Goal: Task Accomplishment & Management: Manage account settings

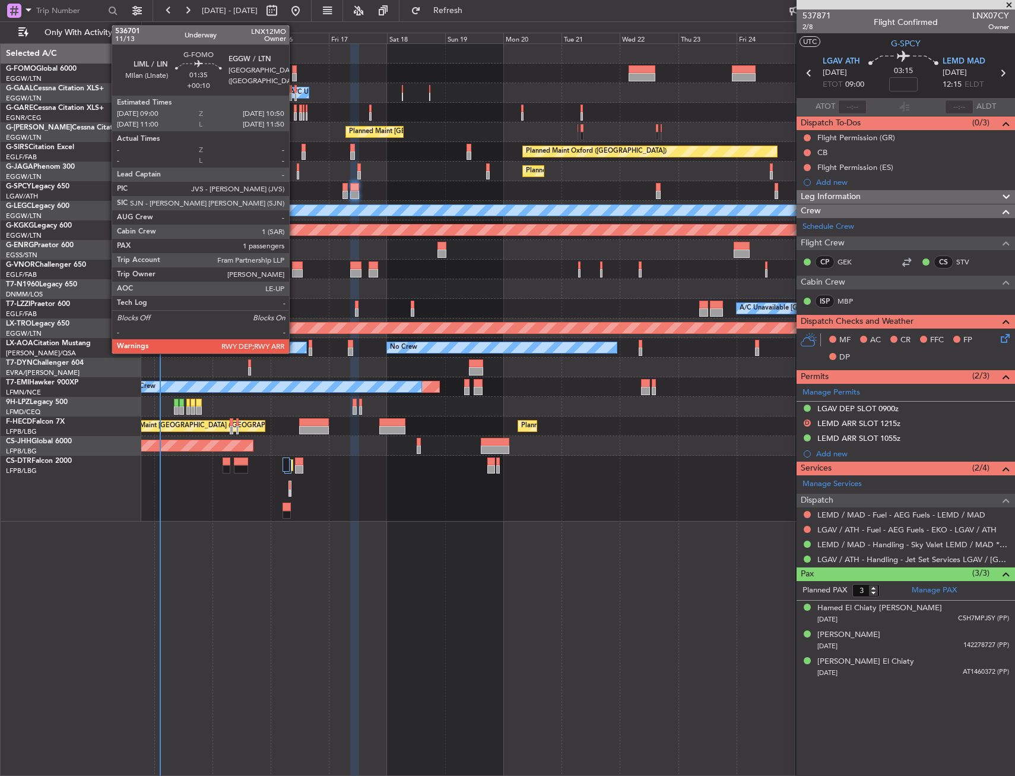
click at [295, 72] on div at bounding box center [294, 69] width 5 height 8
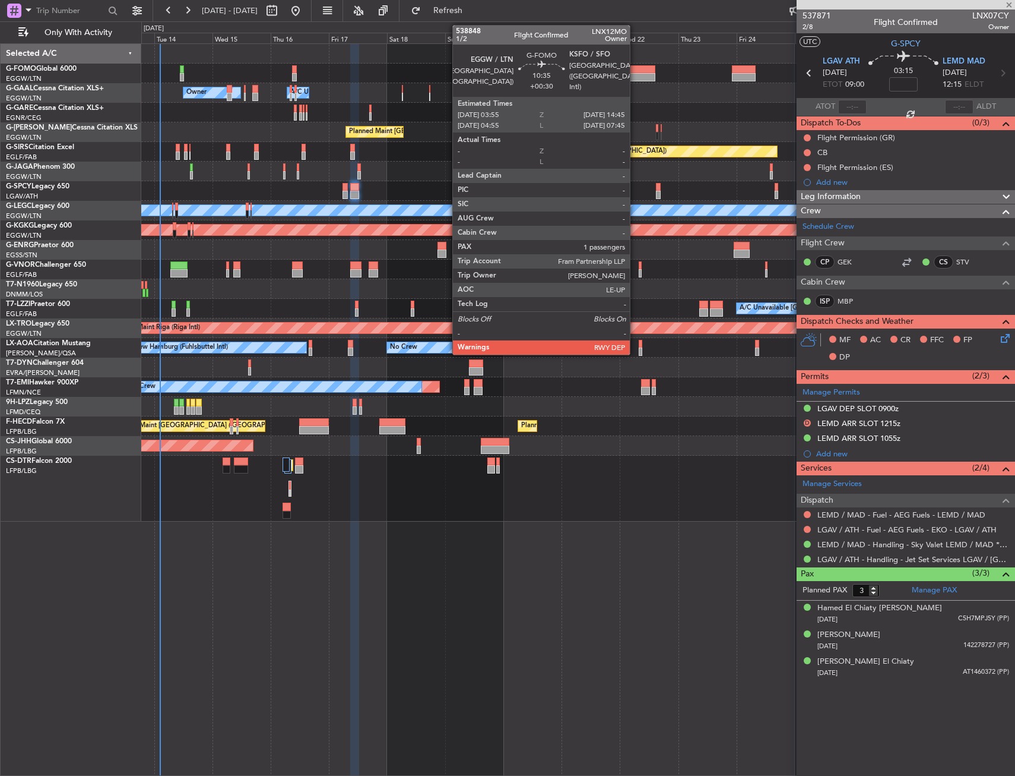
type input "+00:10"
type input "1"
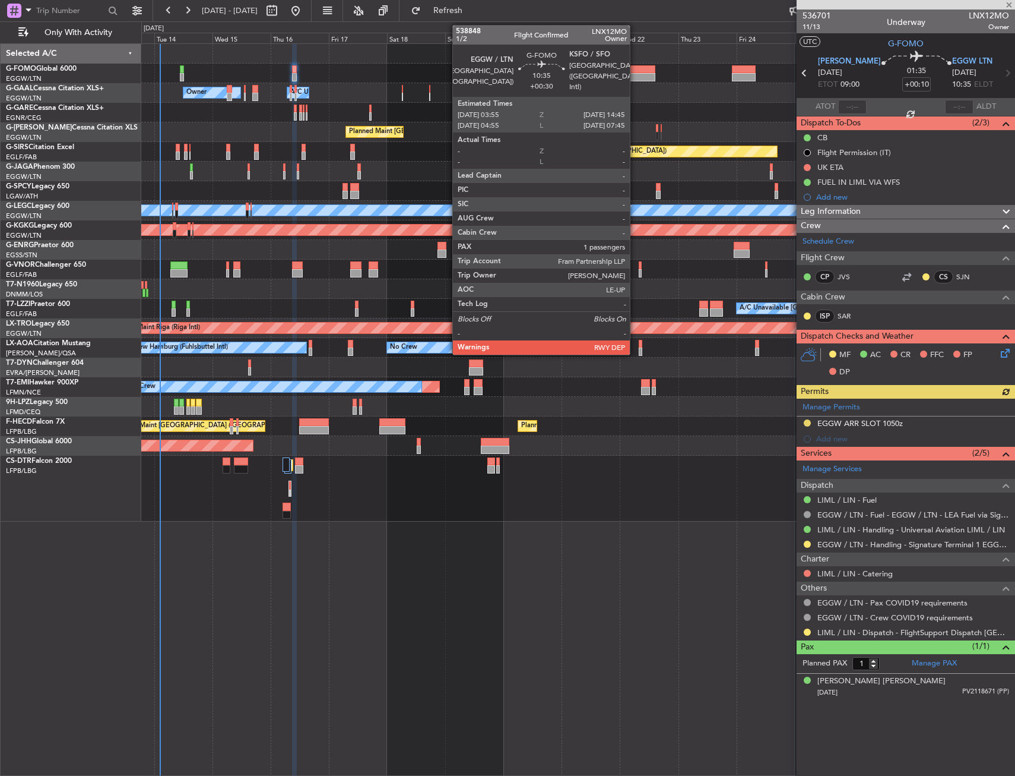
click at [635, 77] on div at bounding box center [642, 77] width 27 height 8
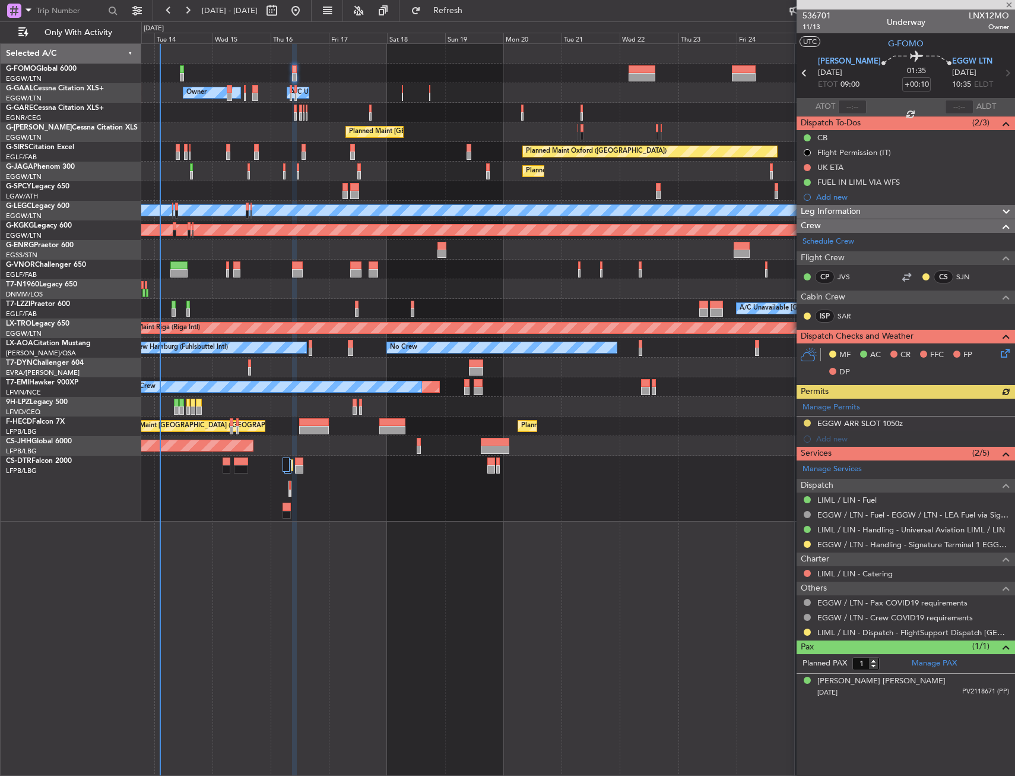
type input "+00:30"
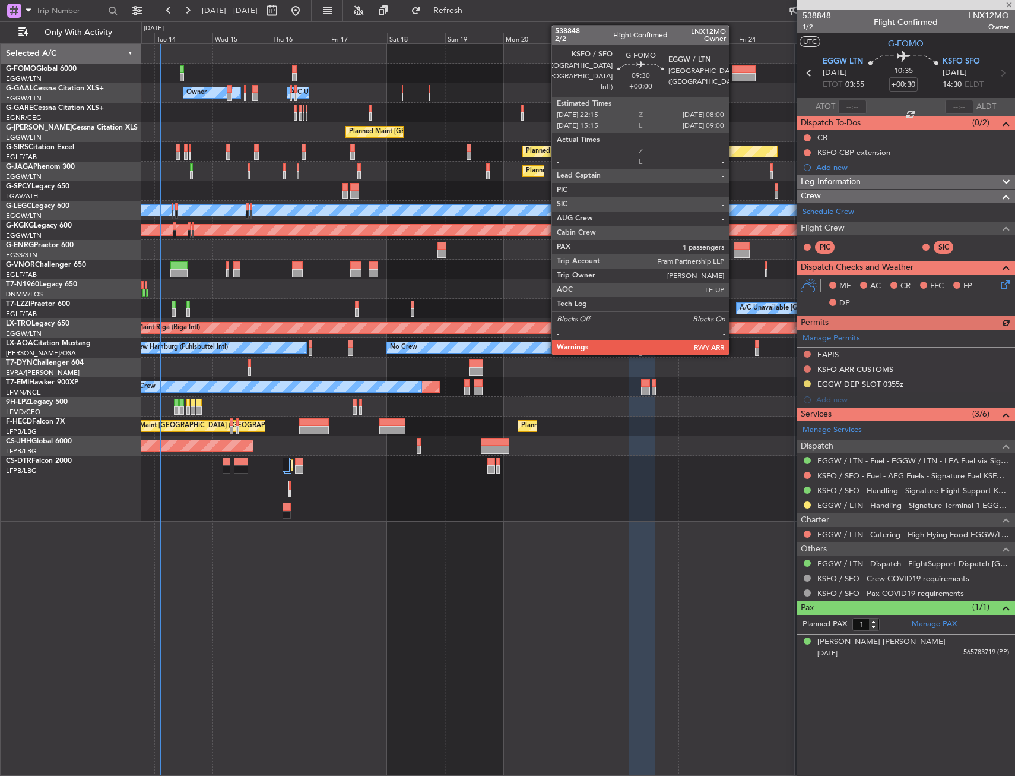
click at [735, 74] on div at bounding box center [744, 77] width 24 height 8
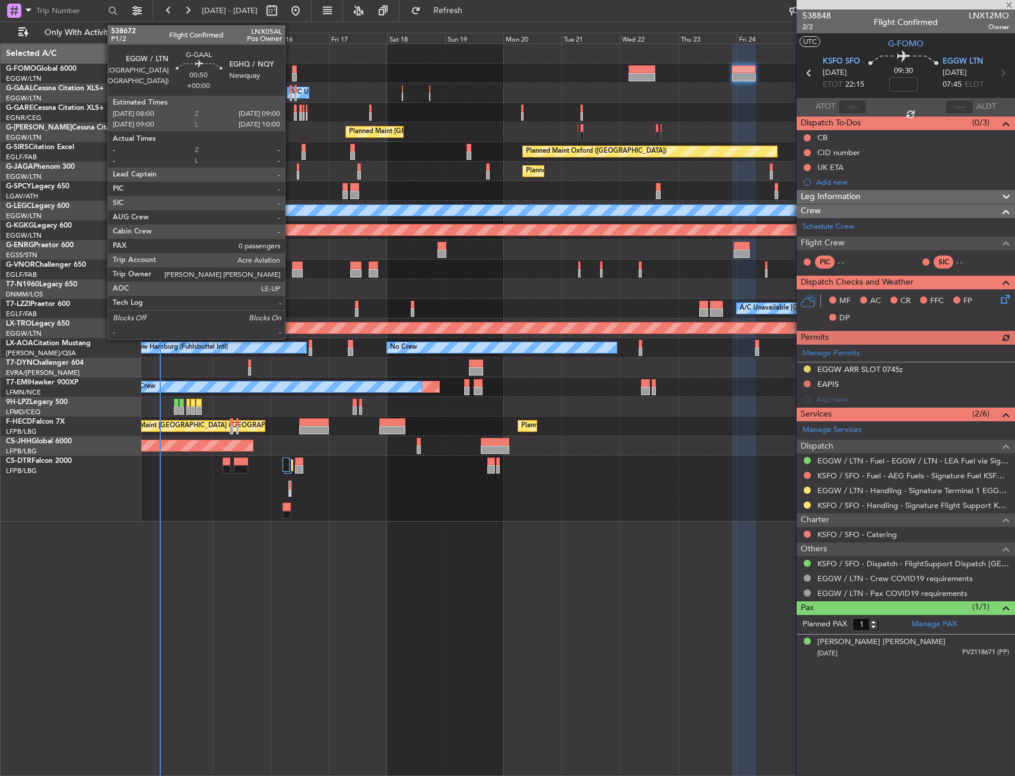
click at [290, 89] on div at bounding box center [291, 89] width 3 height 8
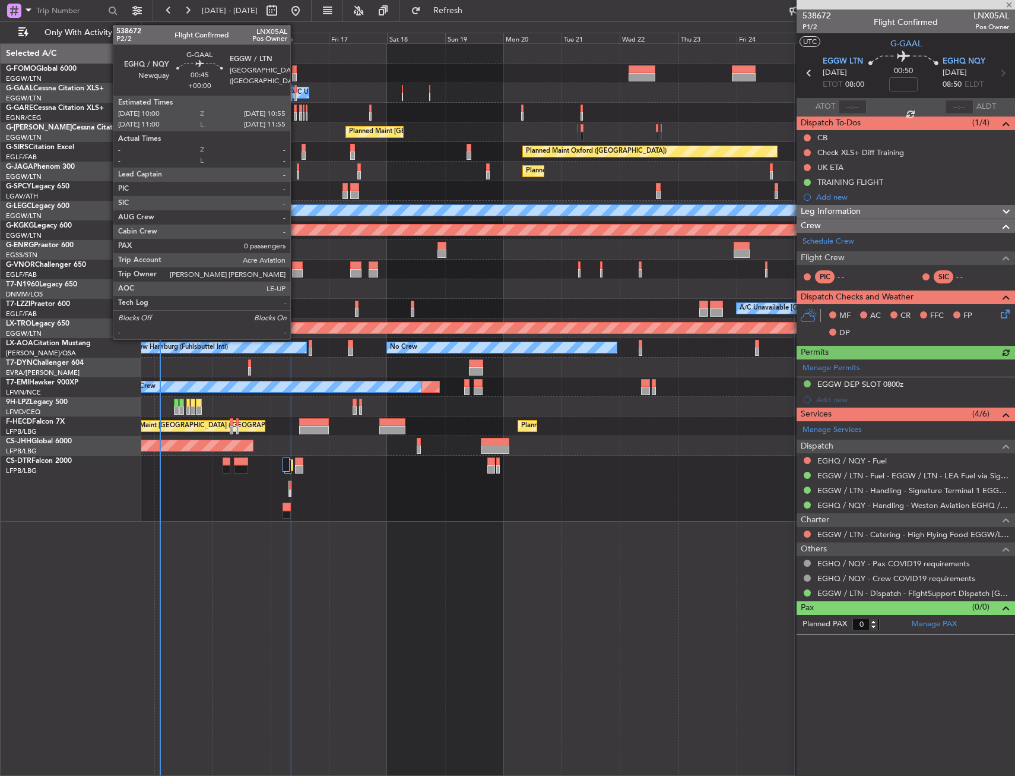
click at [296, 91] on div at bounding box center [296, 89] width 2 height 8
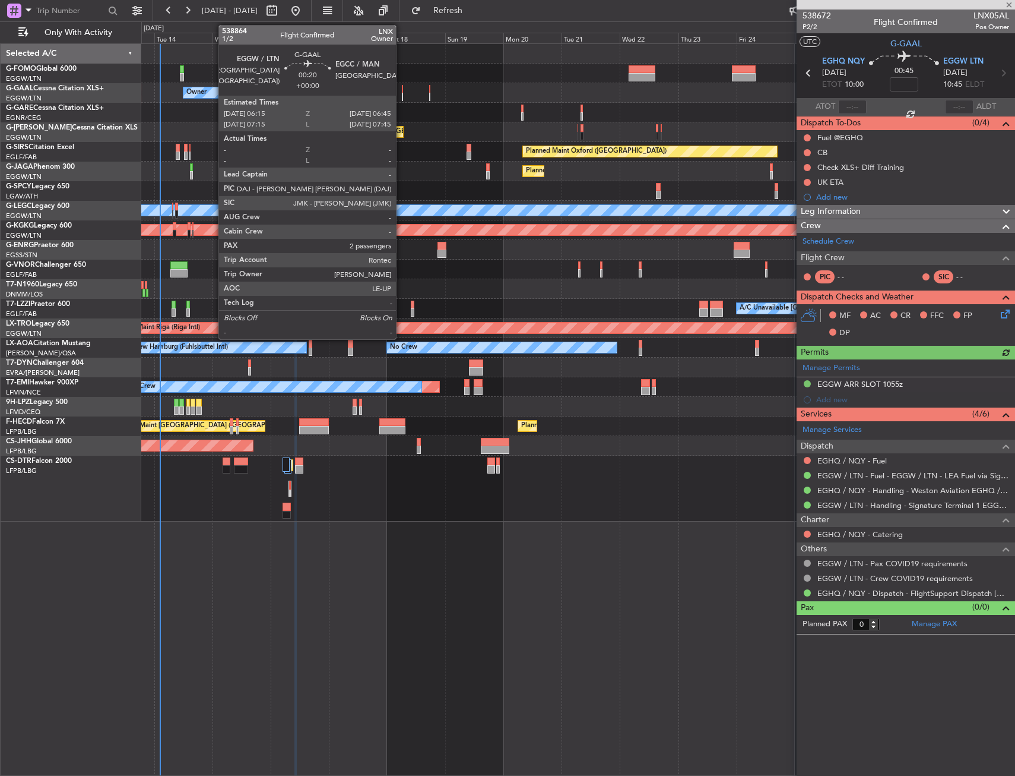
click at [402, 90] on div at bounding box center [403, 89] width 2 height 8
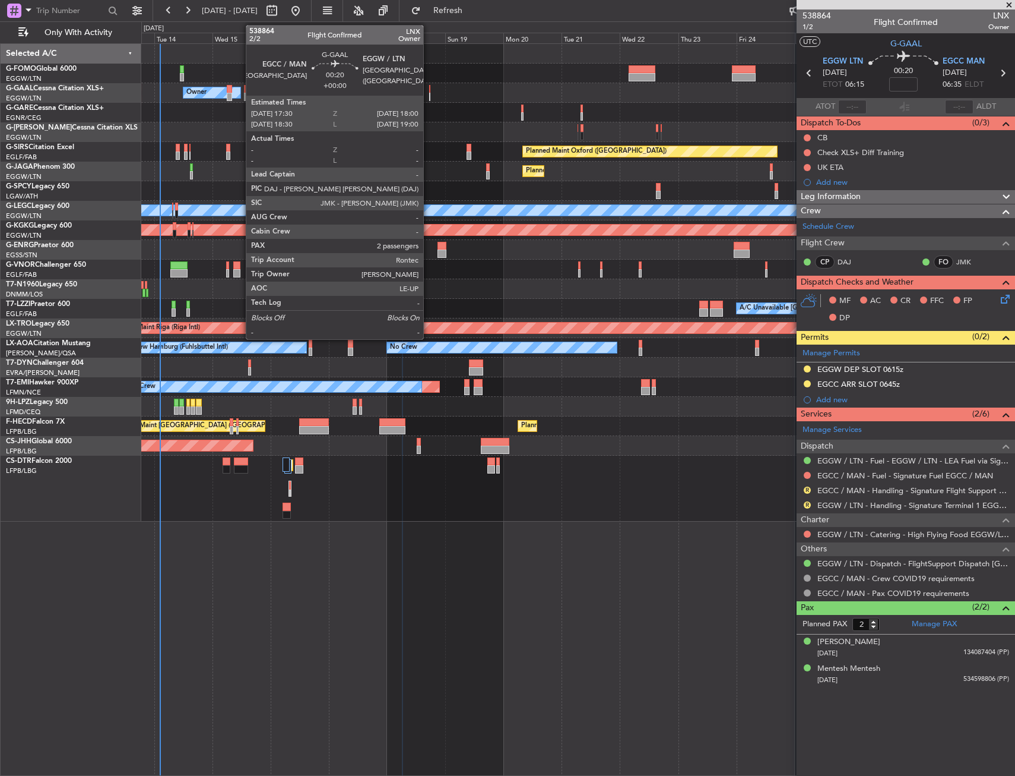
click at [429, 93] on div at bounding box center [430, 97] width 2 height 8
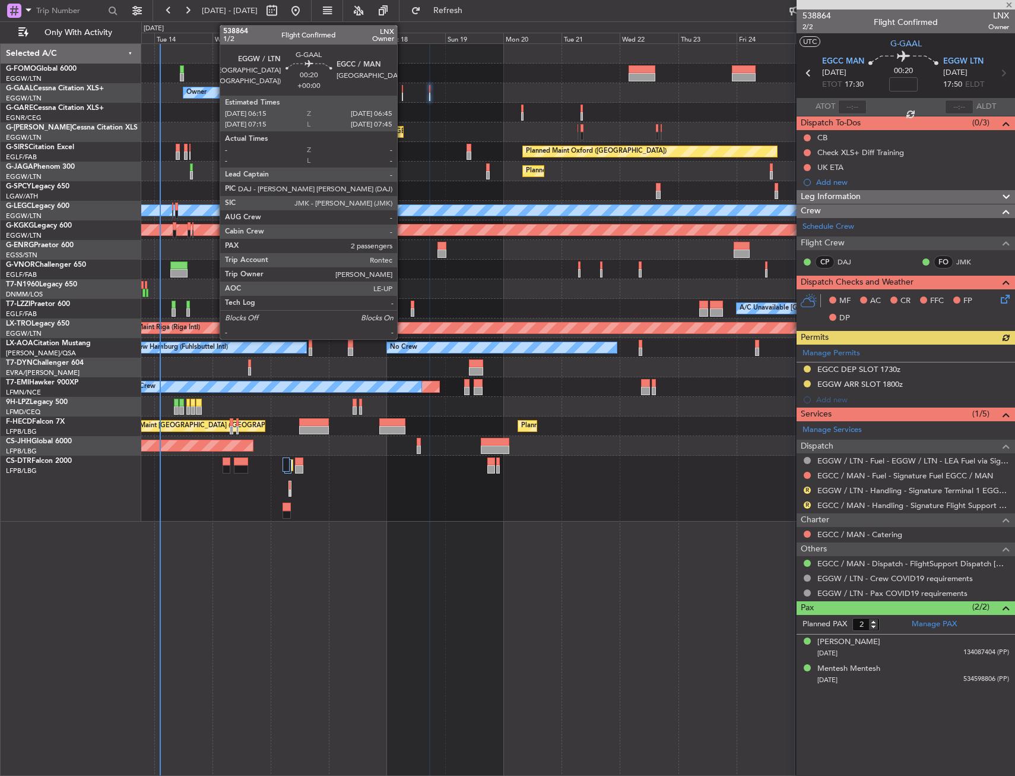
click at [403, 92] on div at bounding box center [403, 89] width 2 height 8
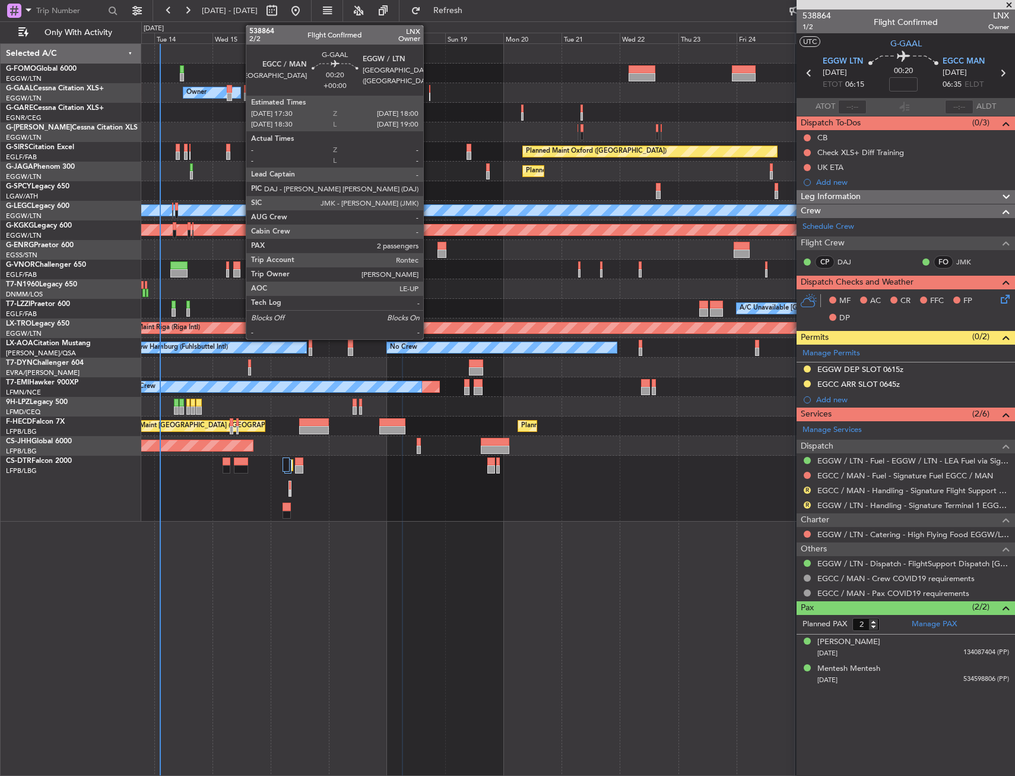
click at [429, 90] on div at bounding box center [430, 89] width 2 height 8
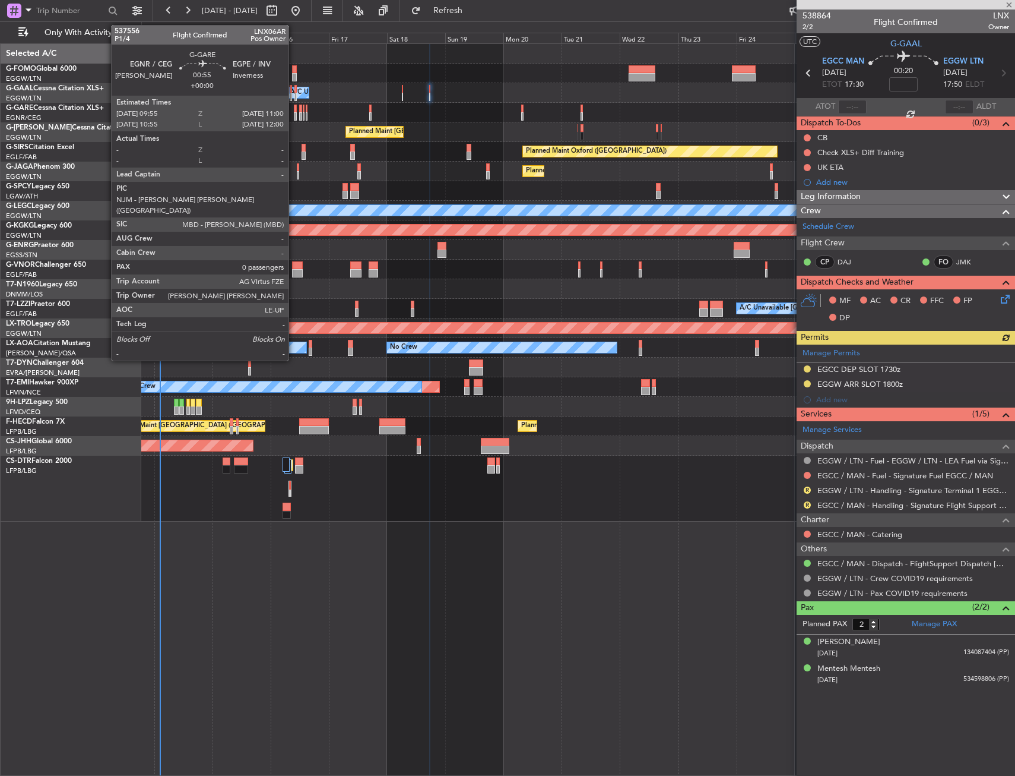
click at [294, 110] on div at bounding box center [295, 109] width 3 height 8
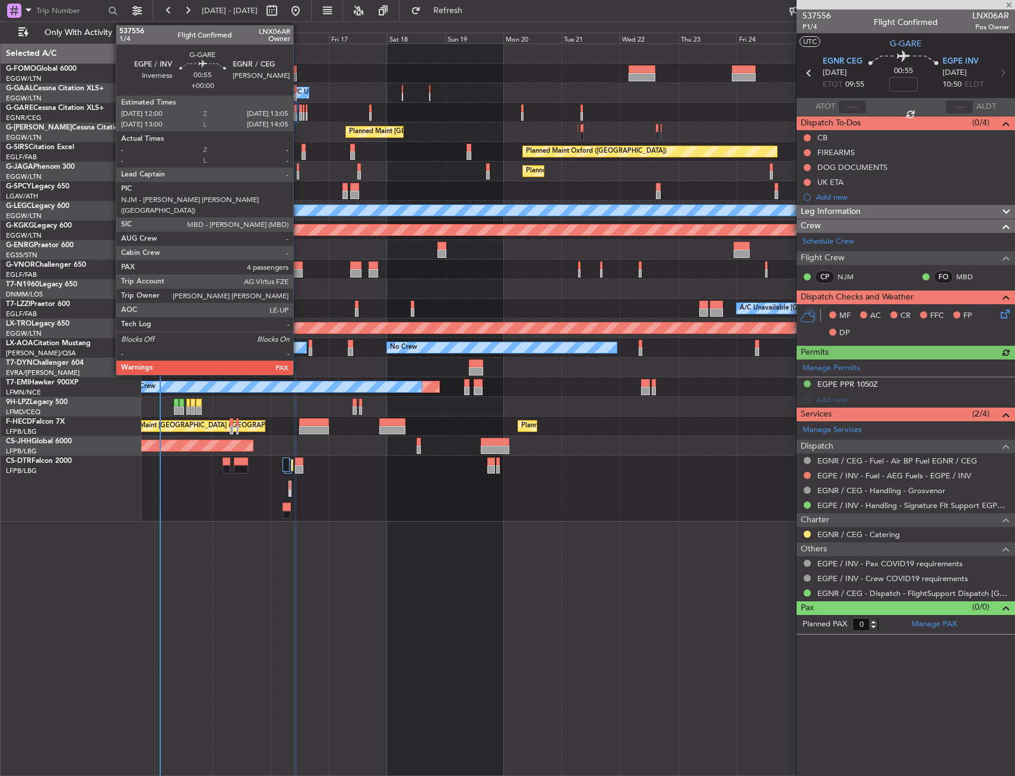
click at [299, 113] on div at bounding box center [300, 116] width 3 height 8
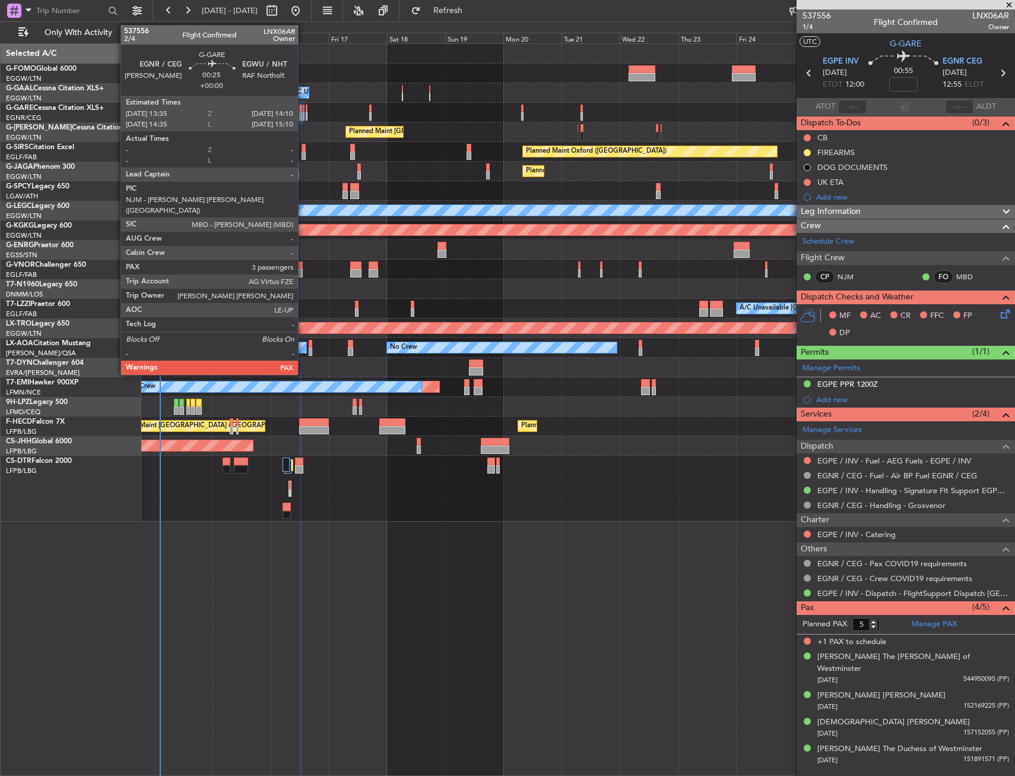
click at [303, 110] on div at bounding box center [304, 109] width 2 height 8
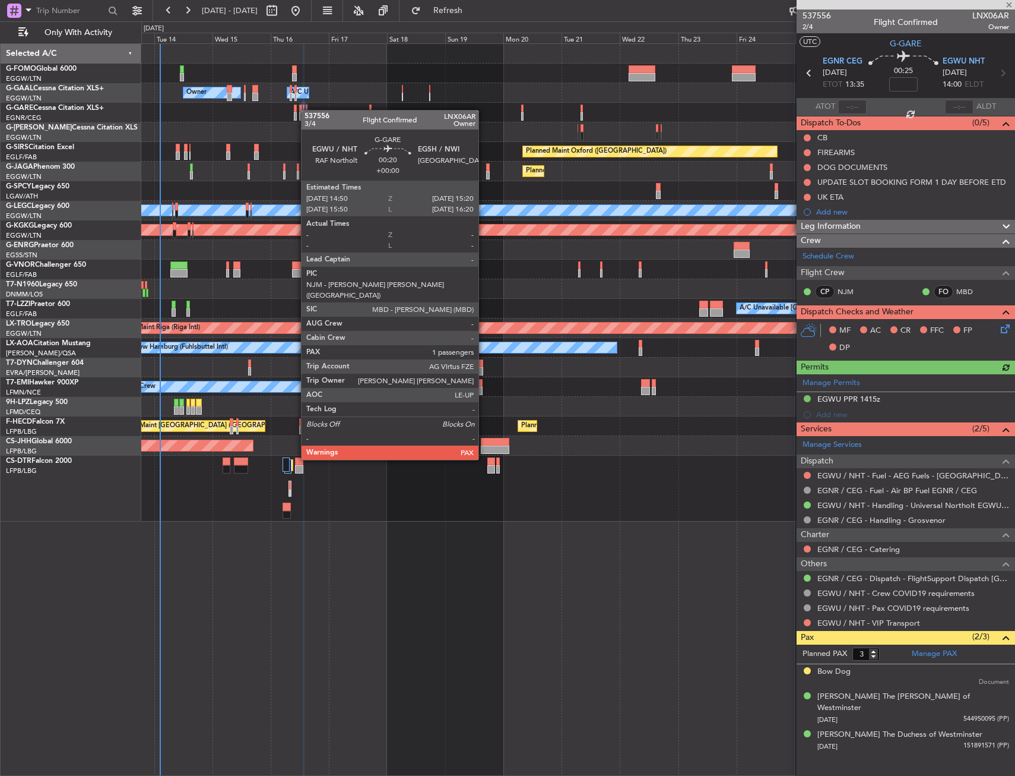
click at [307, 110] on div at bounding box center [307, 109] width 2 height 8
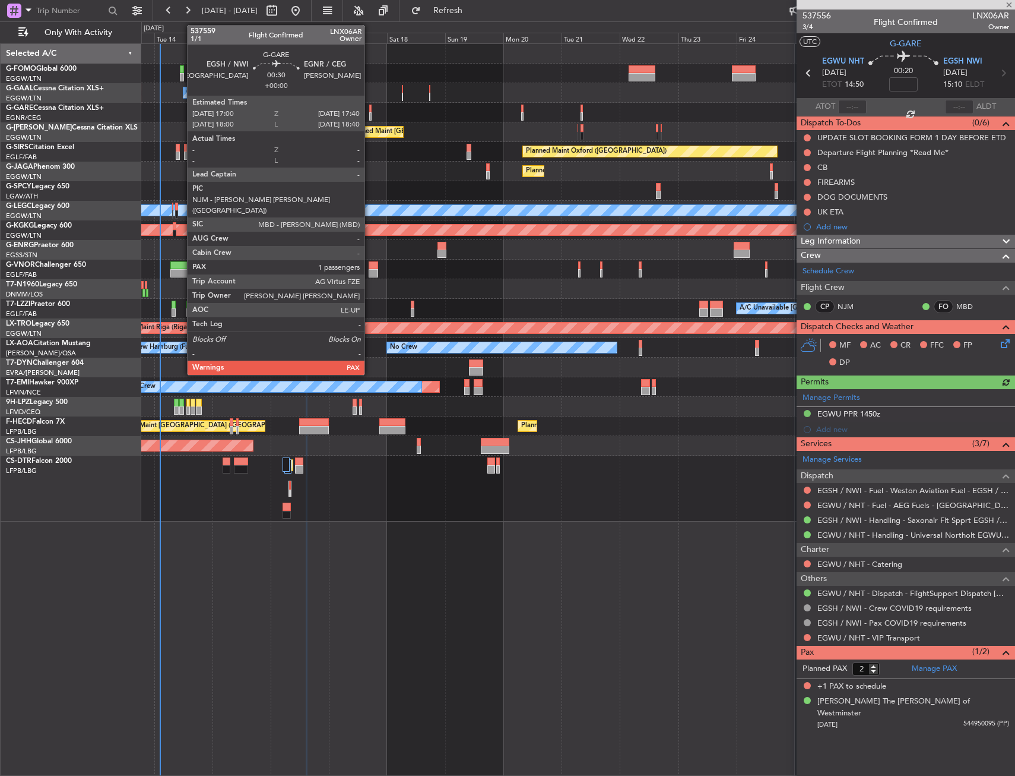
click at [370, 113] on div at bounding box center [370, 116] width 2 height 8
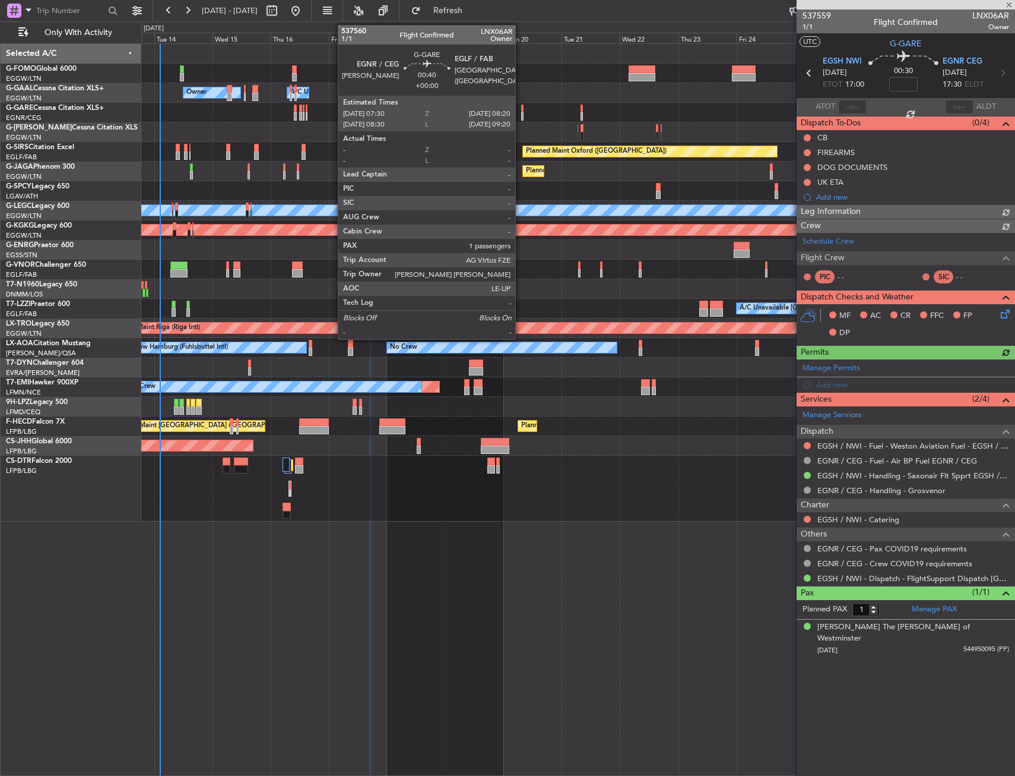
click at [521, 115] on div at bounding box center [522, 116] width 2 height 8
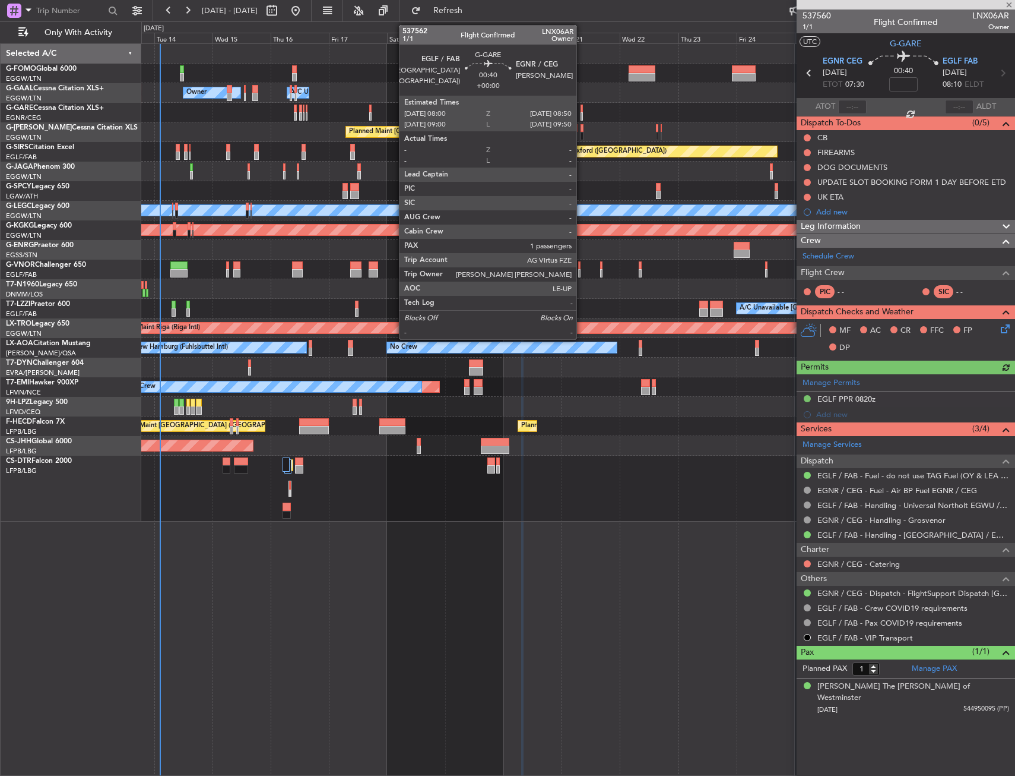
click at [582, 114] on div at bounding box center [582, 116] width 2 height 8
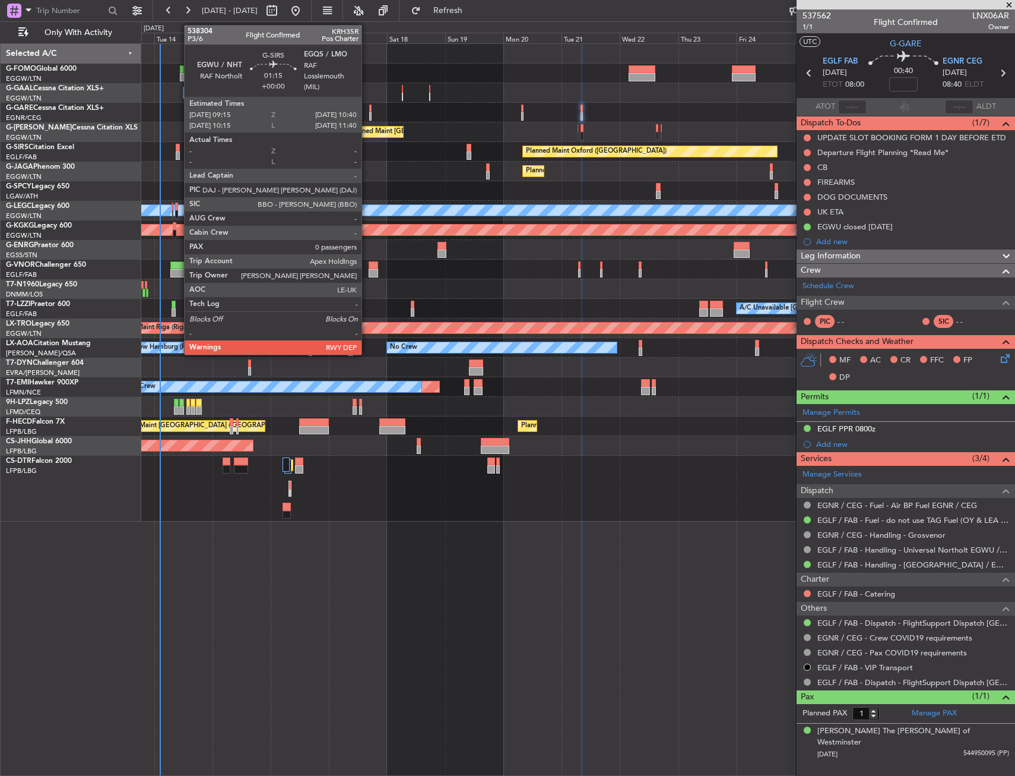
click at [178, 147] on div at bounding box center [178, 148] width 4 height 8
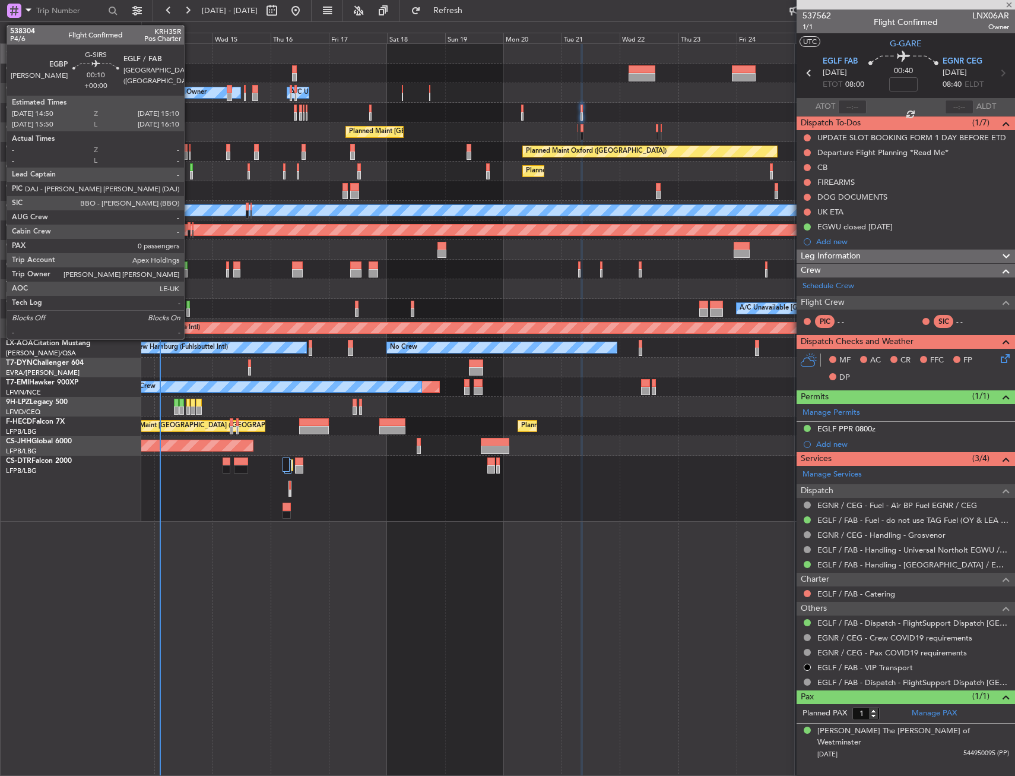
type input "0"
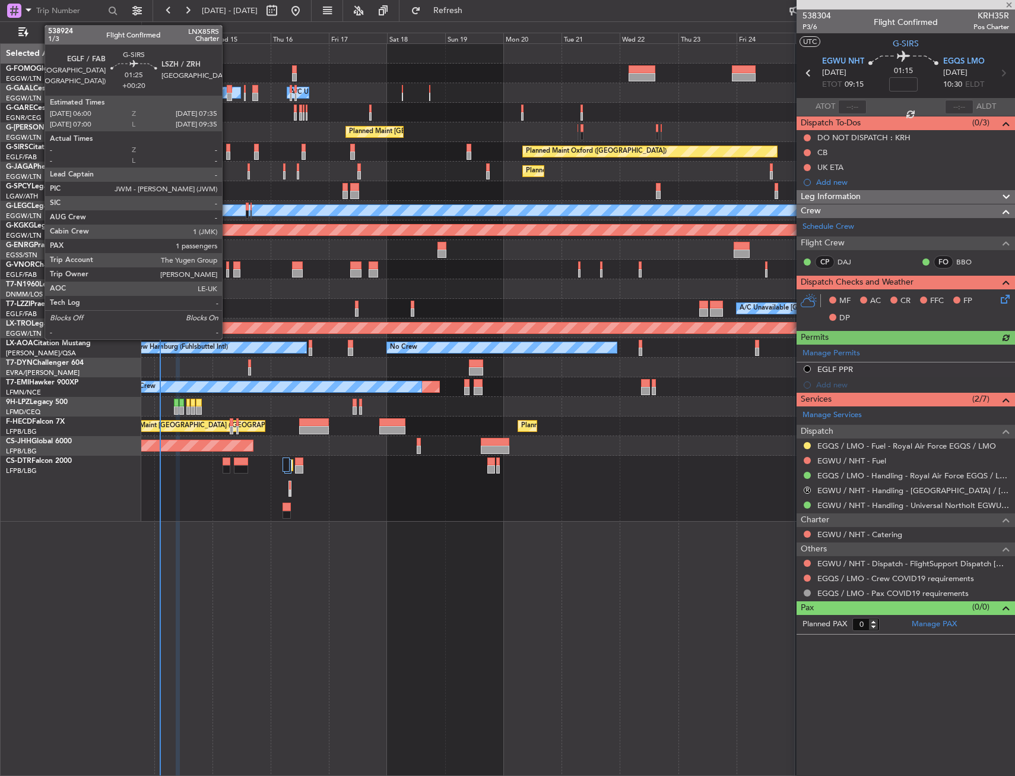
click at [227, 148] on div at bounding box center [228, 148] width 4 height 8
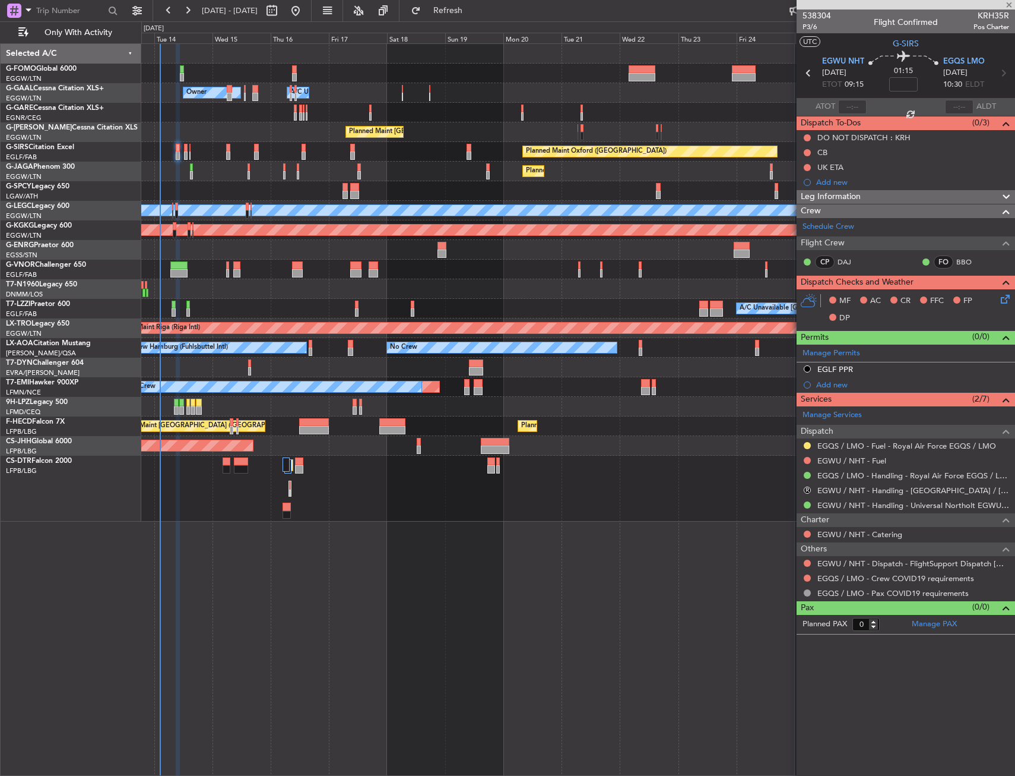
type input "+00:20"
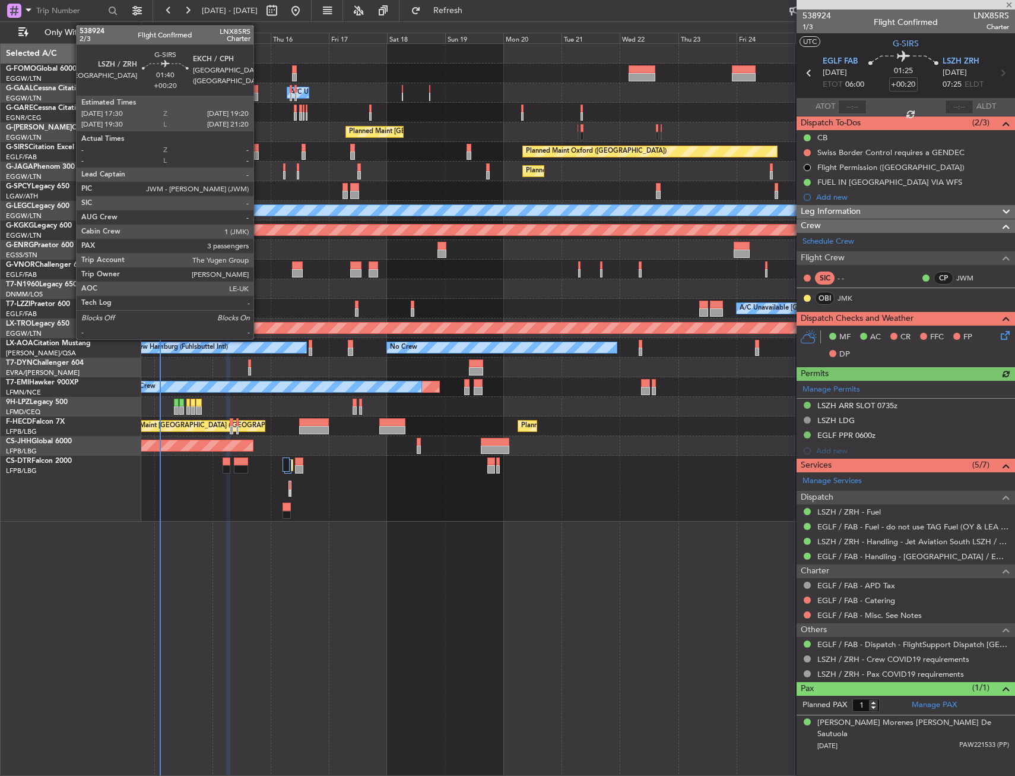
click at [259, 150] on div at bounding box center [256, 148] width 5 height 8
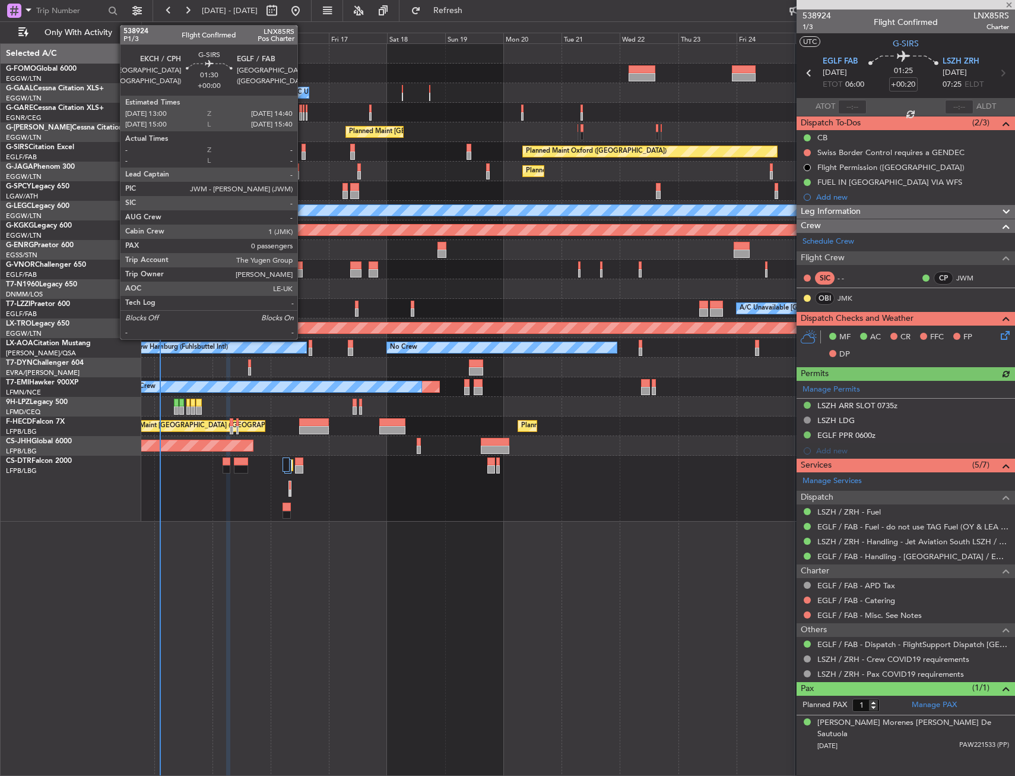
type input "3"
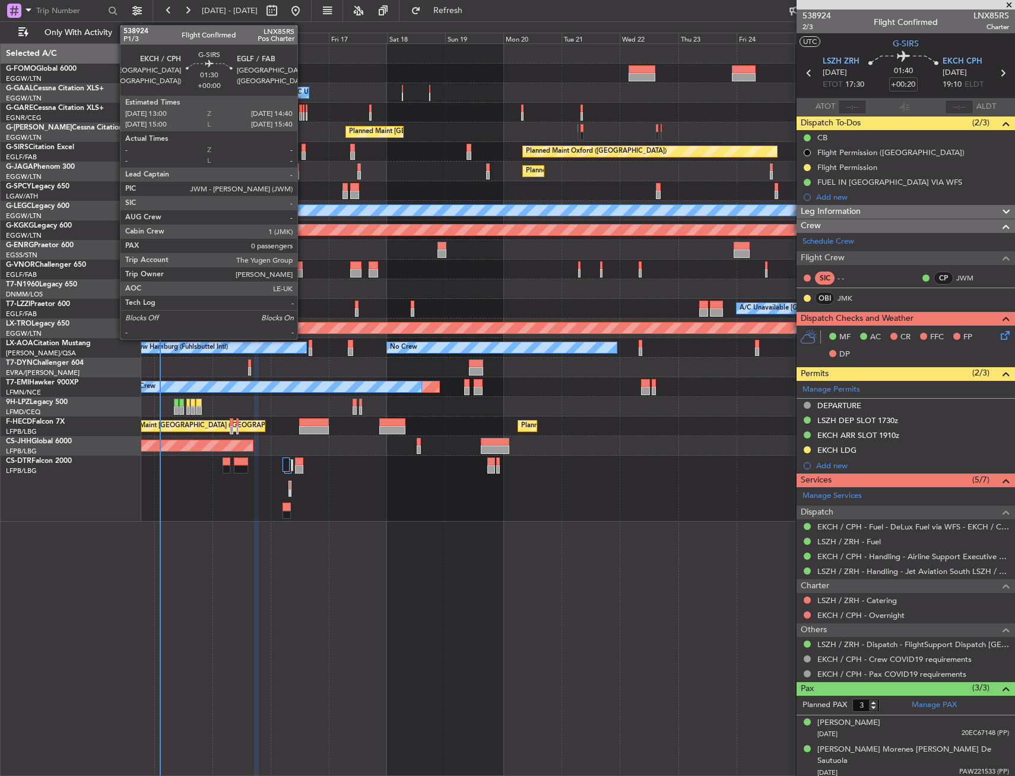
click at [303, 146] on div at bounding box center [304, 148] width 4 height 8
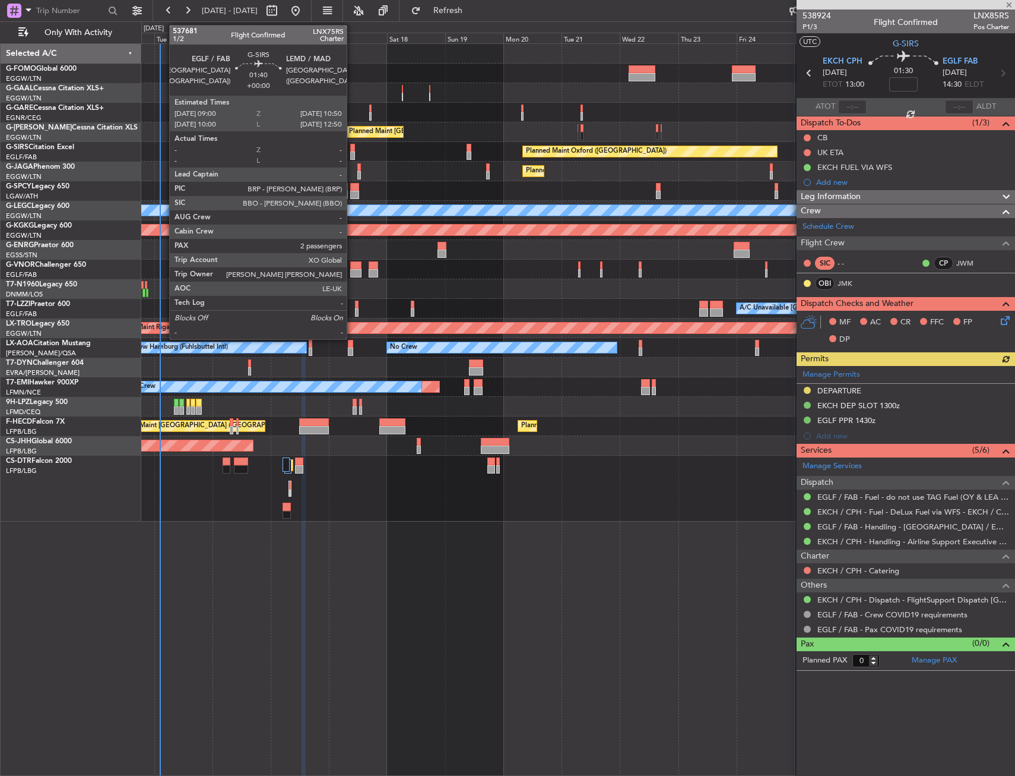
click at [352, 153] on div at bounding box center [352, 155] width 5 height 8
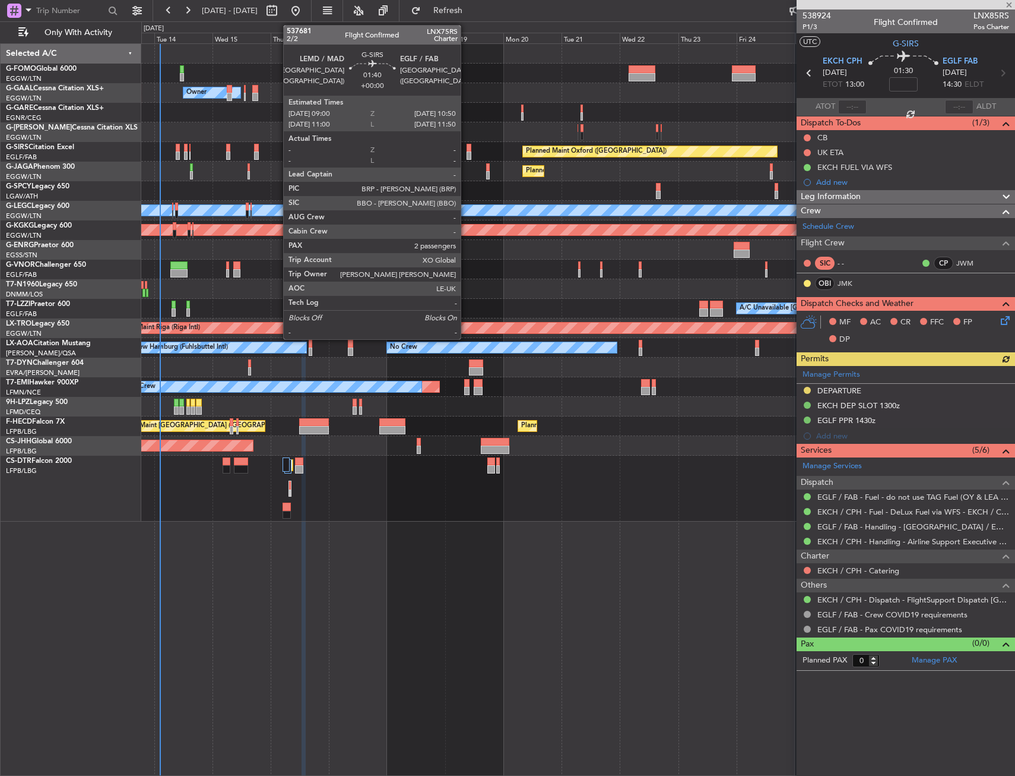
type input "2"
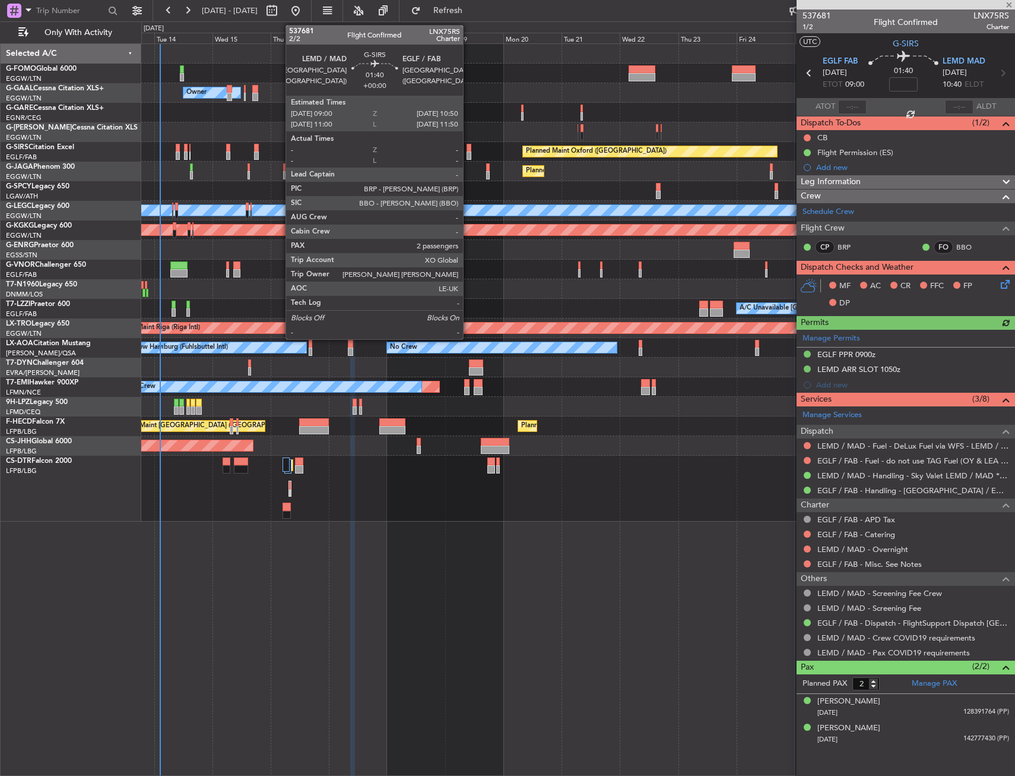
click at [469, 153] on div at bounding box center [469, 155] width 5 height 8
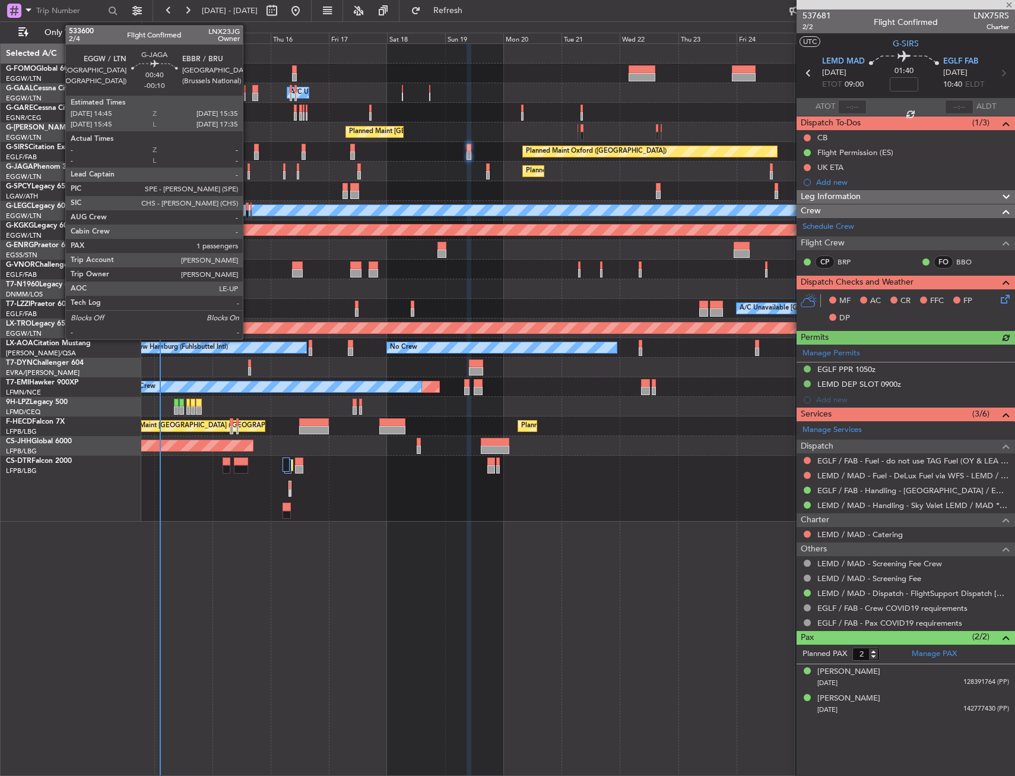
click at [248, 170] on div at bounding box center [249, 167] width 2 height 8
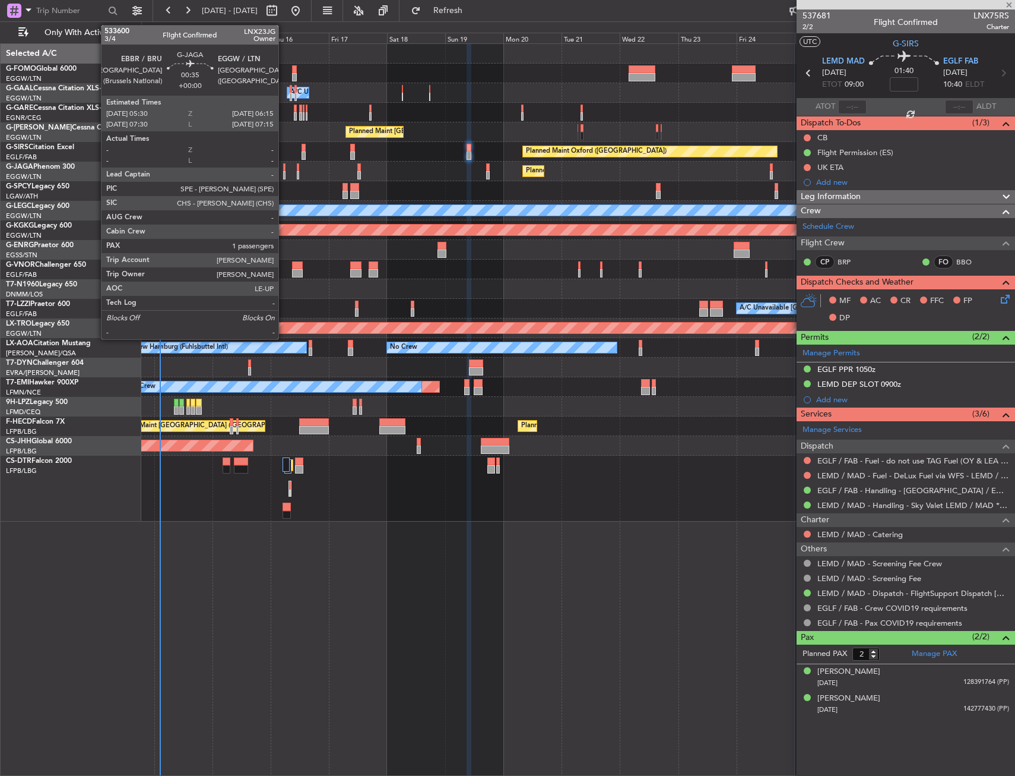
type input "-00:10"
type input "1"
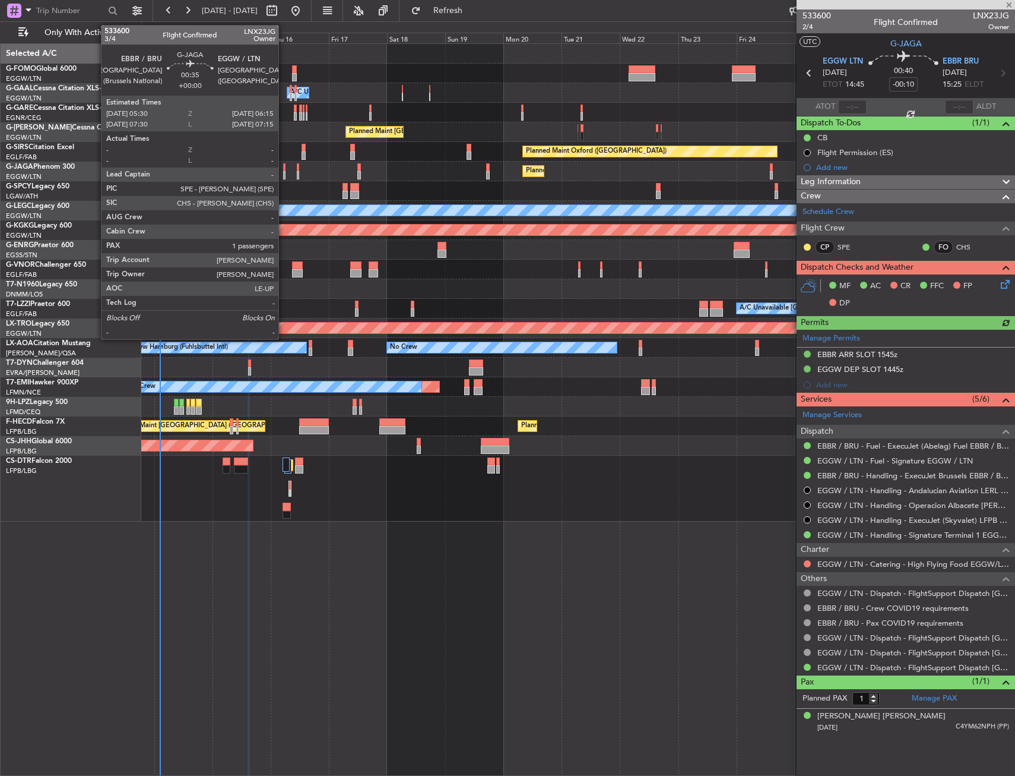
click at [284, 170] on div at bounding box center [284, 167] width 2 height 8
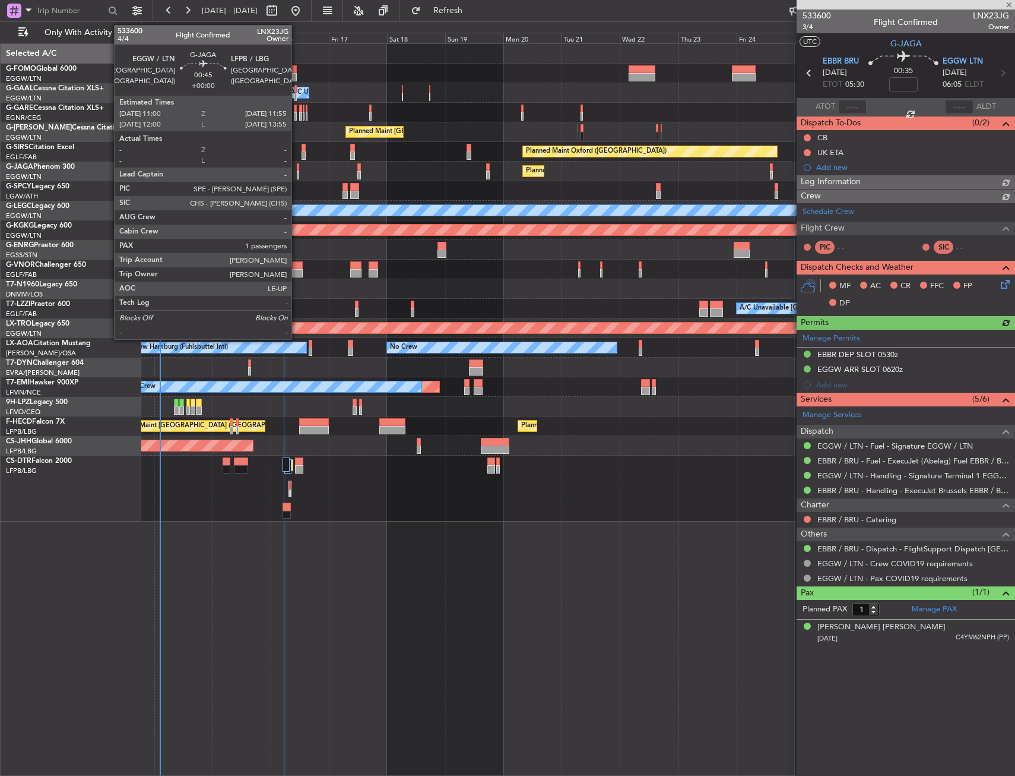
click at [297, 170] on div at bounding box center [298, 167] width 2 height 8
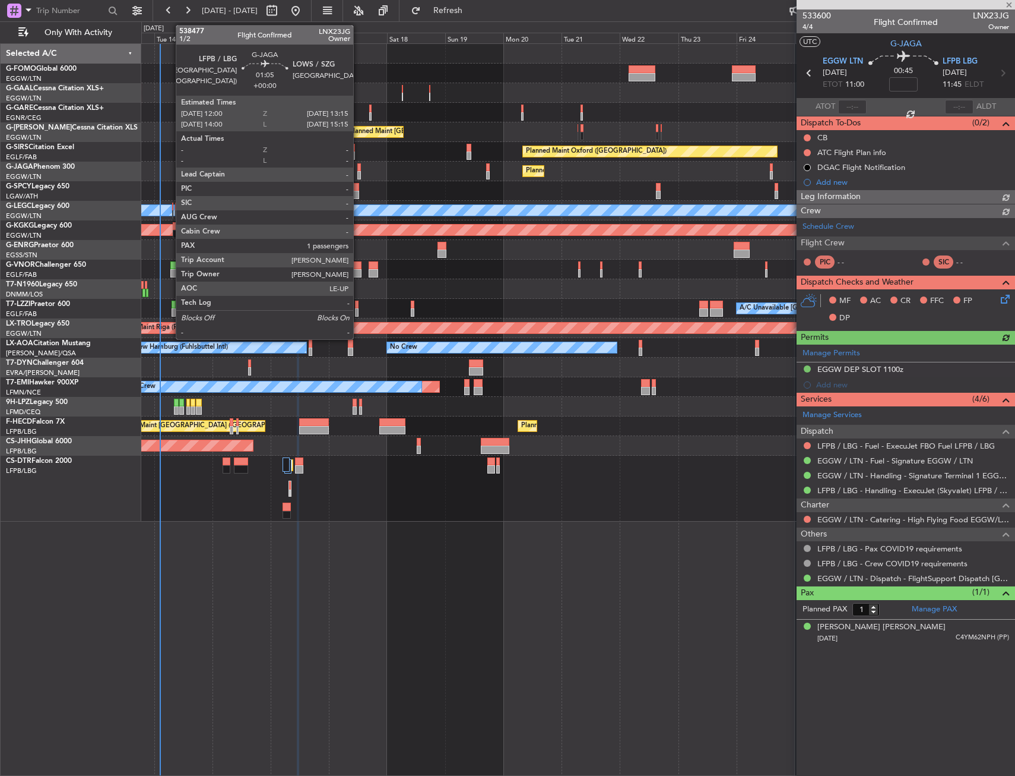
click at [359, 170] on div at bounding box center [360, 167] width 4 height 8
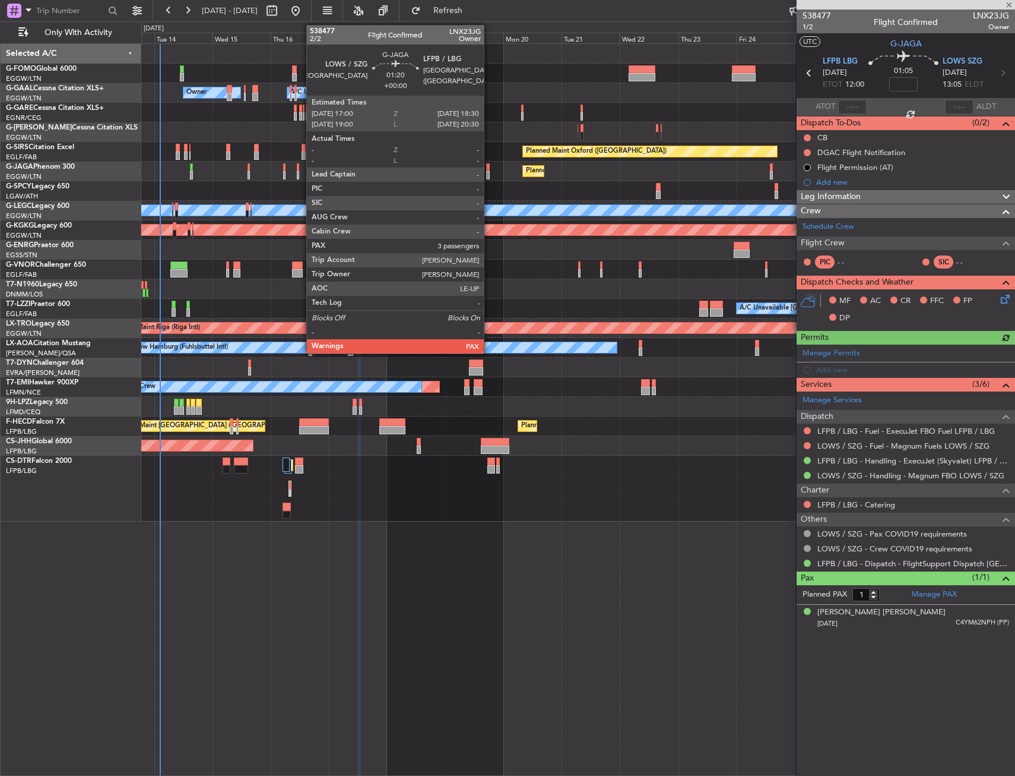
click at [489, 168] on div at bounding box center [488, 167] width 4 height 8
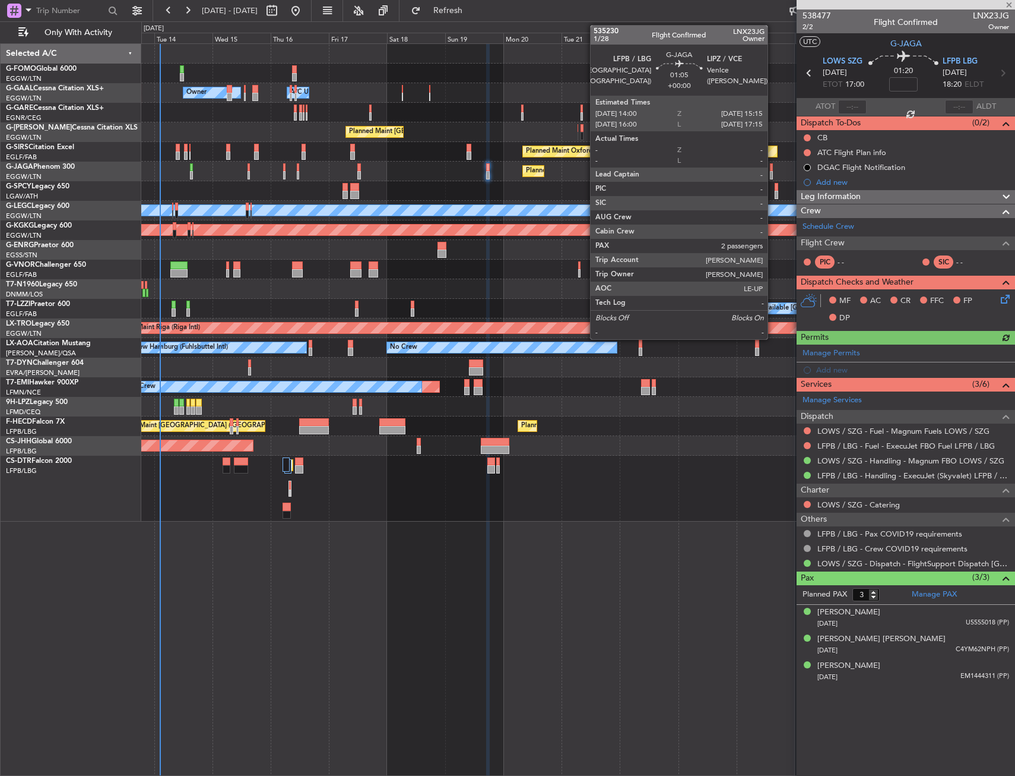
click at [773, 176] on div at bounding box center [772, 175] width 4 height 8
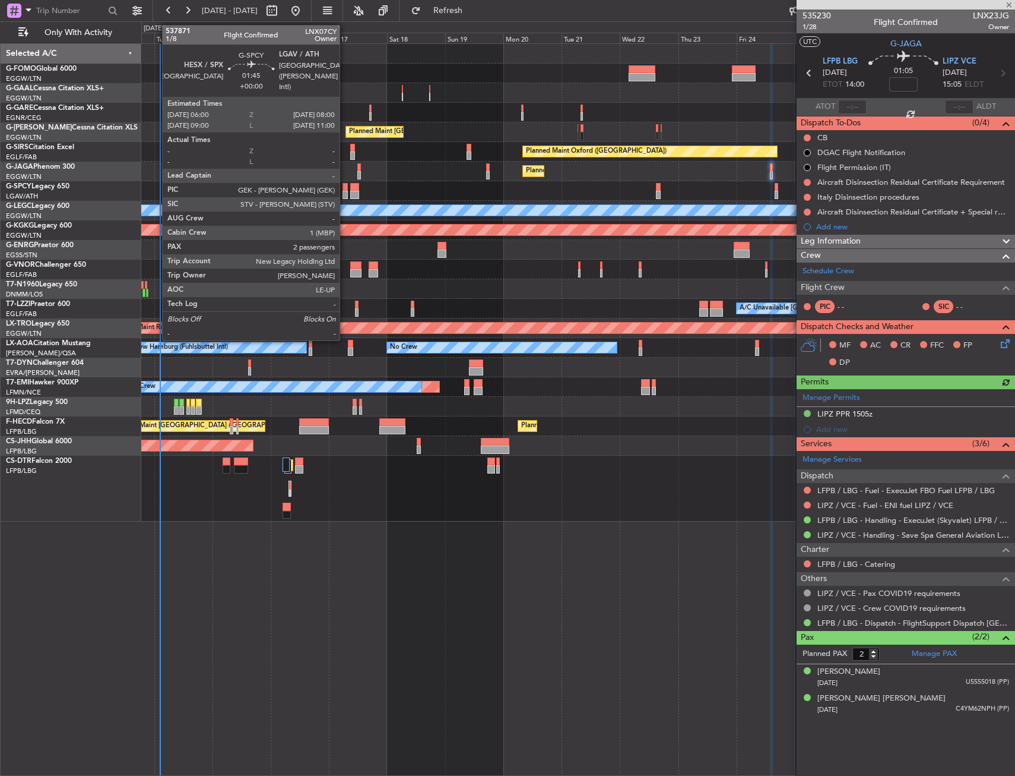
click at [345, 189] on div at bounding box center [345, 187] width 5 height 8
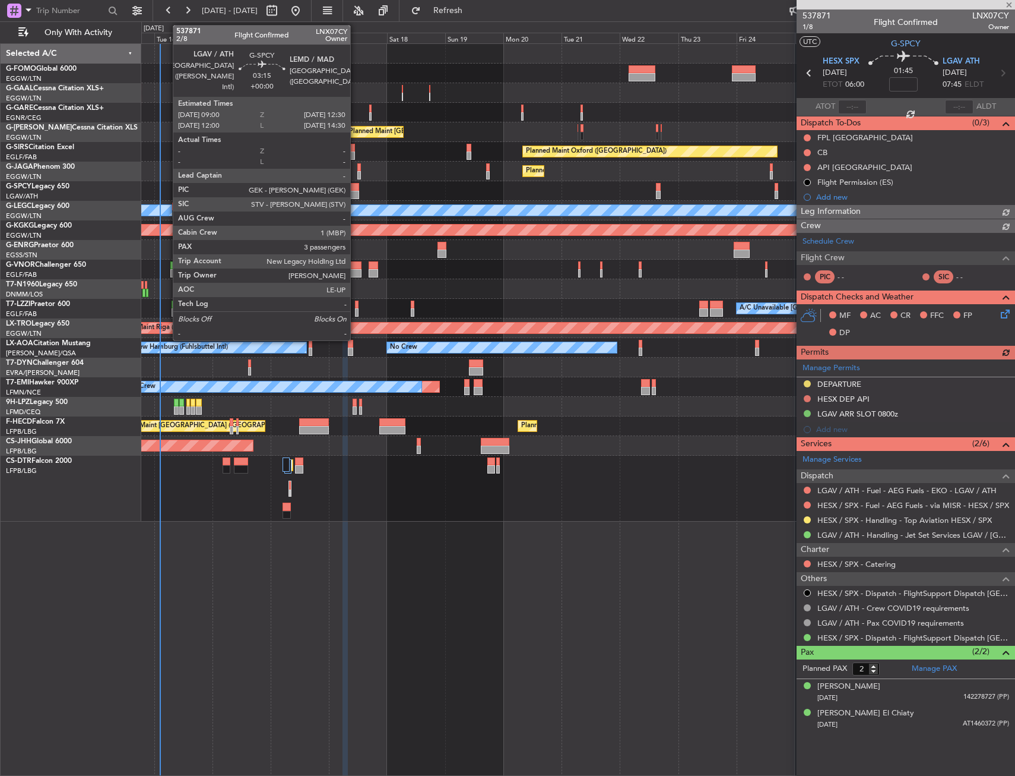
click at [356, 189] on div at bounding box center [354, 187] width 9 height 8
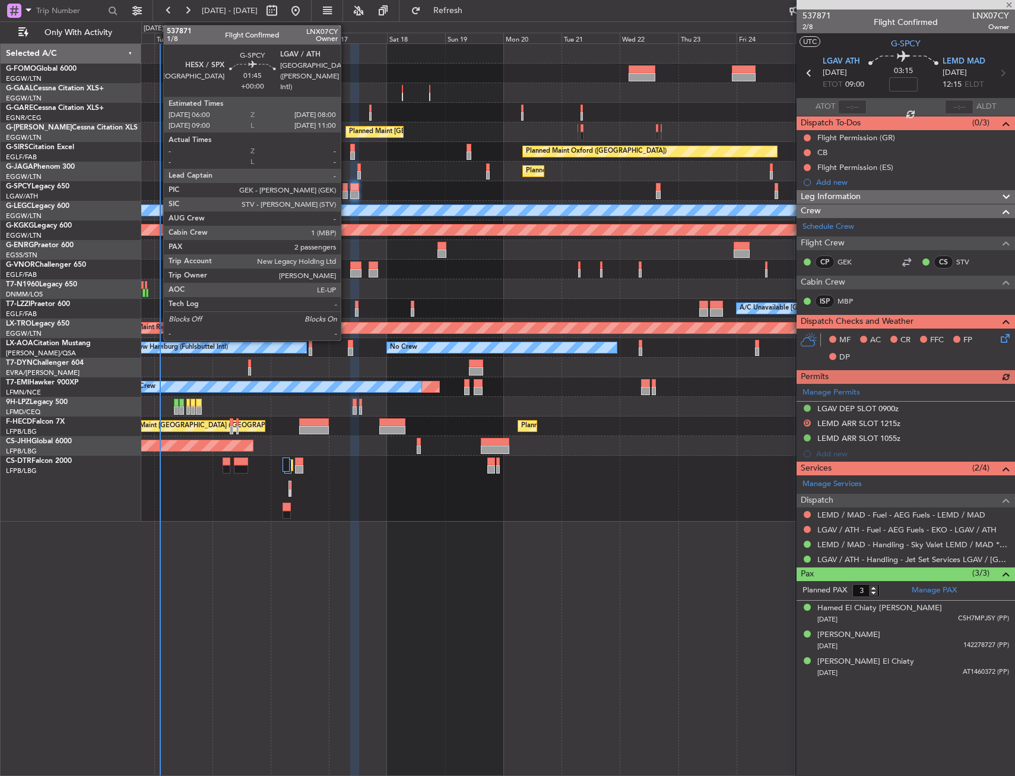
click at [346, 189] on div at bounding box center [345, 187] width 5 height 8
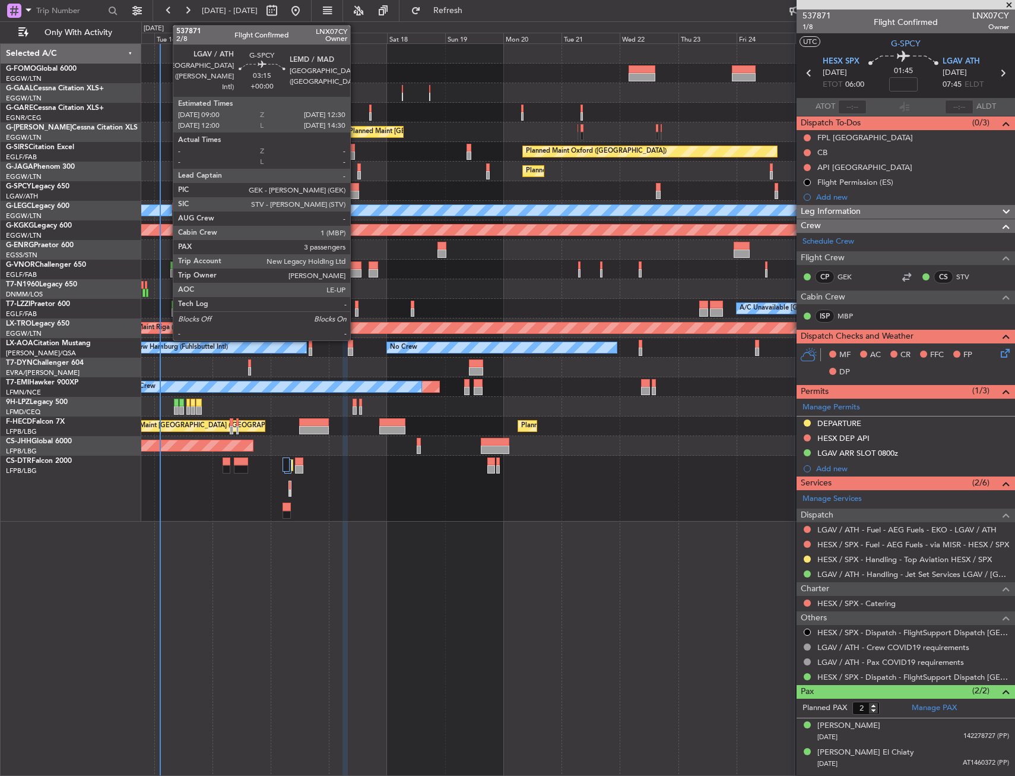
click at [356, 194] on div at bounding box center [354, 195] width 9 height 8
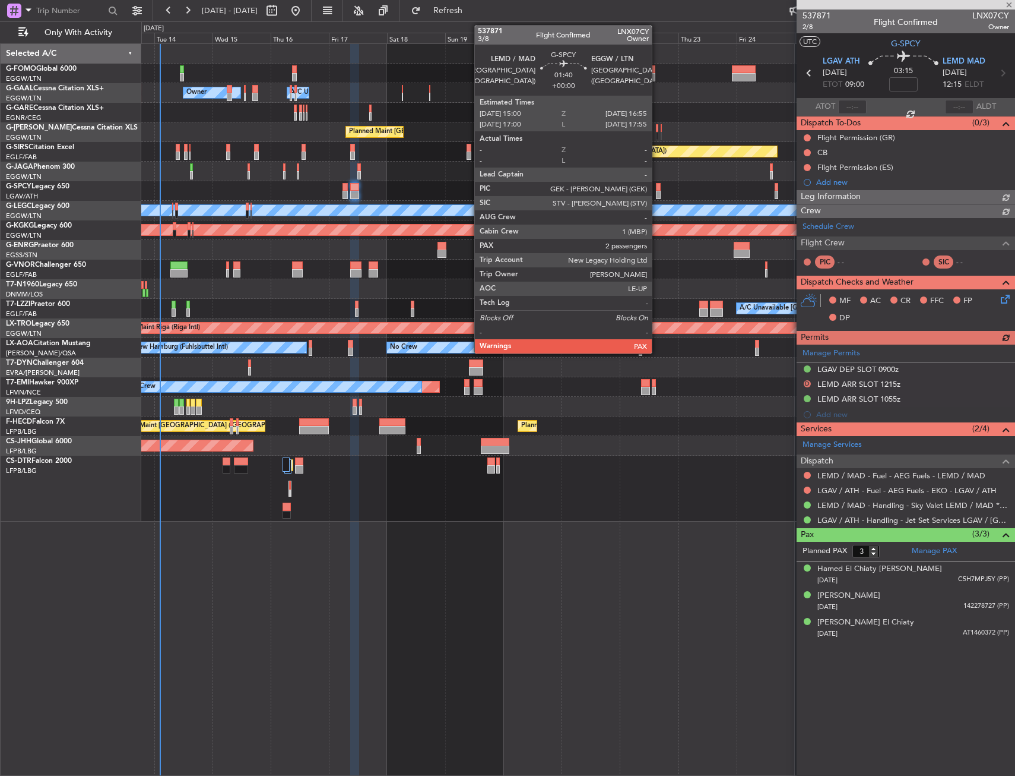
click at [657, 194] on div at bounding box center [658, 195] width 5 height 8
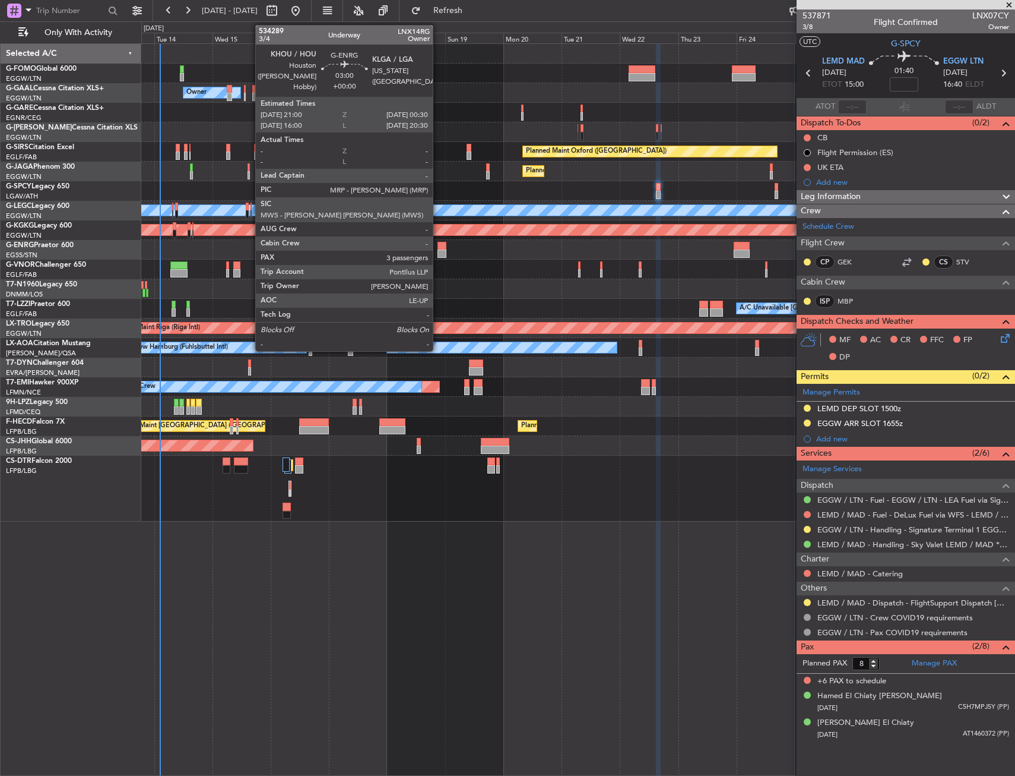
click at [438, 252] on div at bounding box center [442, 253] width 9 height 8
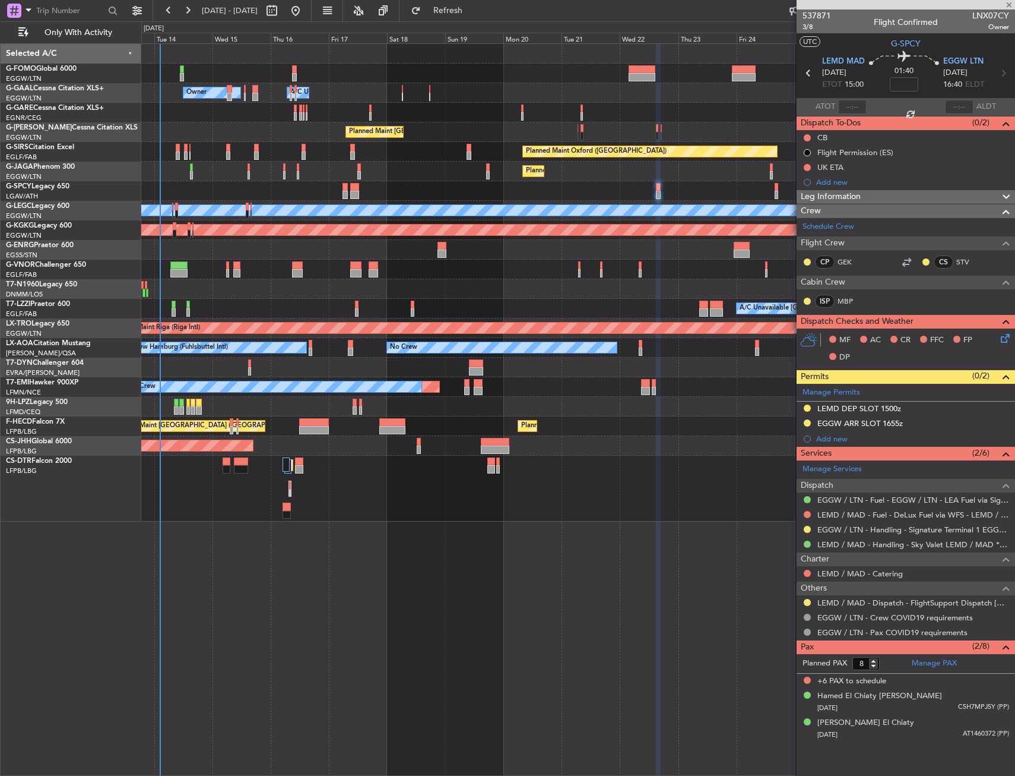
type input "3"
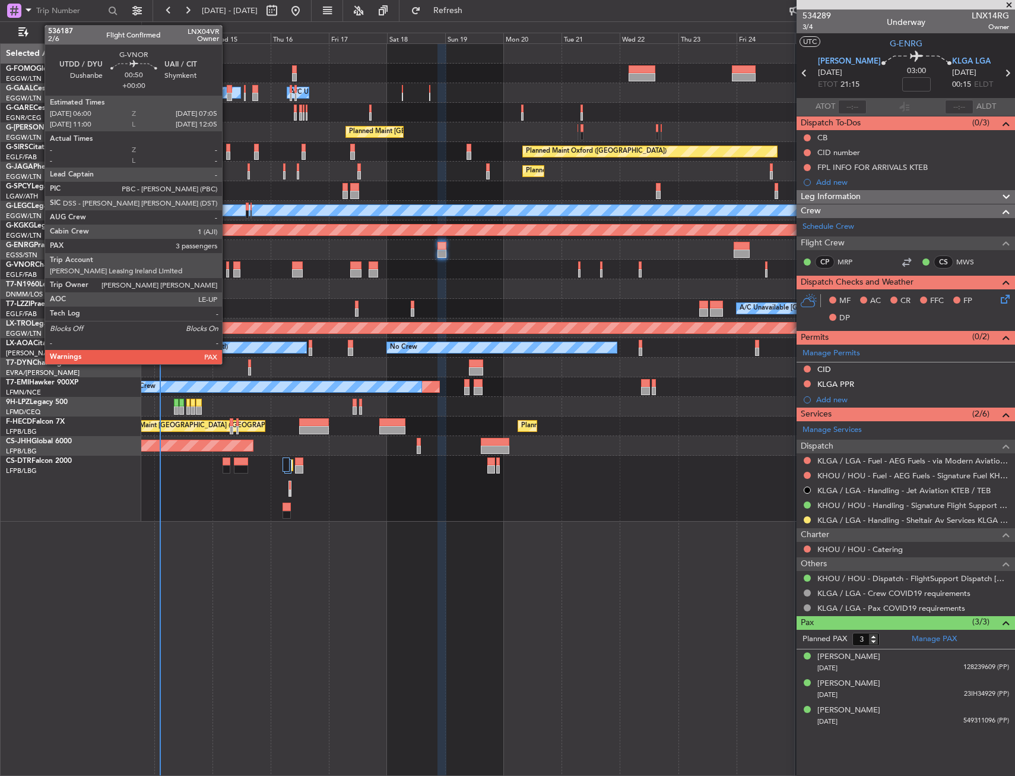
click at [227, 268] on div at bounding box center [227, 265] width 3 height 8
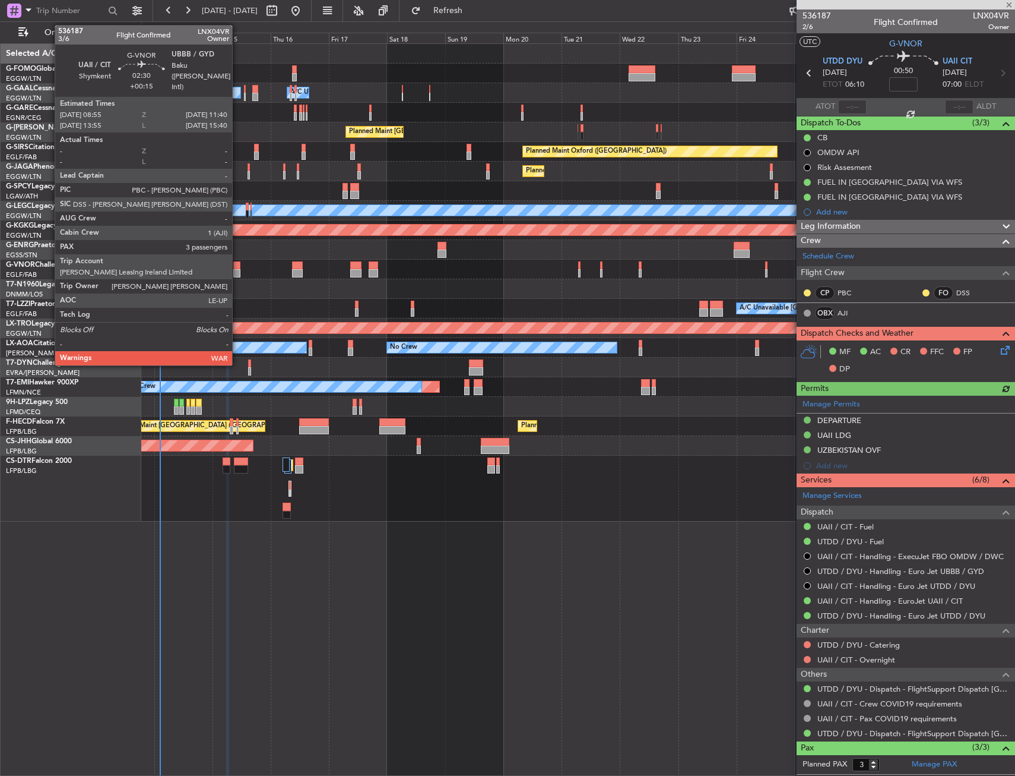
click at [238, 268] on div at bounding box center [236, 265] width 7 height 8
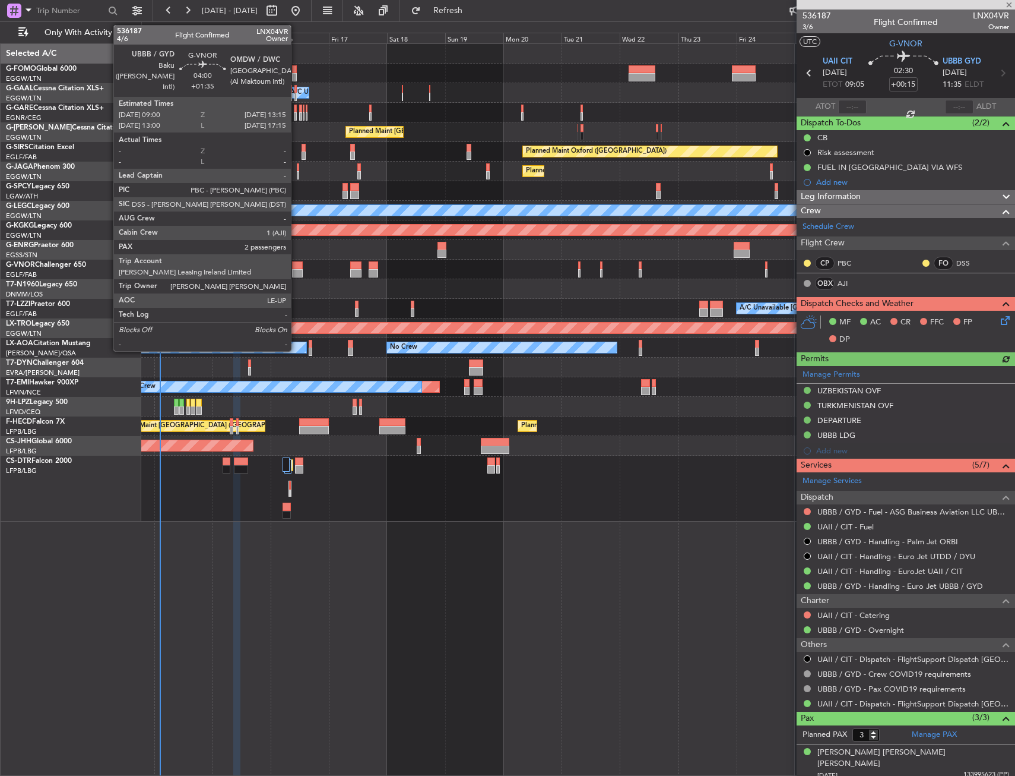
click at [296, 270] on div at bounding box center [297, 273] width 11 height 8
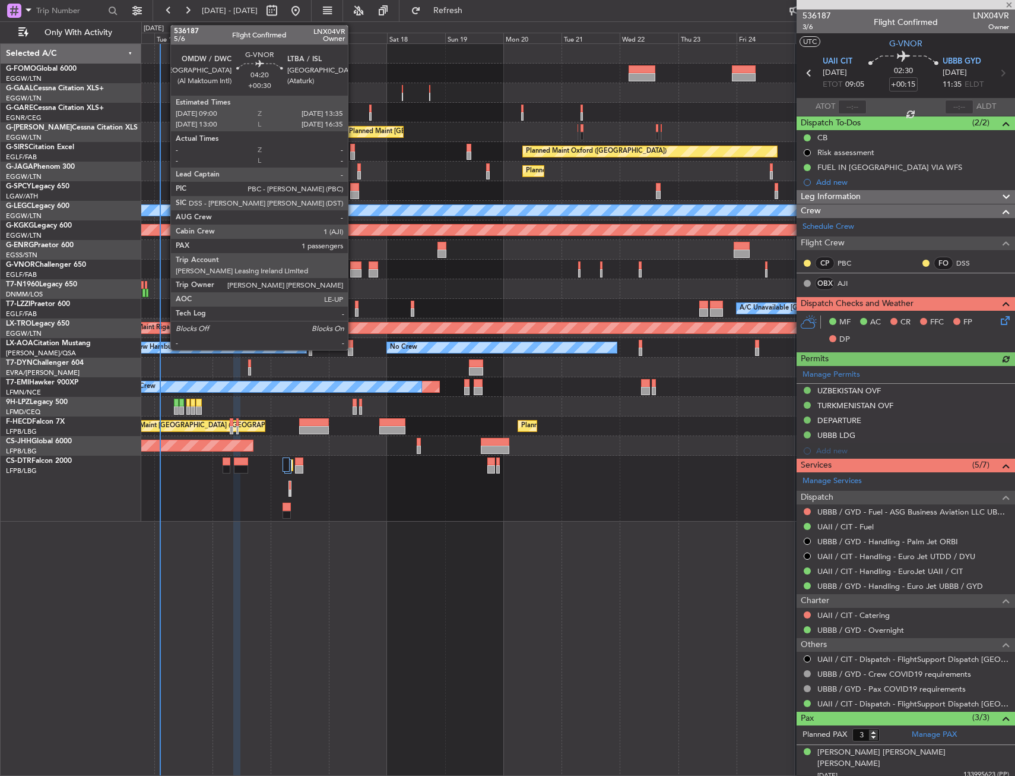
type input "+01:35"
type input "2"
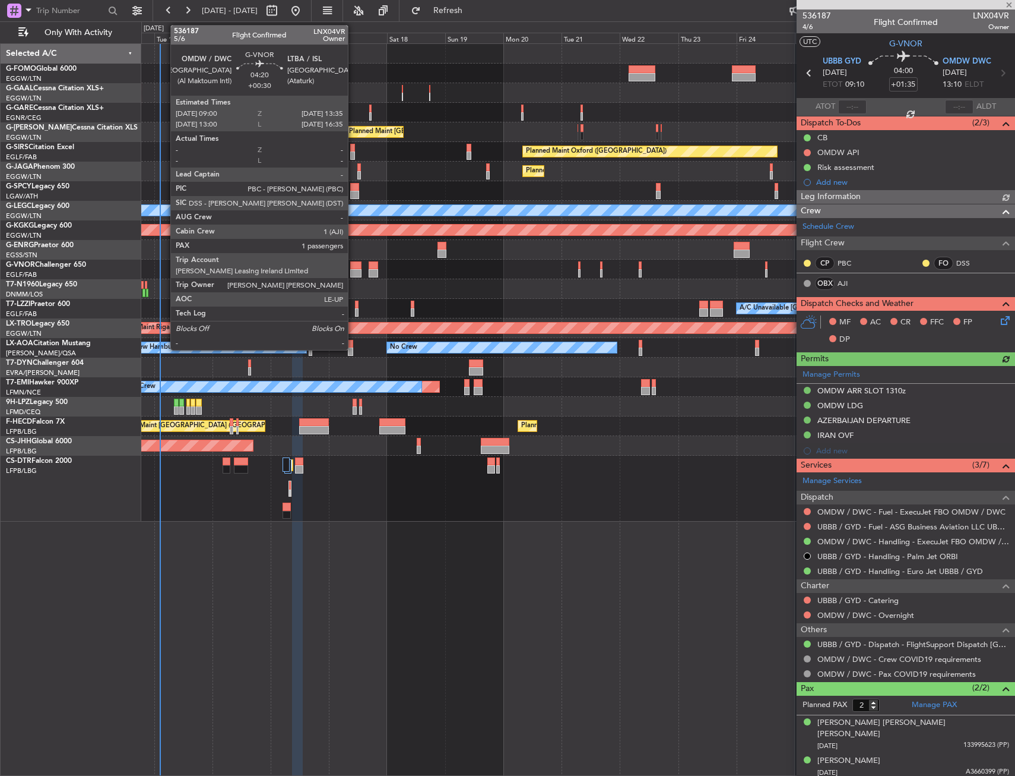
click at [353, 270] on div at bounding box center [355, 273] width 11 height 8
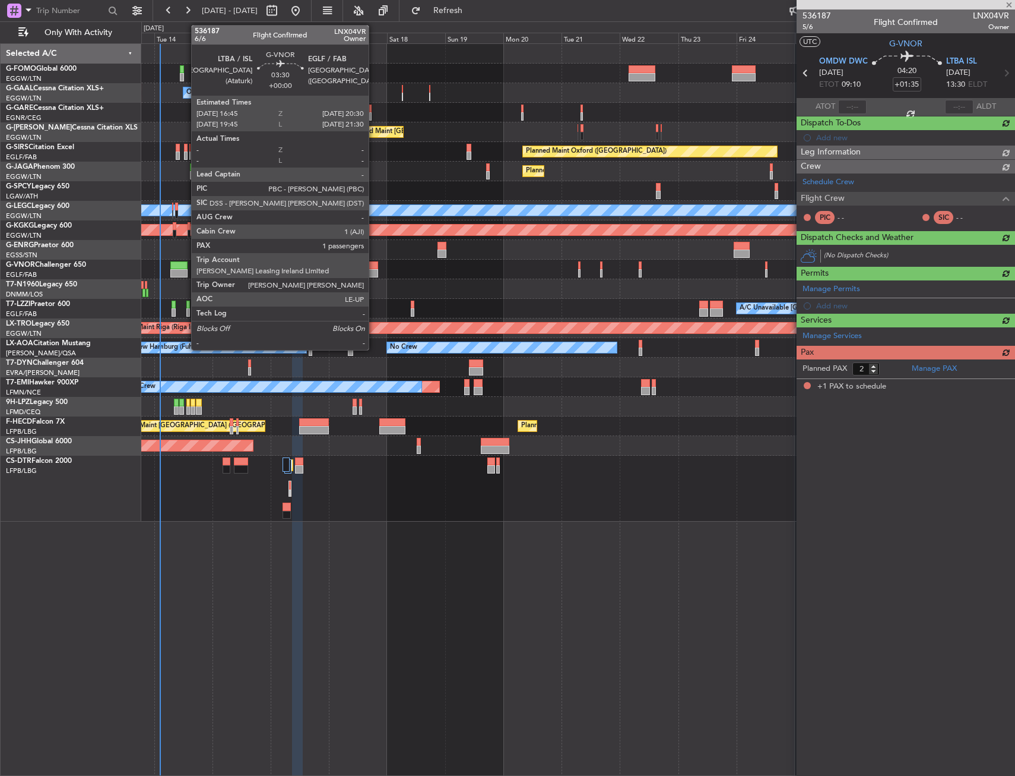
type input "+00:30"
type input "1"
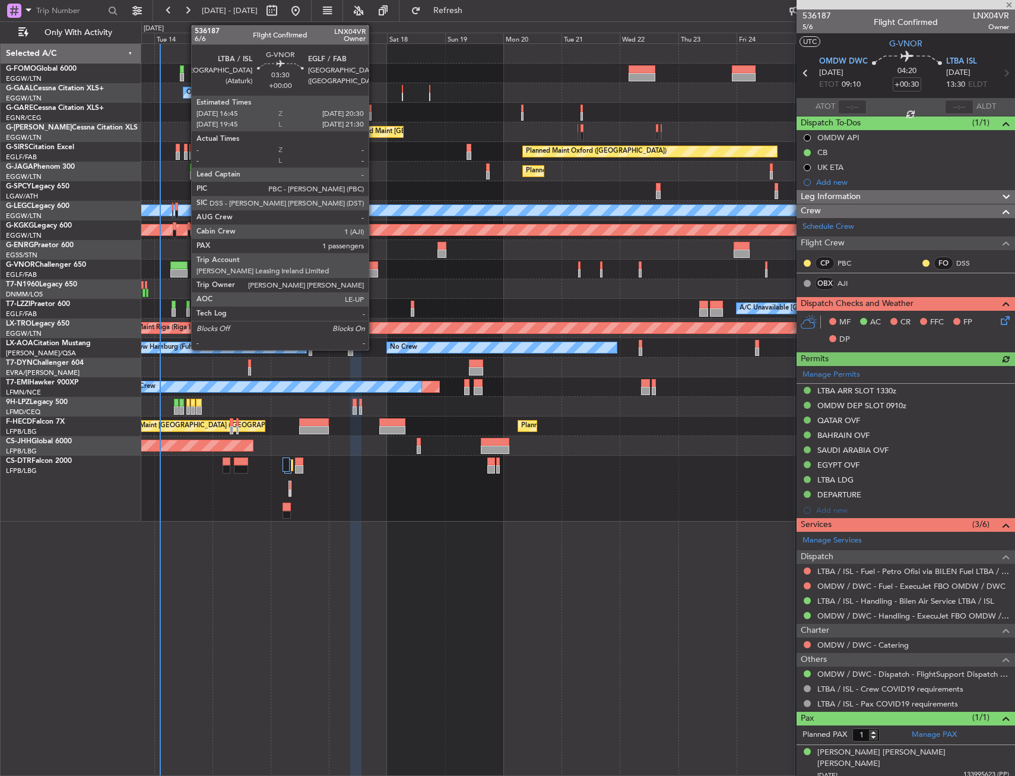
click at [374, 270] on div at bounding box center [374, 273] width 10 height 8
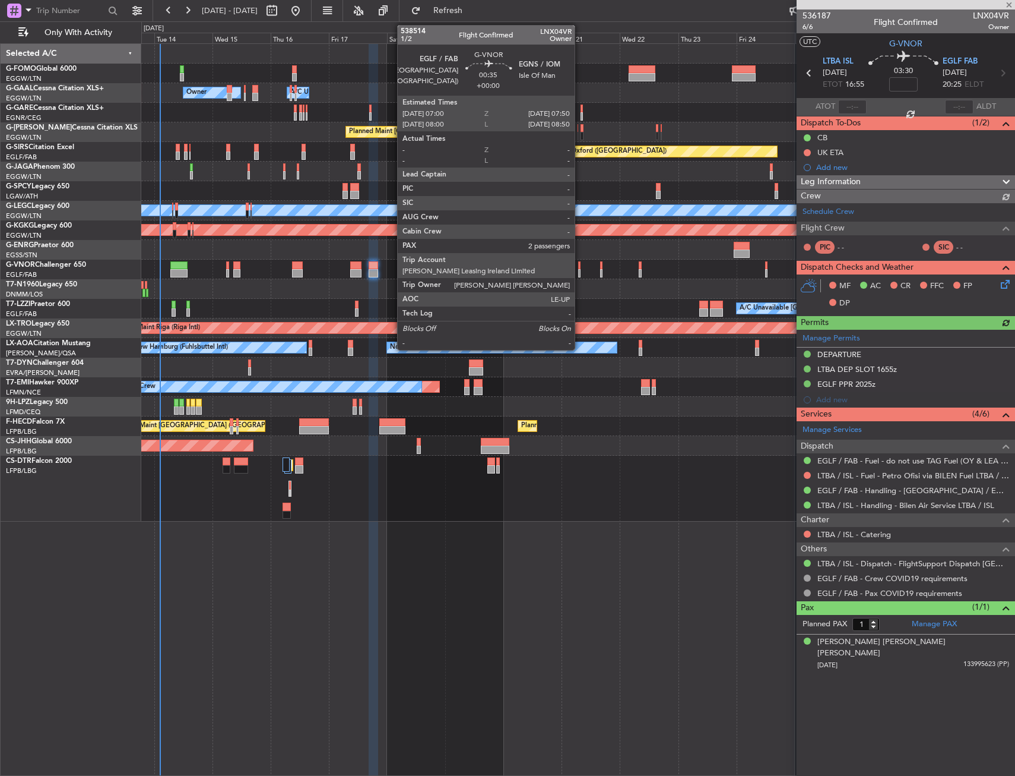
click at [580, 271] on div at bounding box center [579, 273] width 2 height 8
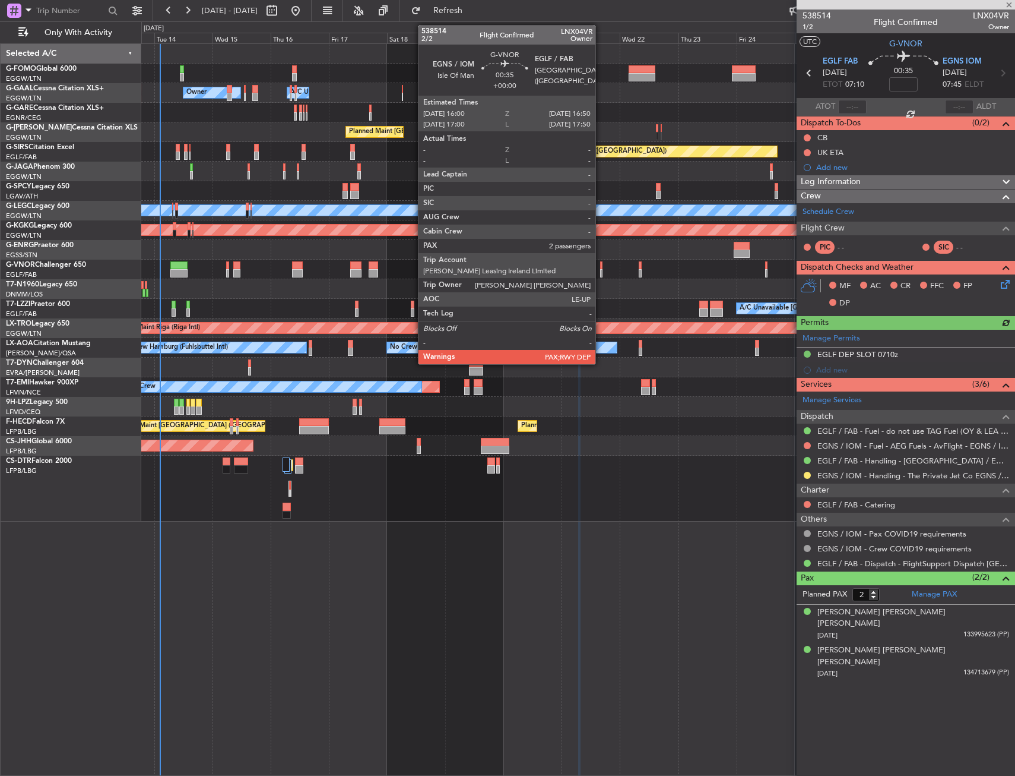
click at [601, 270] on div at bounding box center [601, 273] width 2 height 8
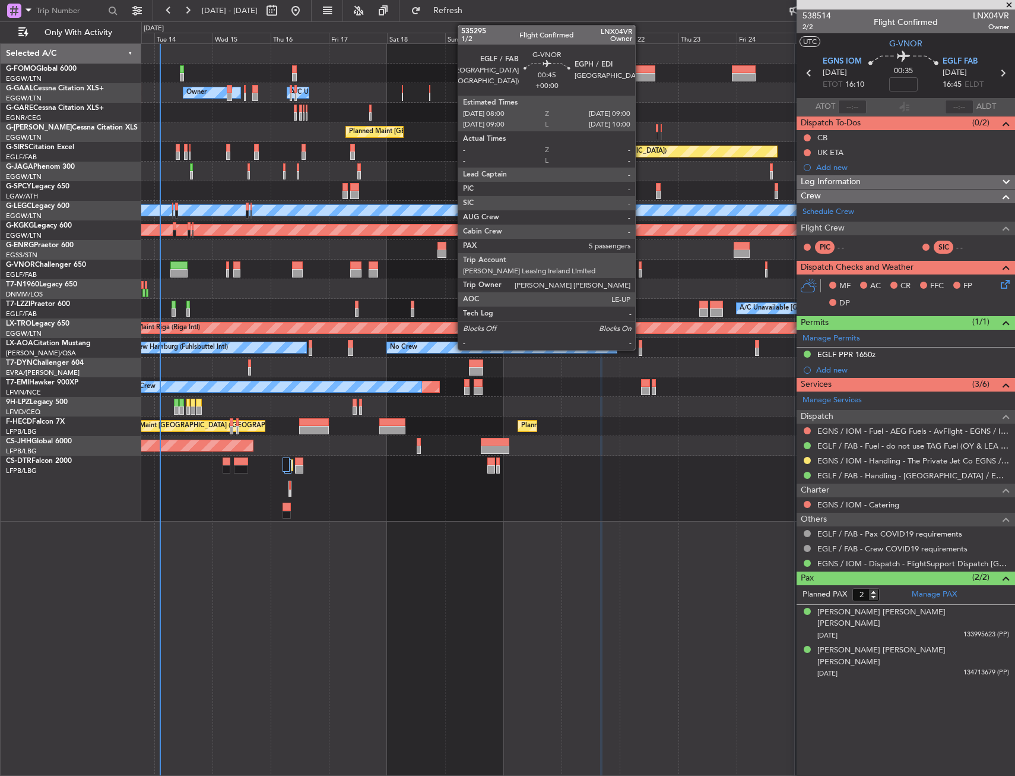
click at [641, 267] on div at bounding box center [640, 265] width 3 height 8
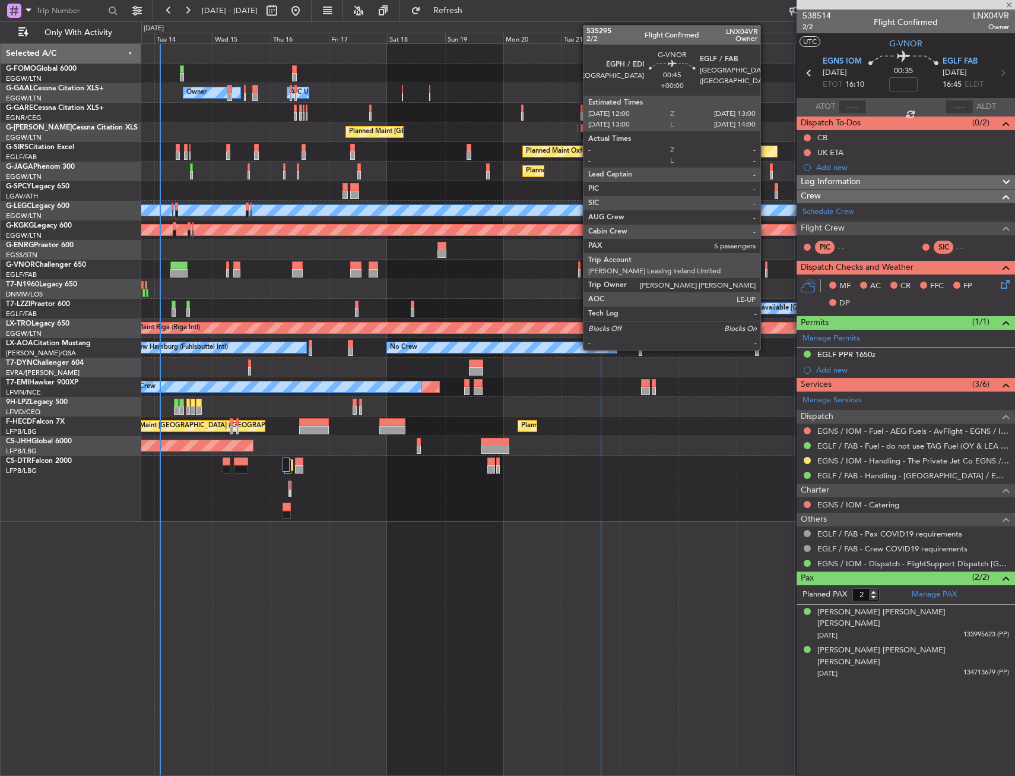
type input "5"
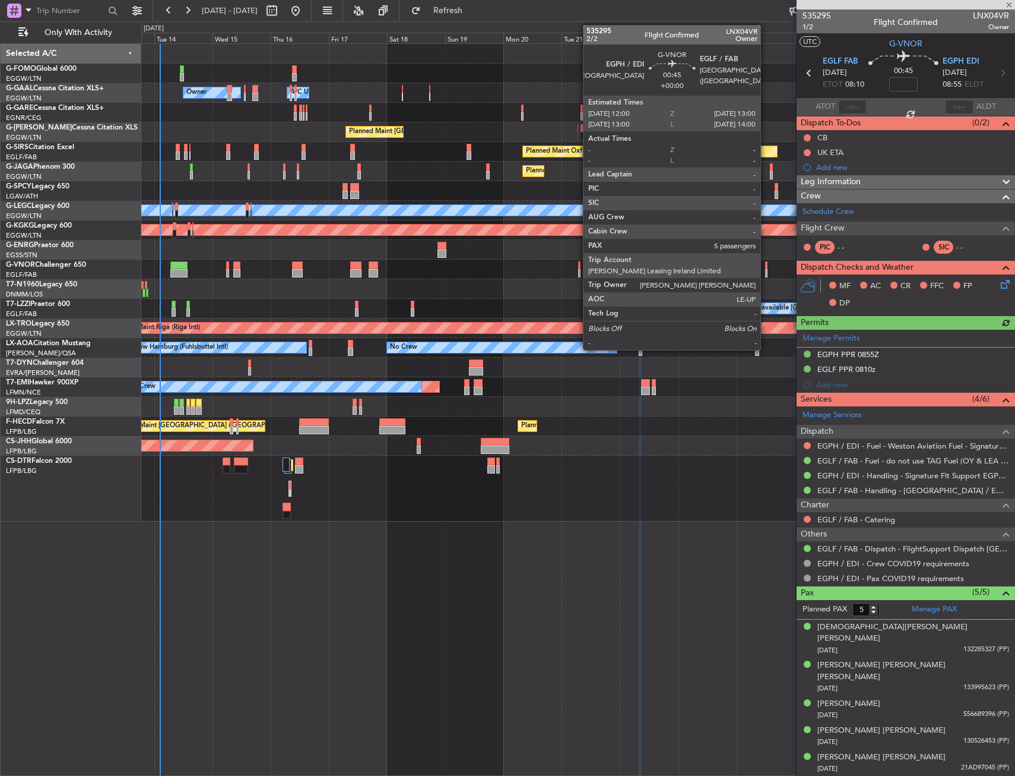
click at [766, 267] on div at bounding box center [766, 265] width 3 height 8
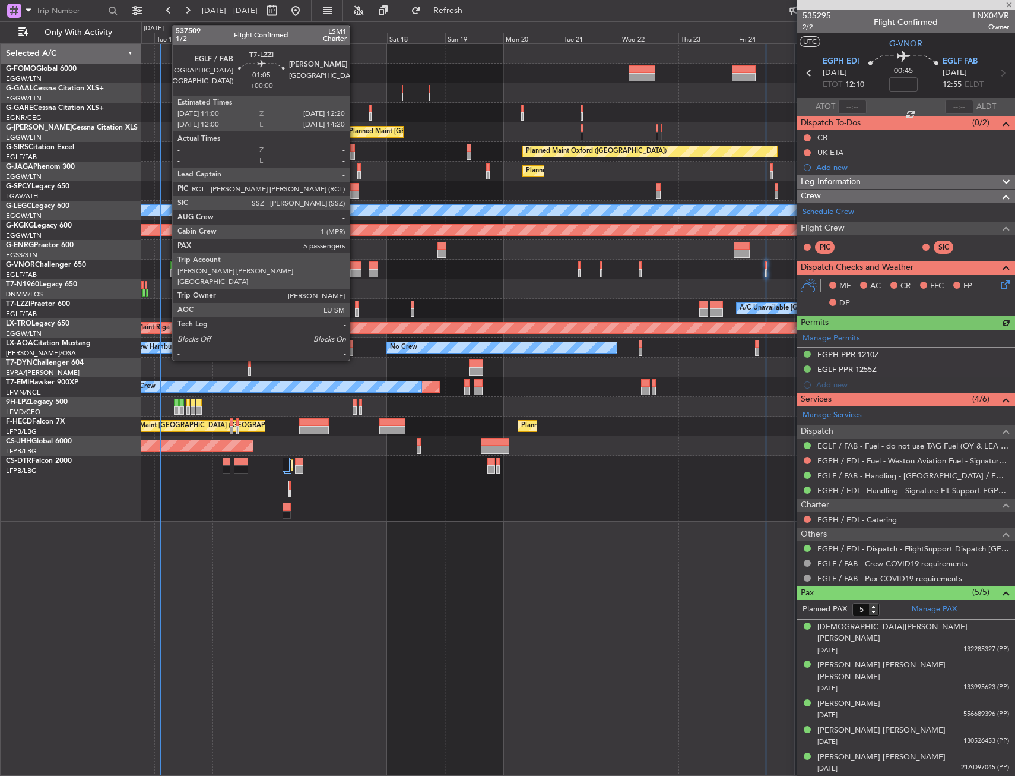
click at [355, 311] on div at bounding box center [357, 312] width 4 height 8
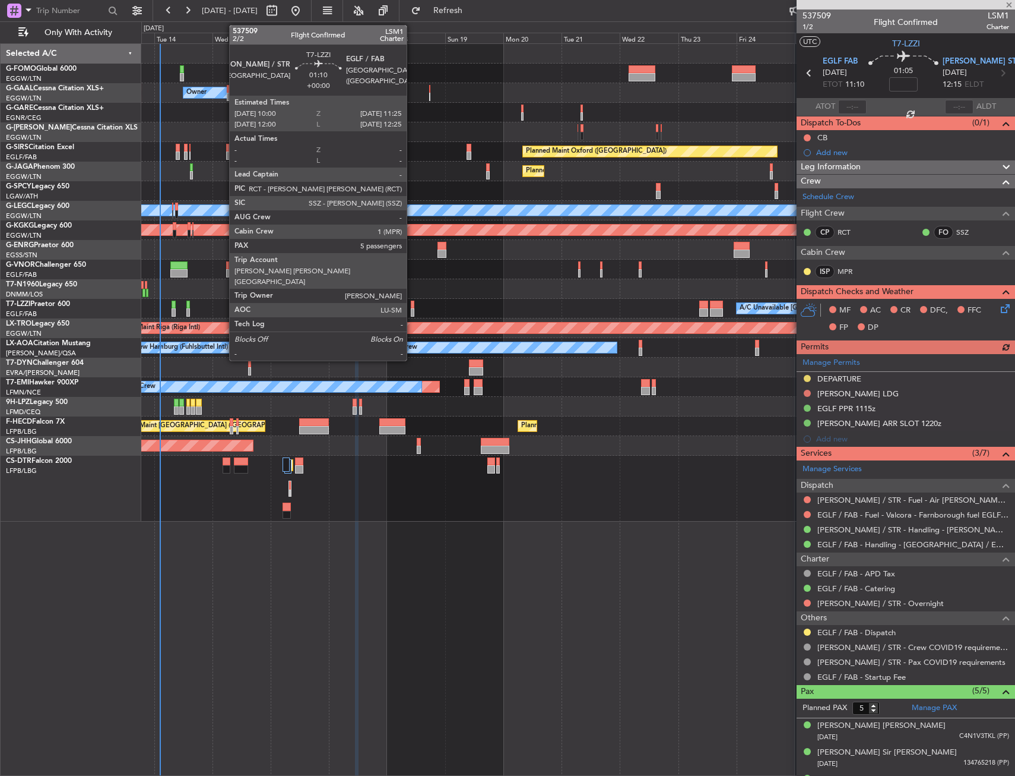
click at [412, 306] on div at bounding box center [413, 304] width 4 height 8
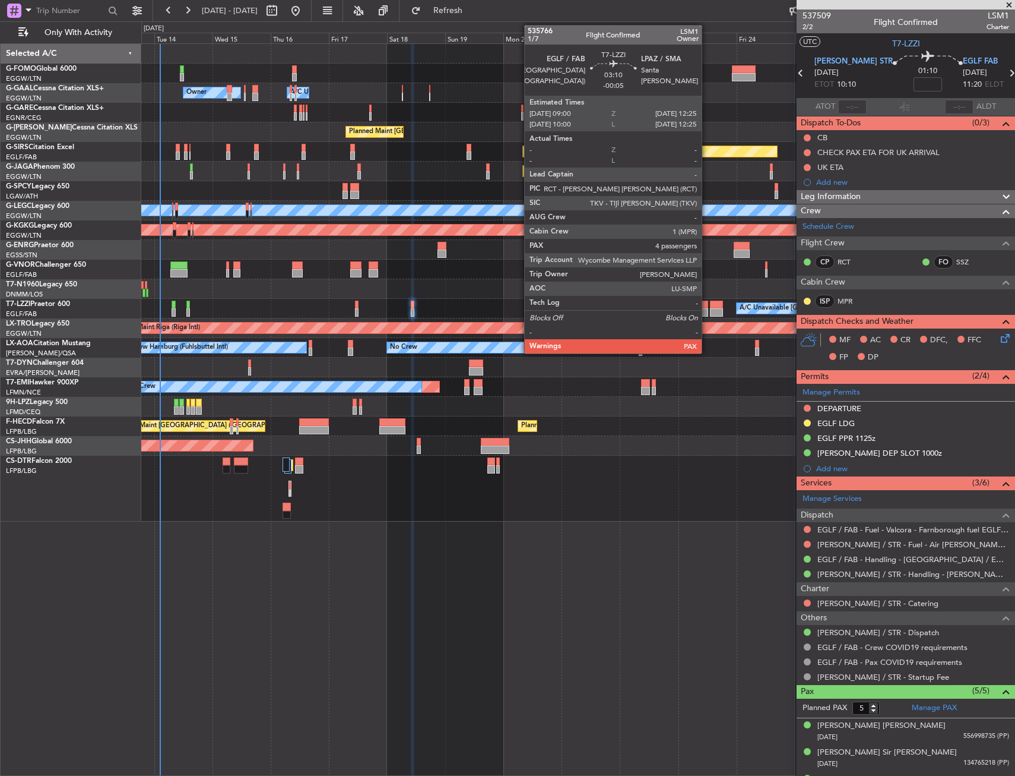
click at [707, 308] on div at bounding box center [704, 312] width 8 height 8
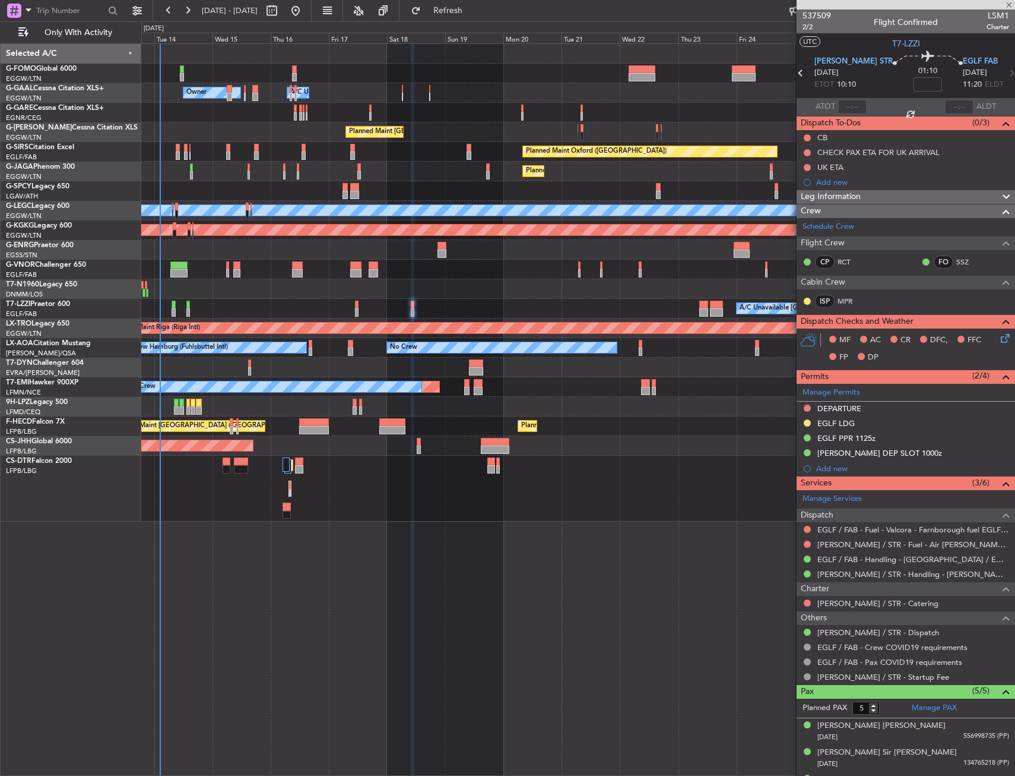
type input "-00:05"
type input "4"
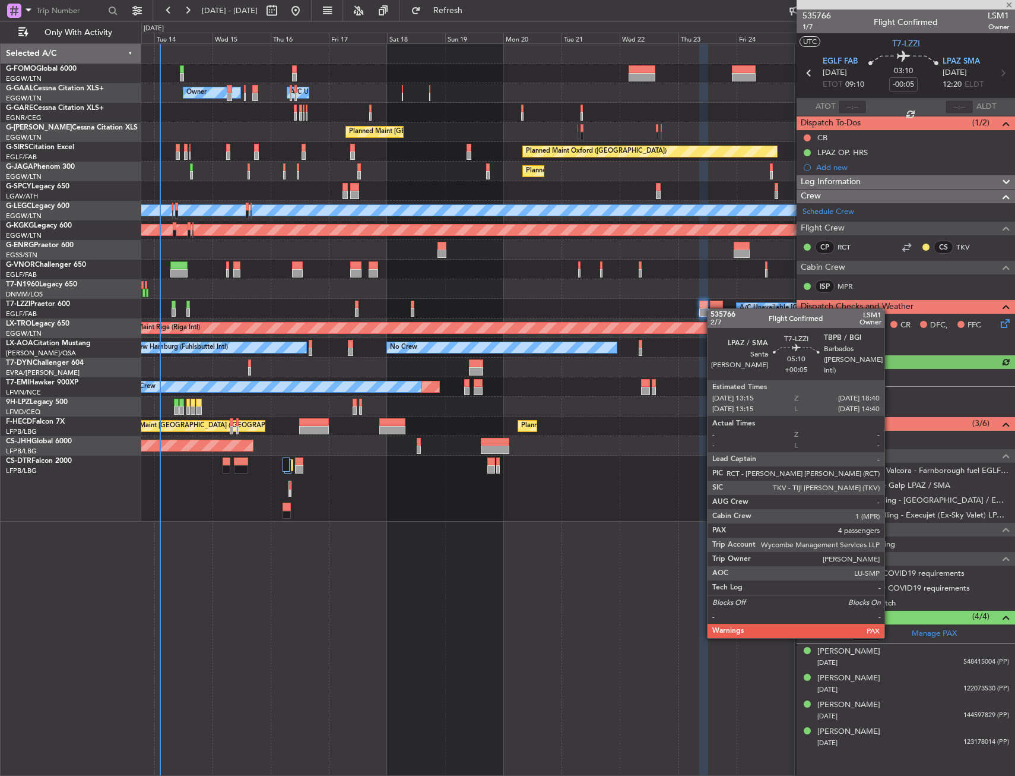
click at [713, 308] on div at bounding box center [717, 312] width 14 height 8
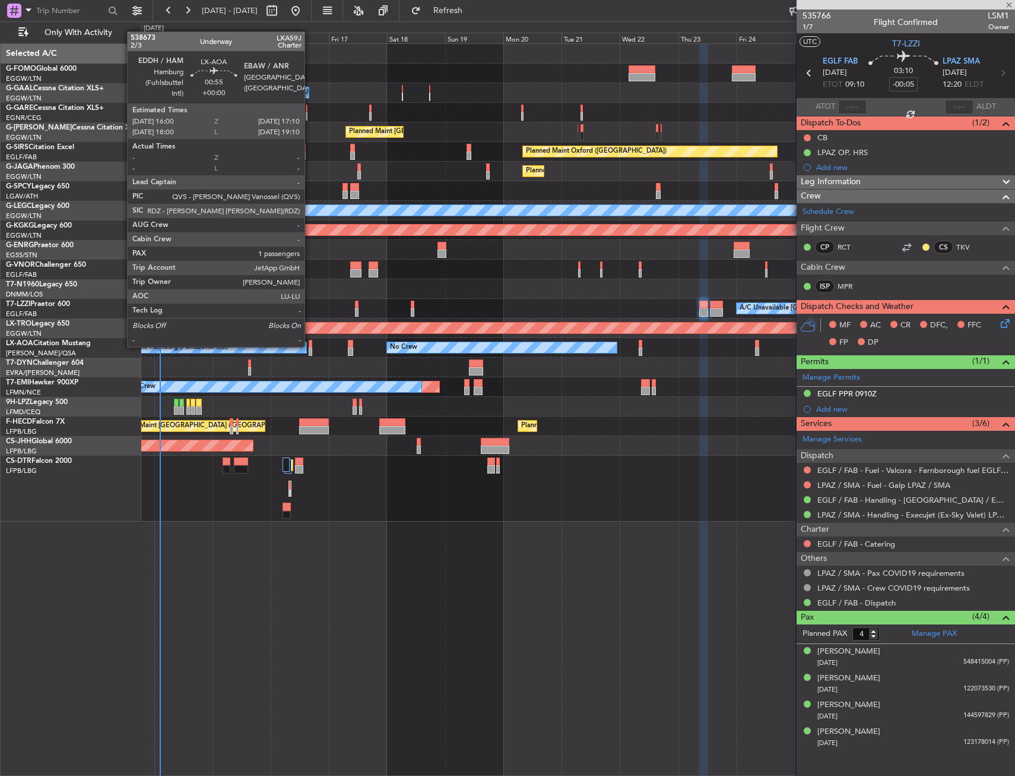
type input "+00:05"
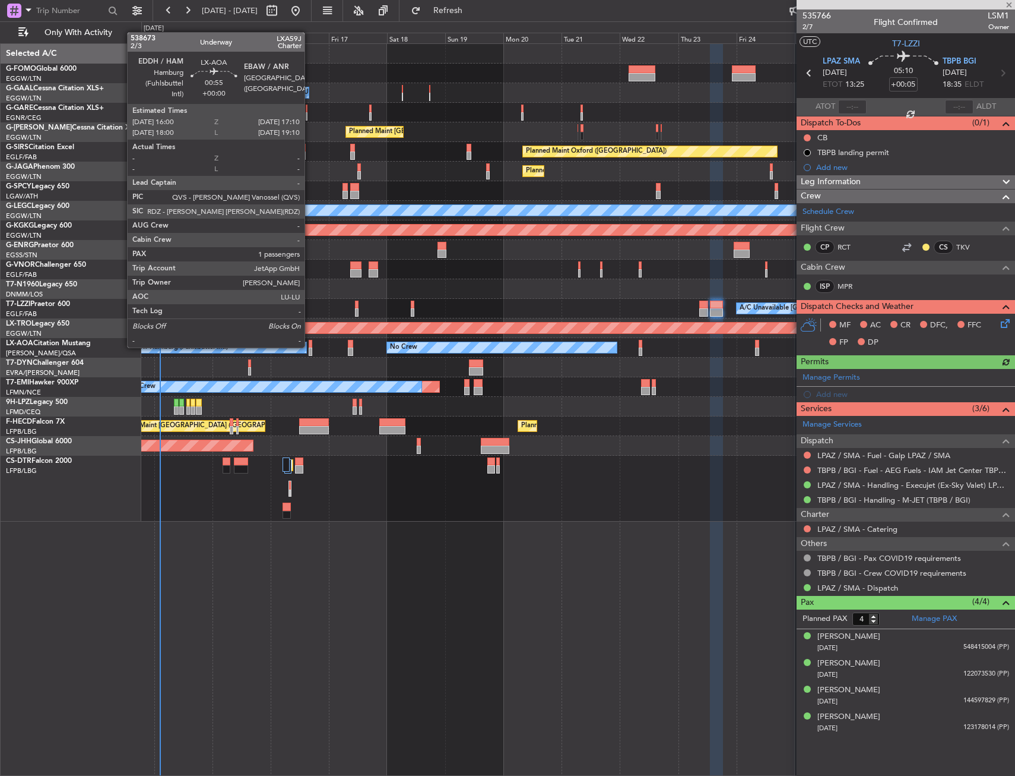
click at [310, 345] on div at bounding box center [310, 344] width 3 height 8
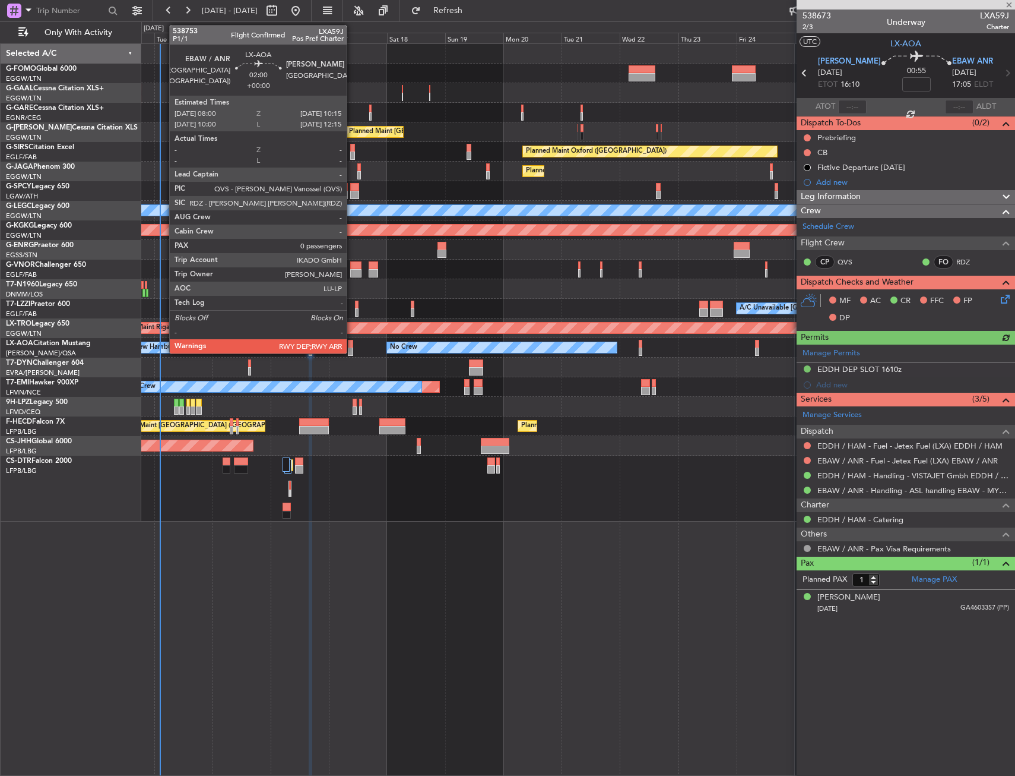
click at [352, 346] on div at bounding box center [351, 344] width 6 height 8
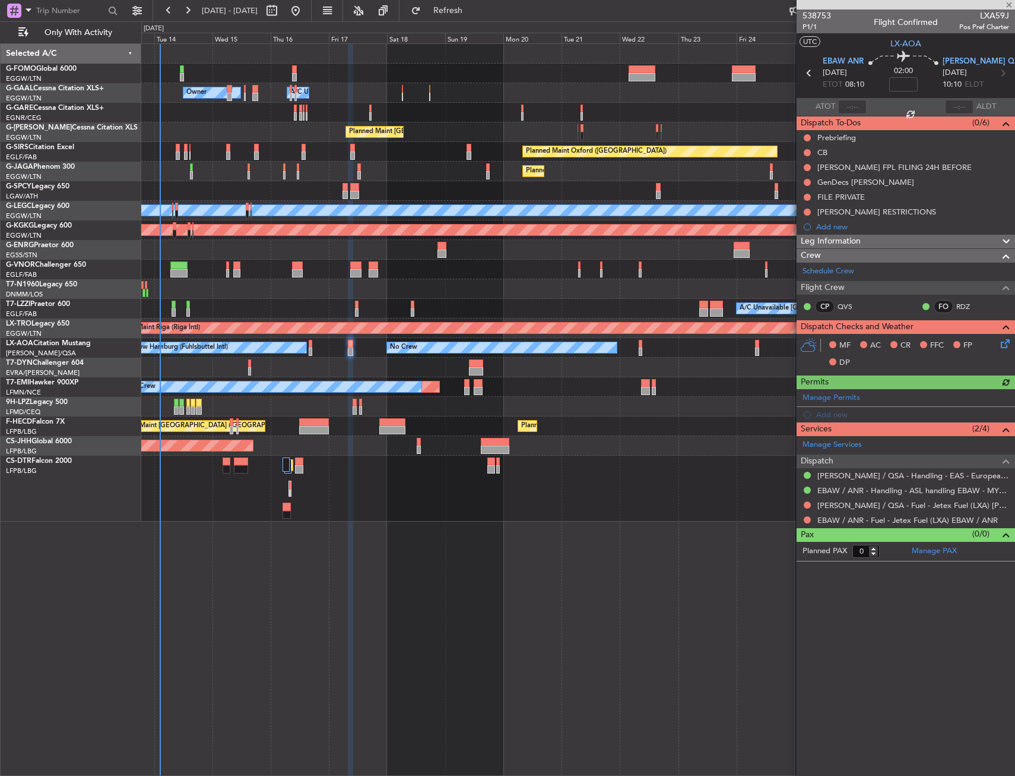
click at [644, 346] on div "No Crew Hamburg (Fuhlsbuttel Intl) Planned Maint [GEOGRAPHIC_DATA] No Crew" at bounding box center [578, 348] width 874 height 20
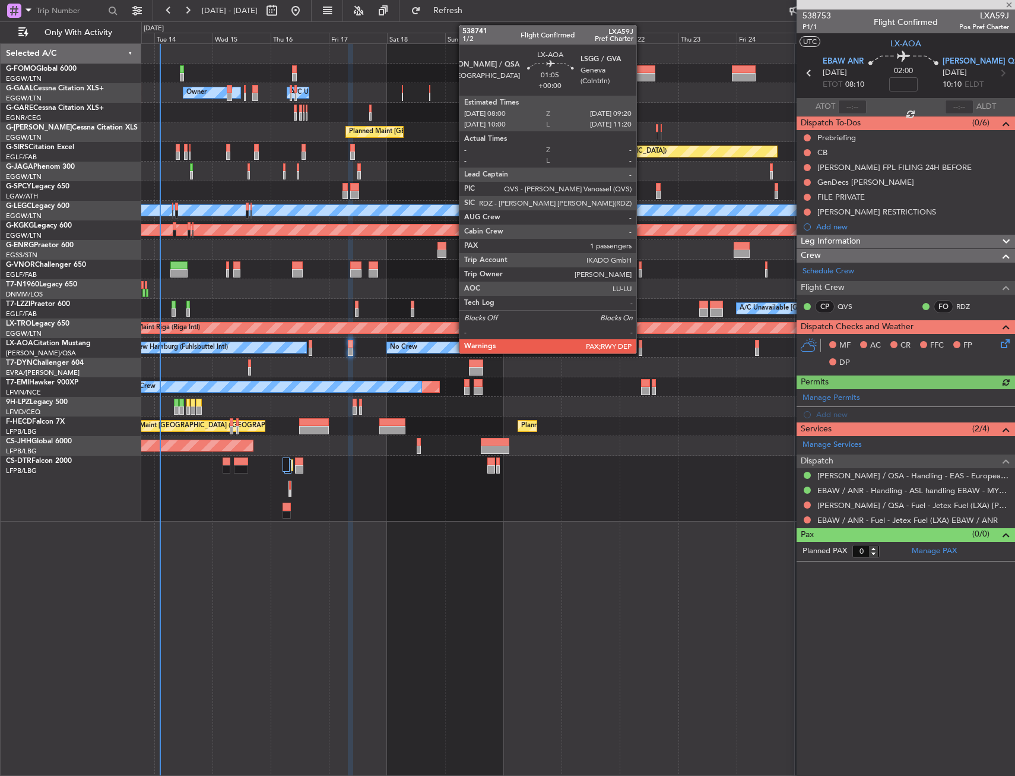
click at [642, 346] on div at bounding box center [641, 344] width 4 height 8
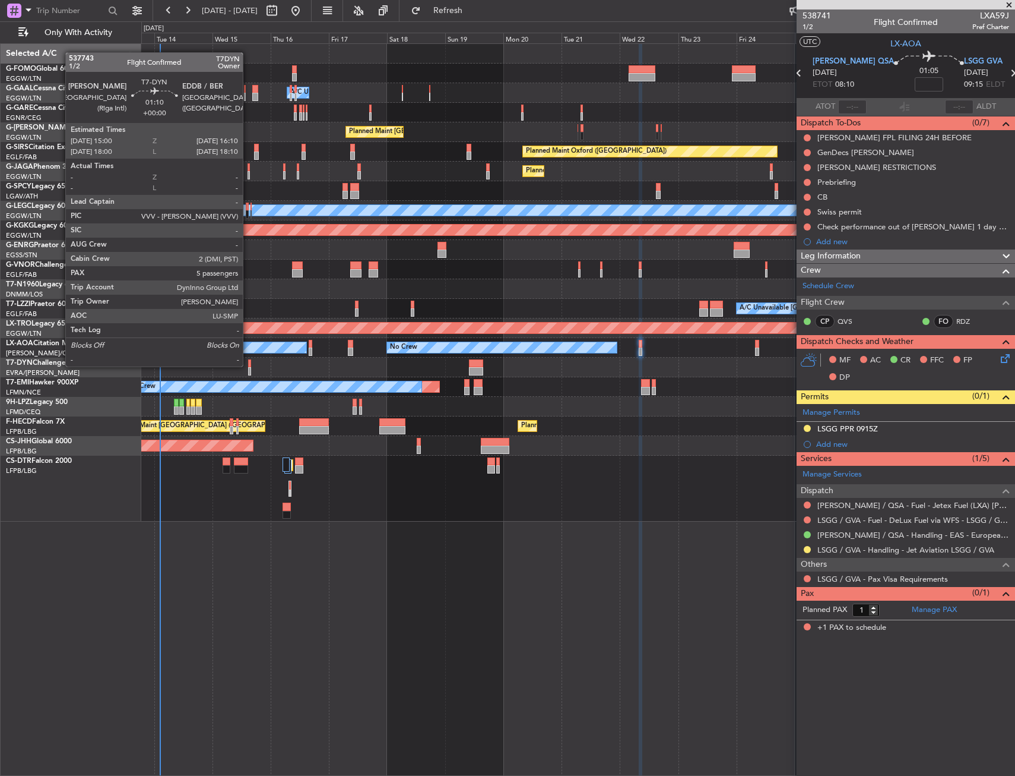
click at [248, 365] on div at bounding box center [249, 363] width 3 height 8
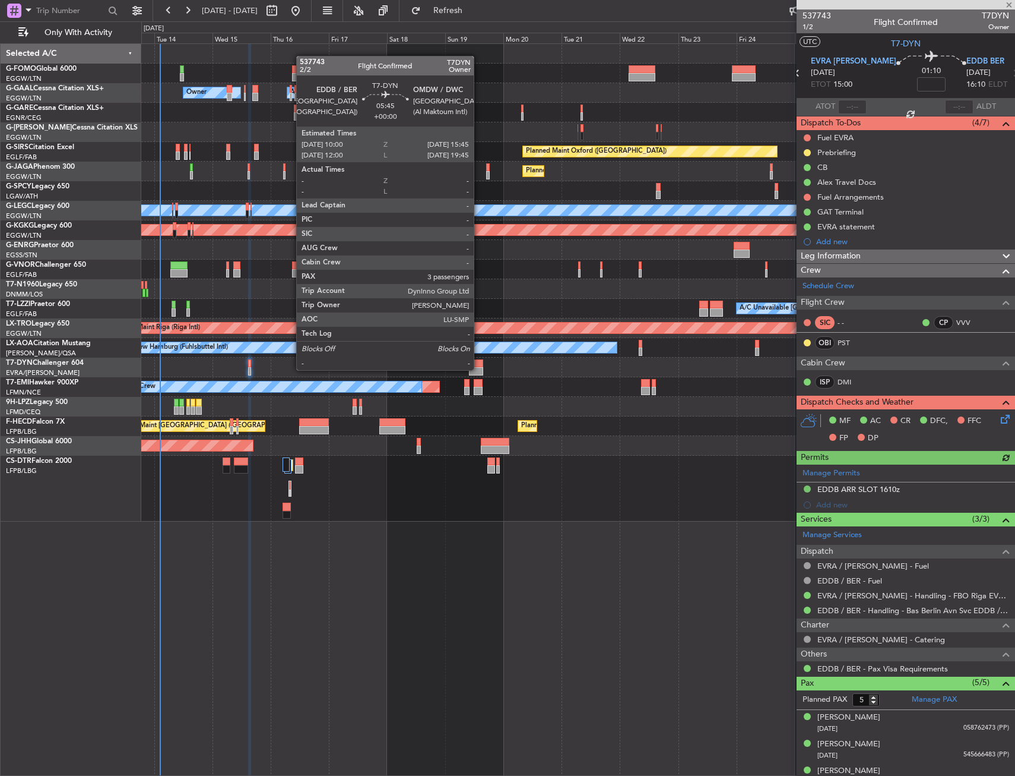
click at [479, 369] on div at bounding box center [476, 371] width 14 height 8
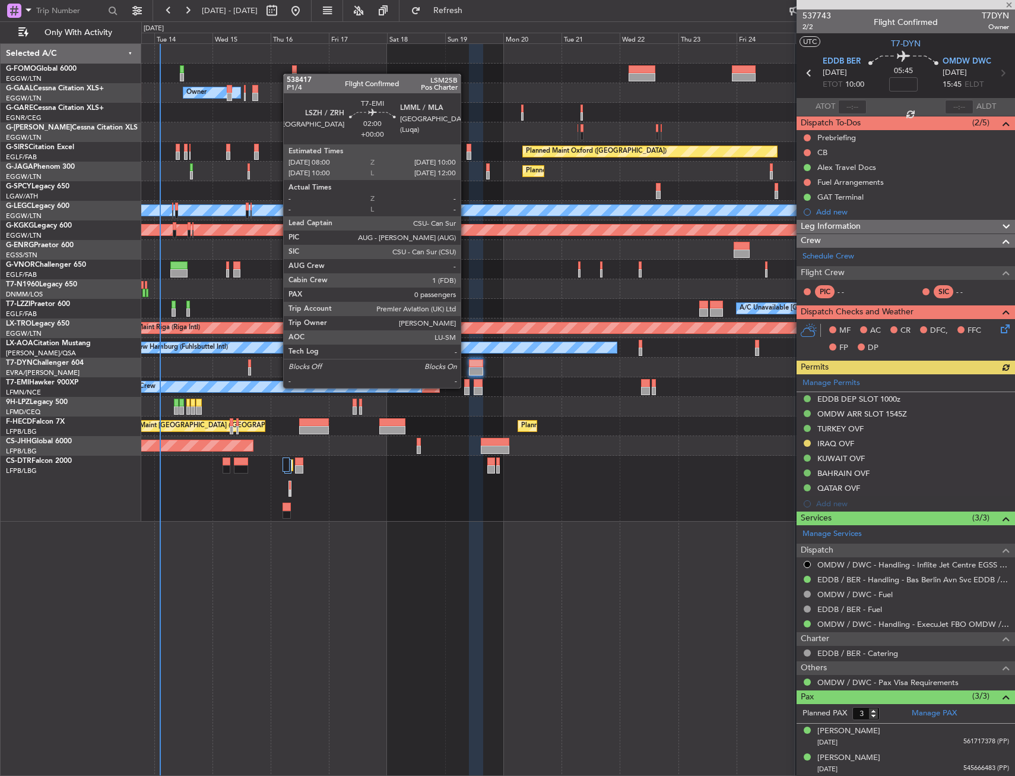
click at [466, 387] on div at bounding box center [466, 391] width 5 height 8
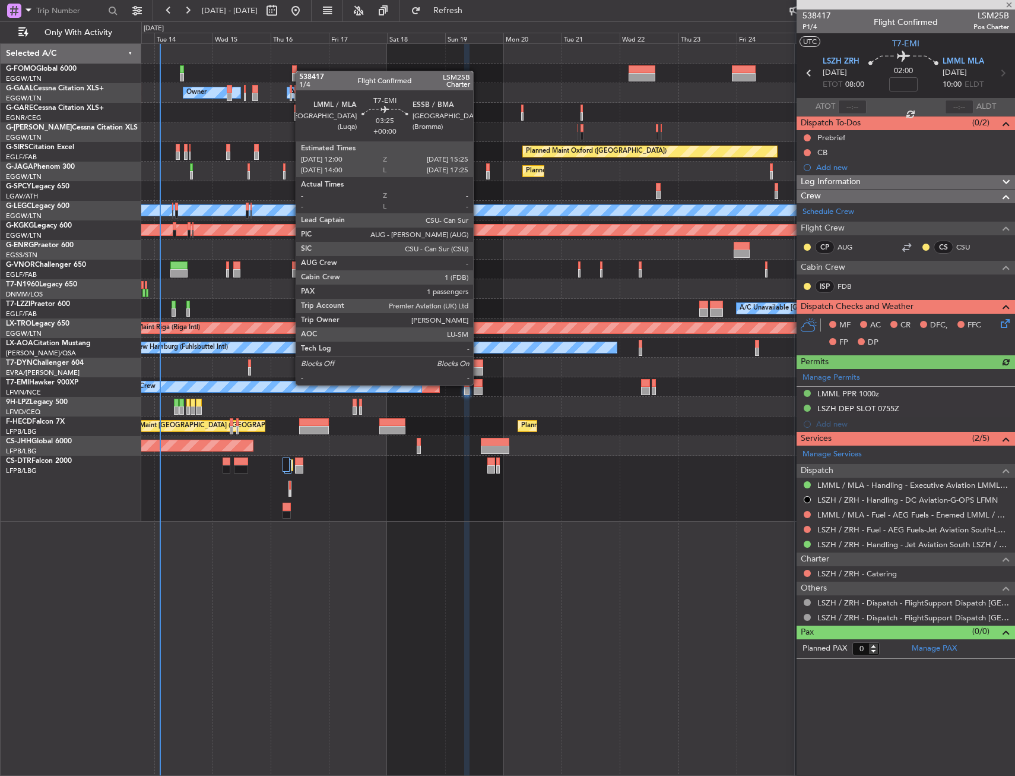
click at [479, 384] on div at bounding box center [478, 383] width 8 height 8
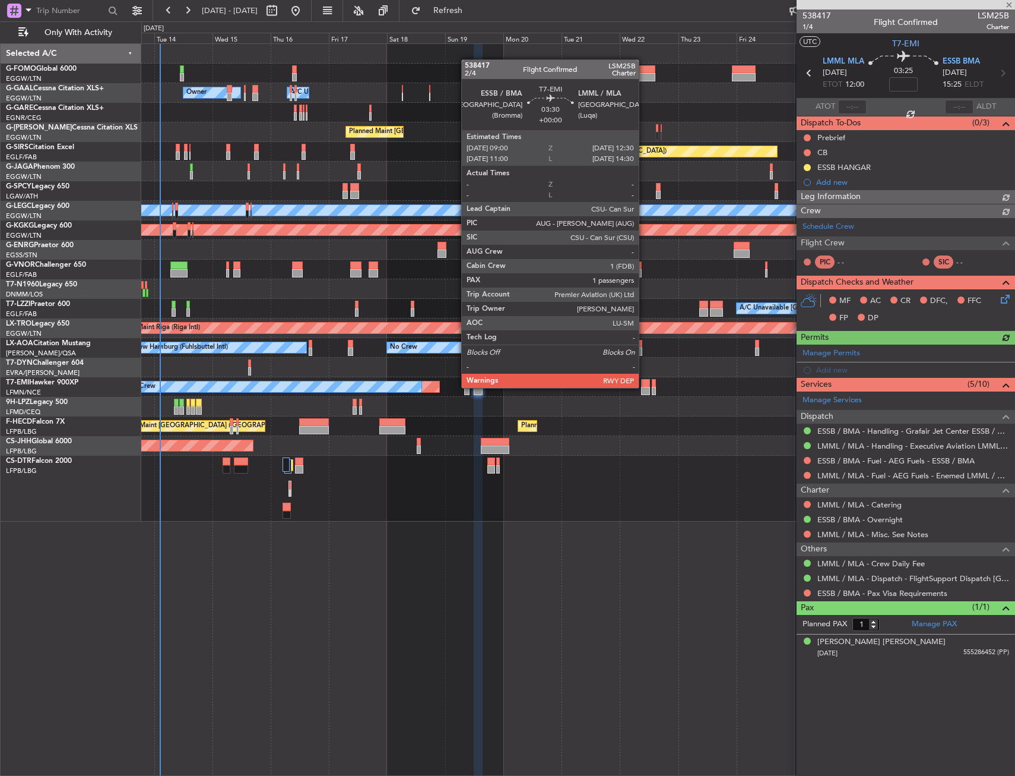
click at [644, 387] on div at bounding box center [645, 391] width 9 height 8
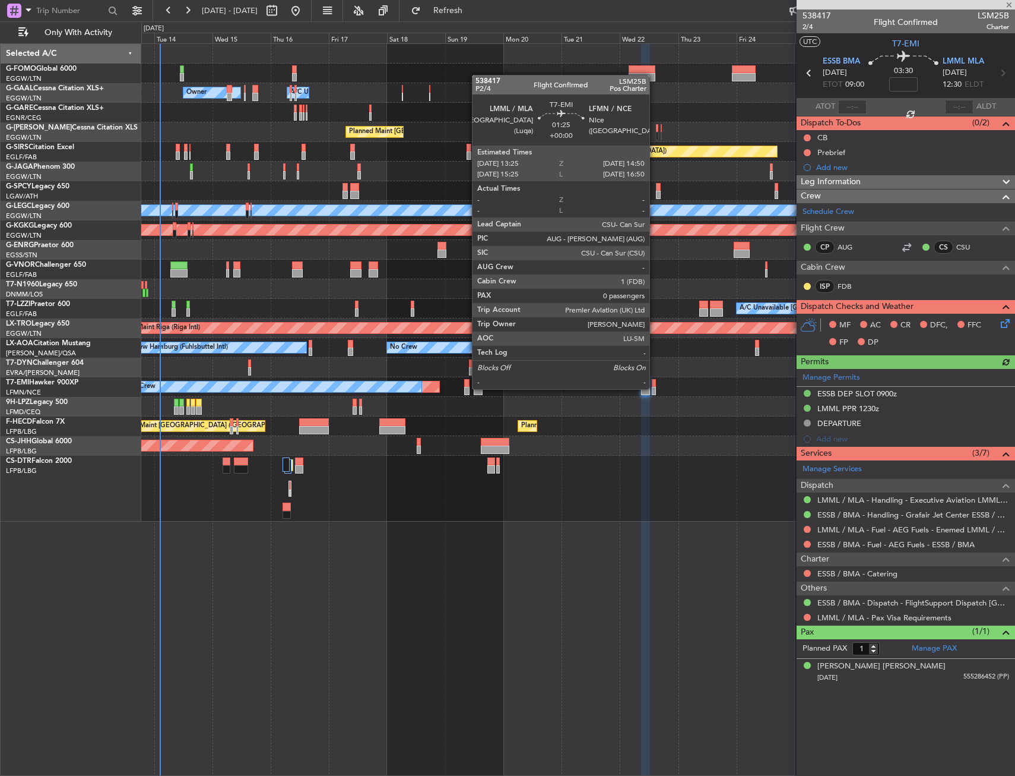
click at [655, 388] on div at bounding box center [654, 391] width 4 height 8
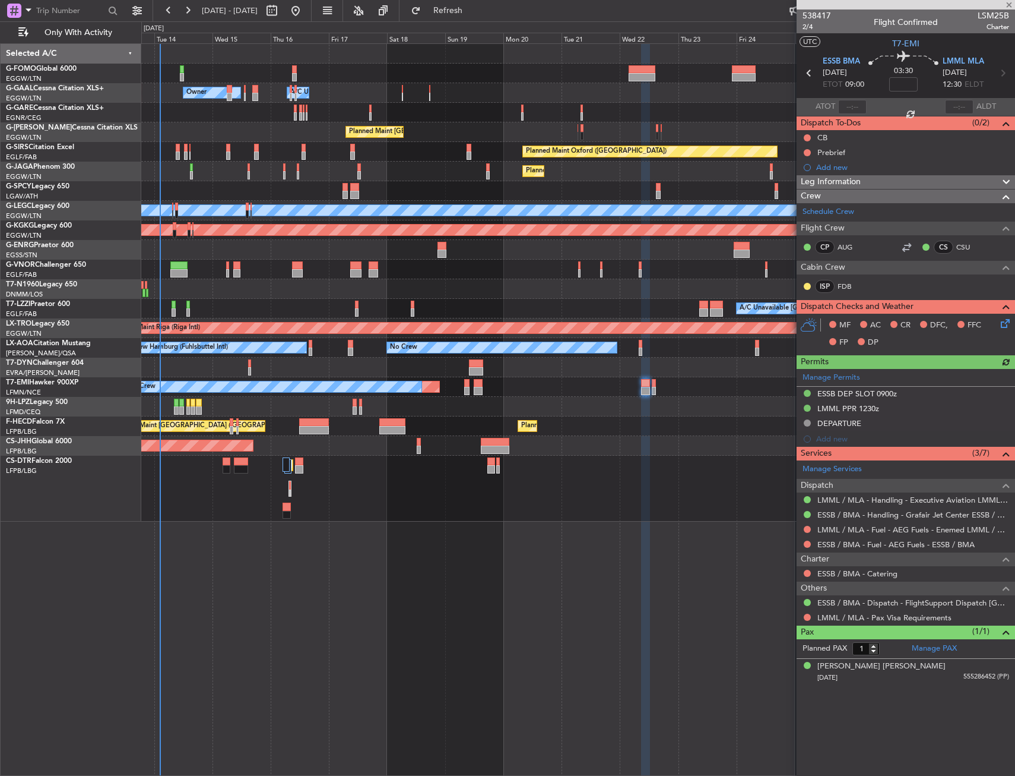
type input "0"
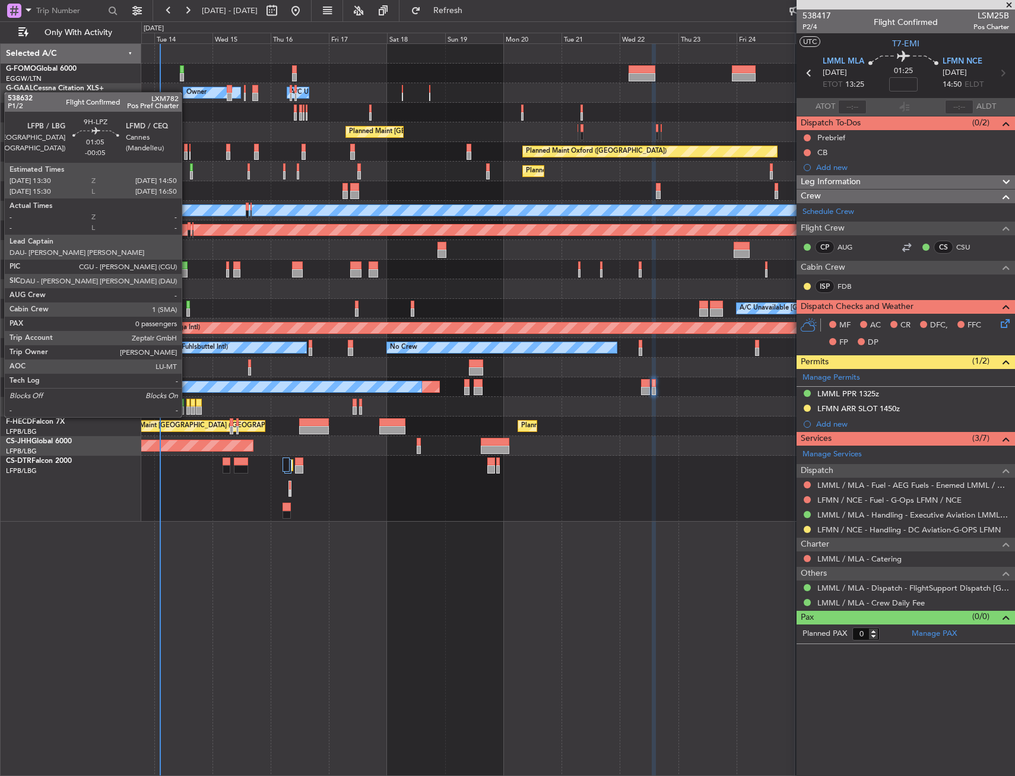
click at [187, 405] on div at bounding box center [188, 402] width 4 height 8
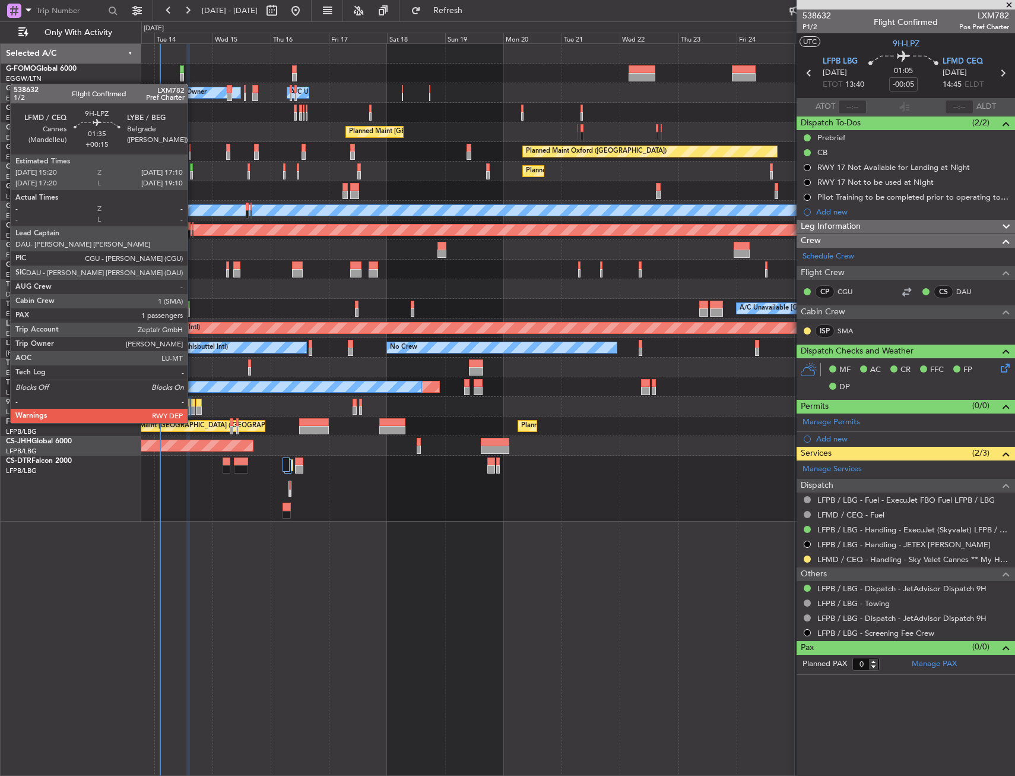
click at [193, 411] on div at bounding box center [193, 410] width 5 height 8
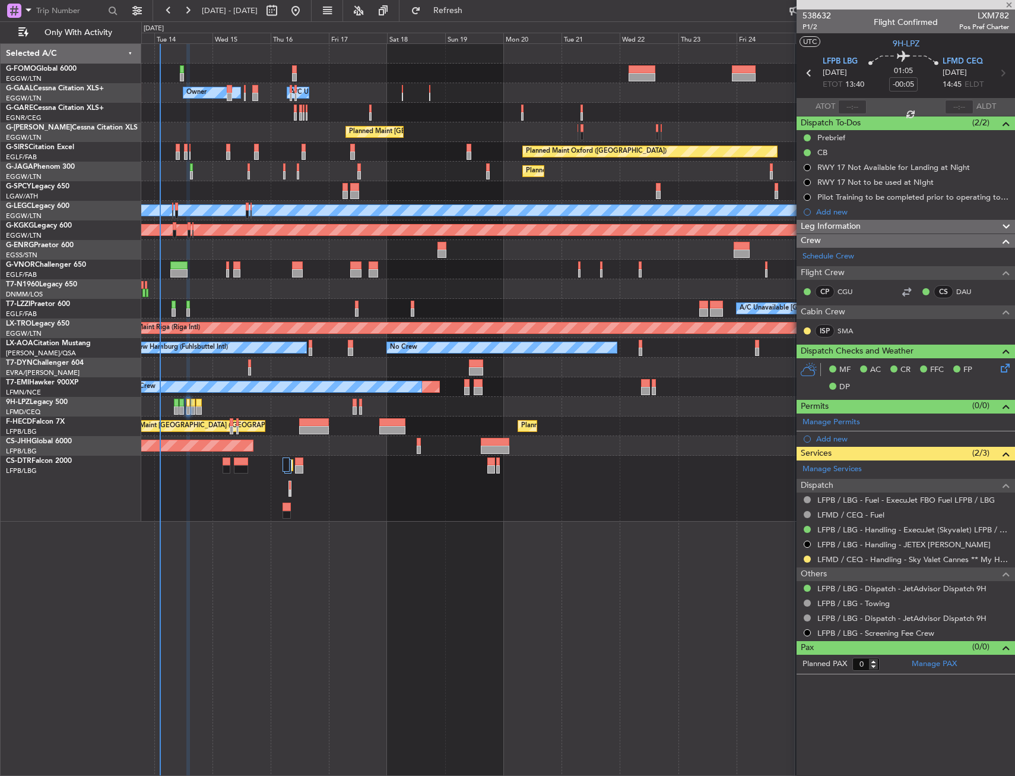
type input "+00:15"
type input "1"
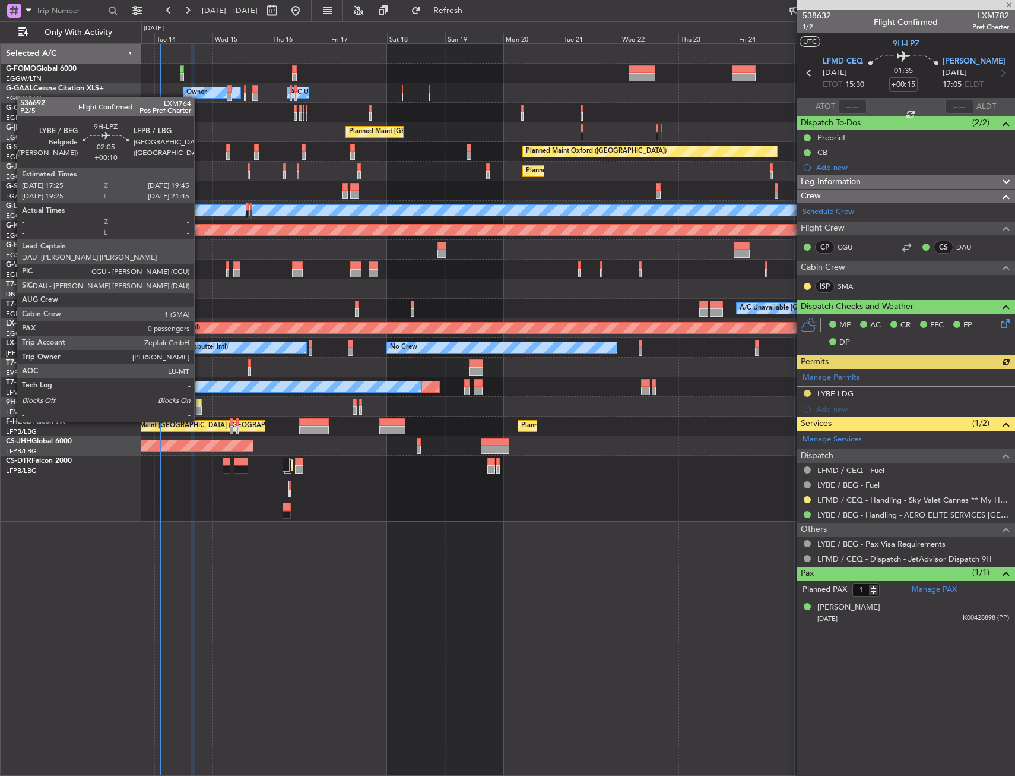
click at [200, 410] on div at bounding box center [199, 410] width 6 height 8
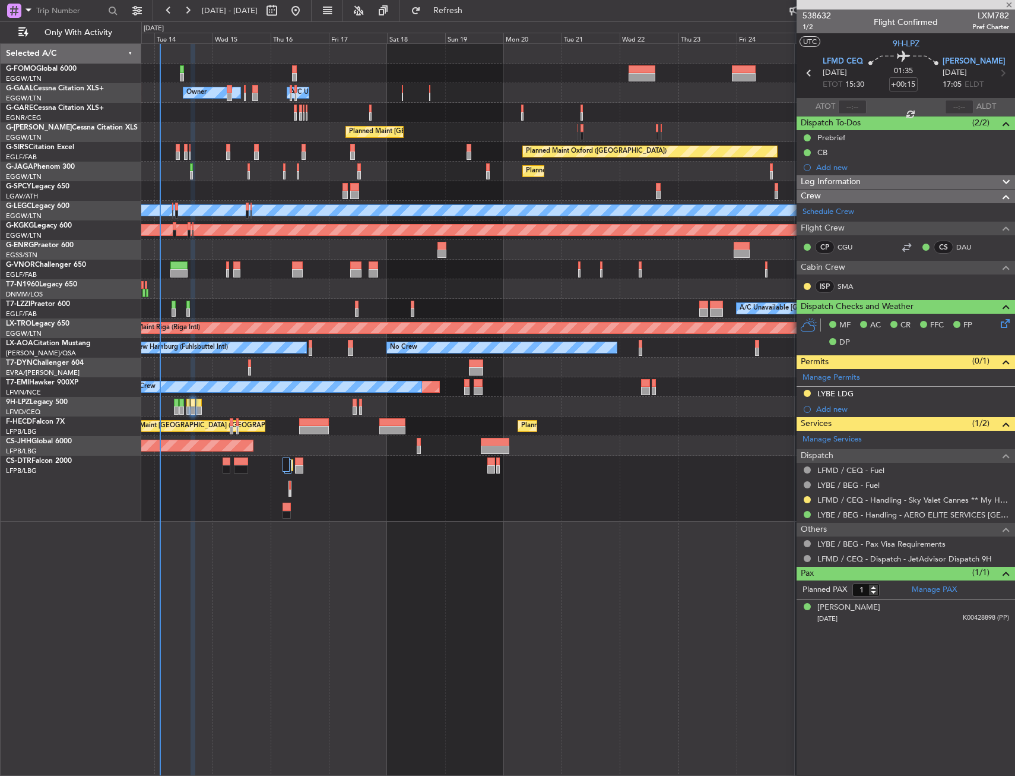
type input "+00:10"
type input "0"
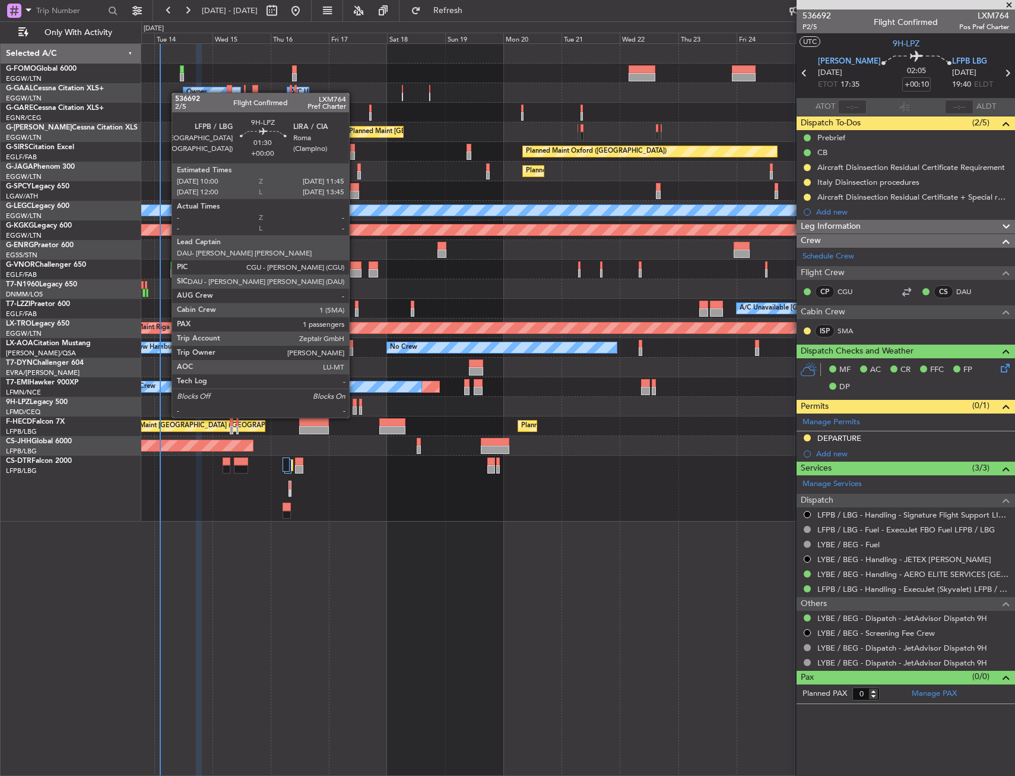
click at [355, 406] on div at bounding box center [355, 402] width 5 height 8
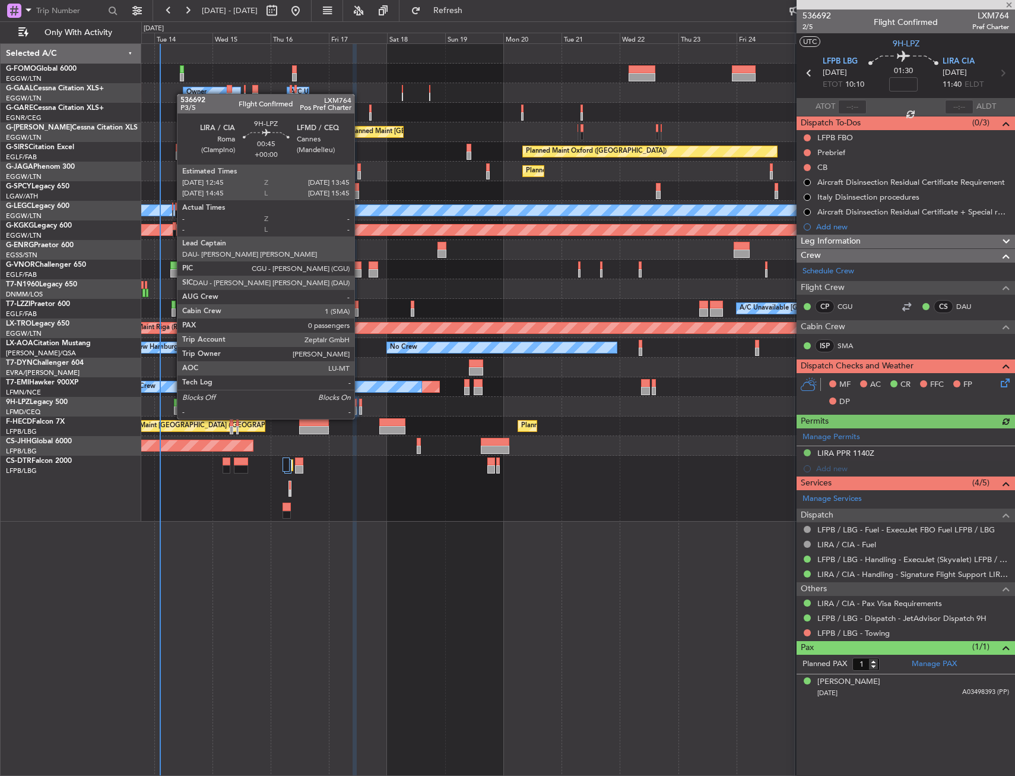
click at [360, 407] on div at bounding box center [360, 410] width 3 height 8
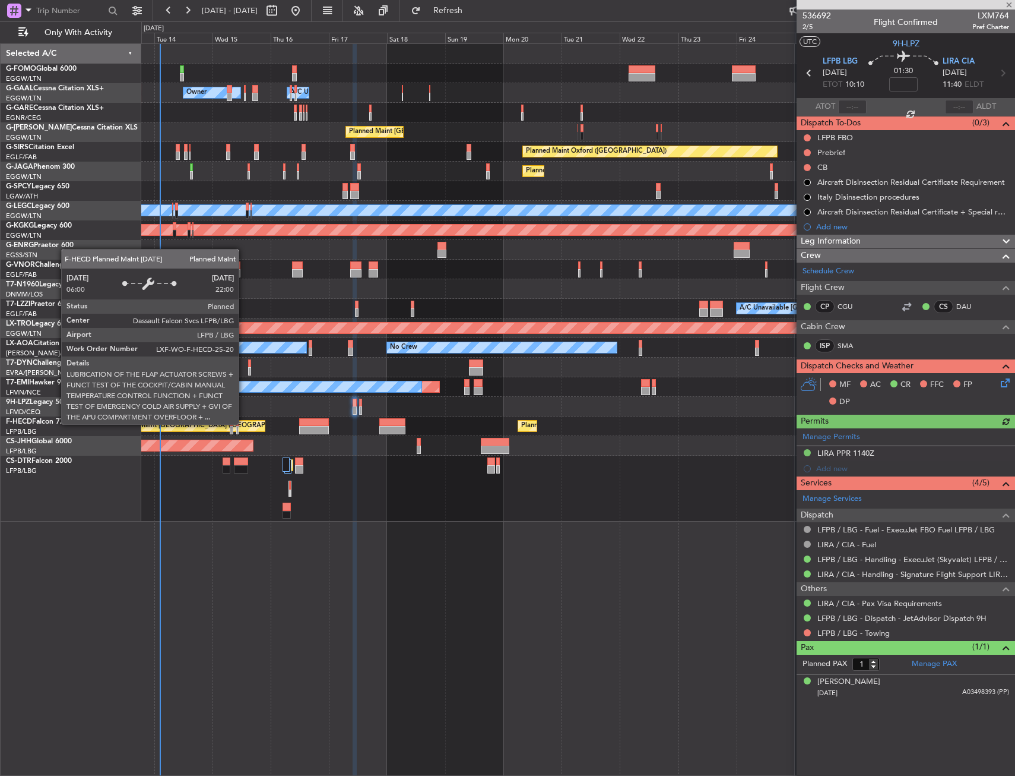
type input "0"
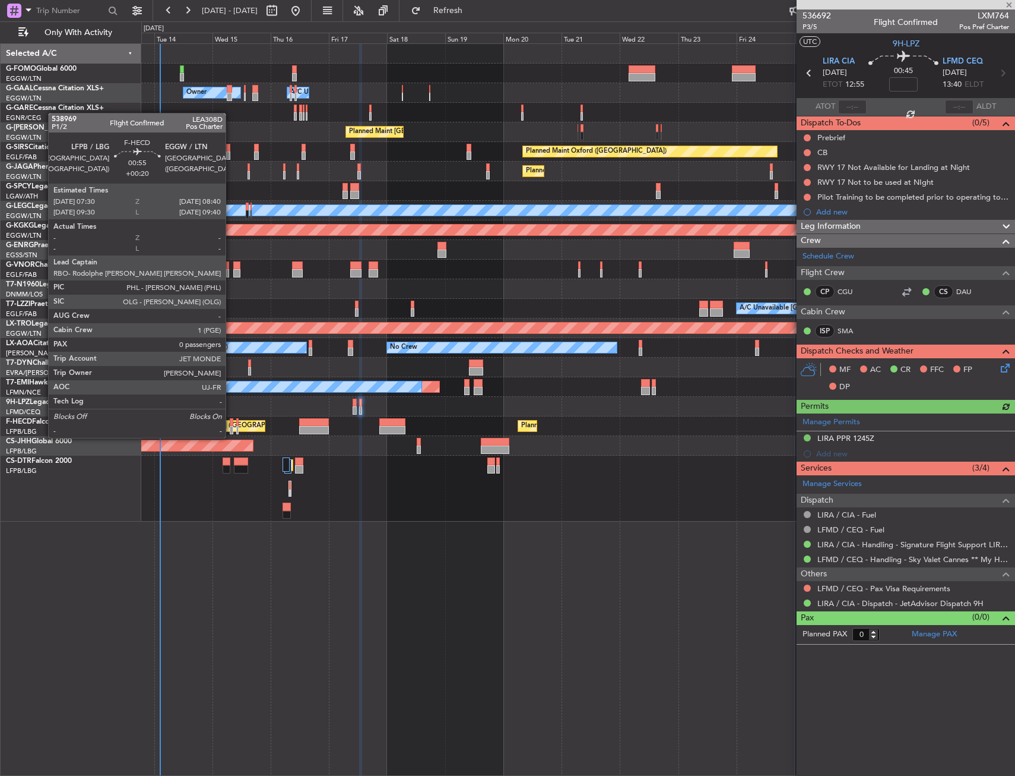
click at [231, 426] on div at bounding box center [231, 430] width 3 height 8
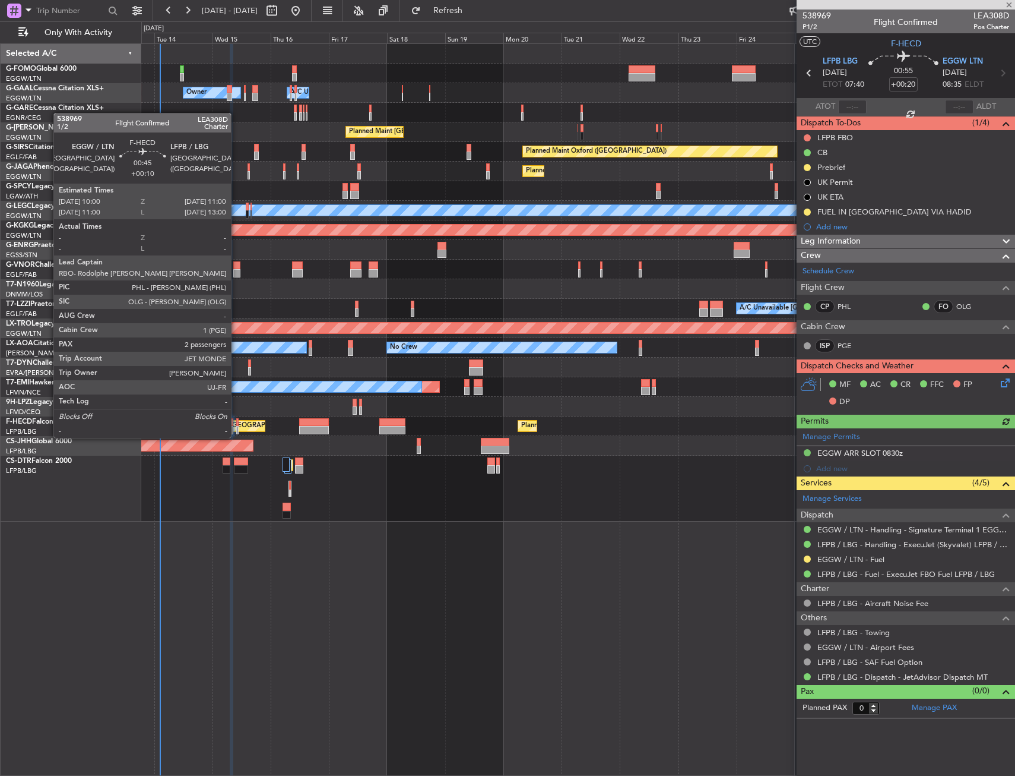
click at [236, 426] on div at bounding box center [237, 430] width 3 height 8
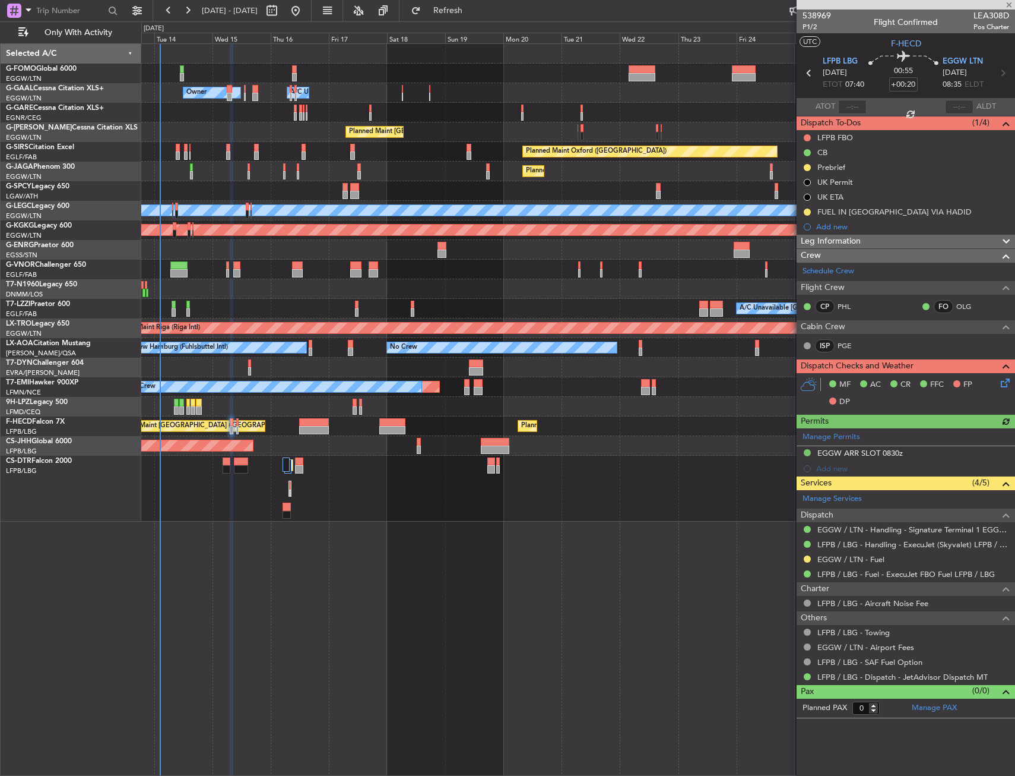
type input "+00:10"
type input "2"
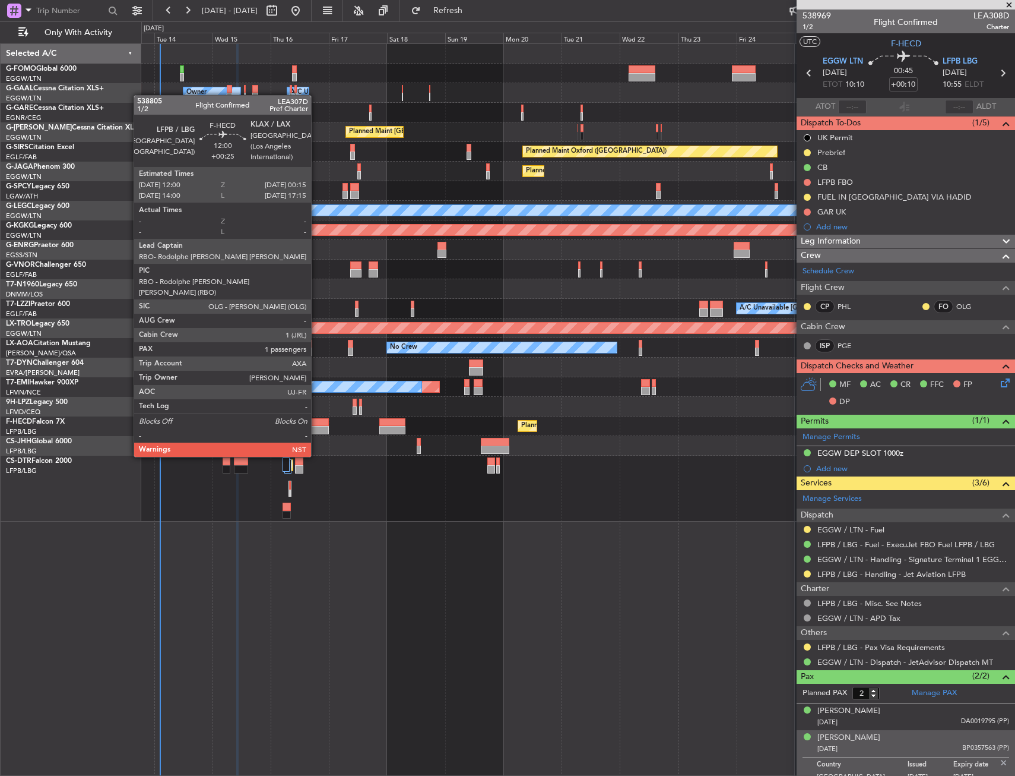
click at [317, 423] on div at bounding box center [314, 422] width 30 height 8
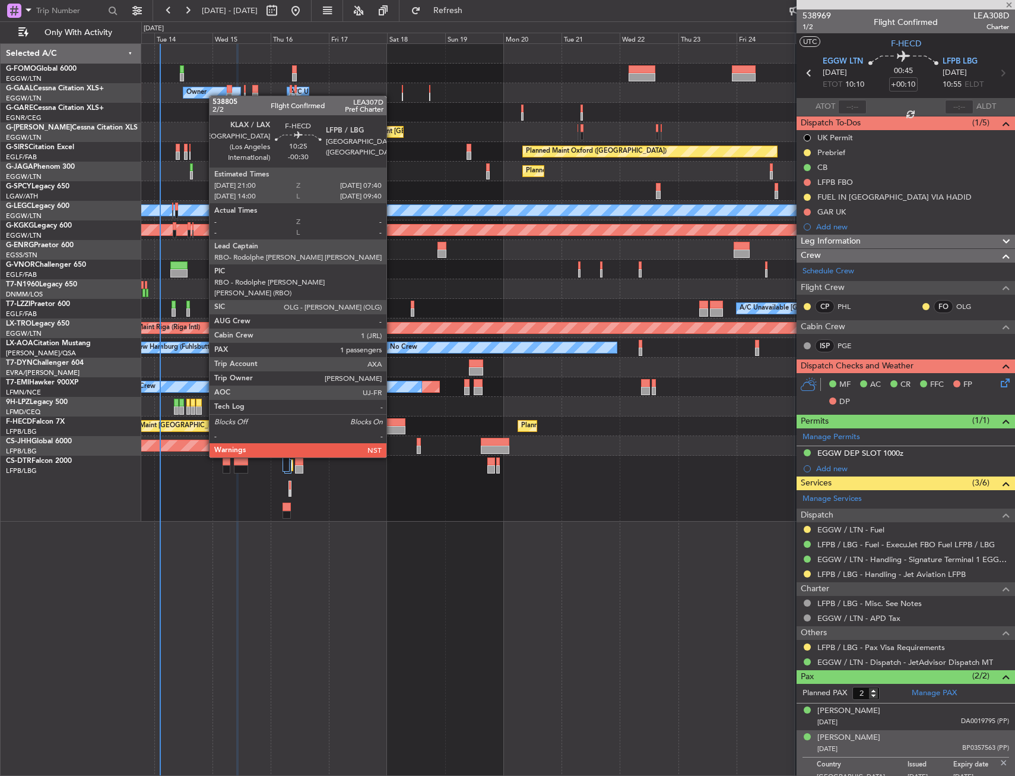
type input "+00:25"
type input "1"
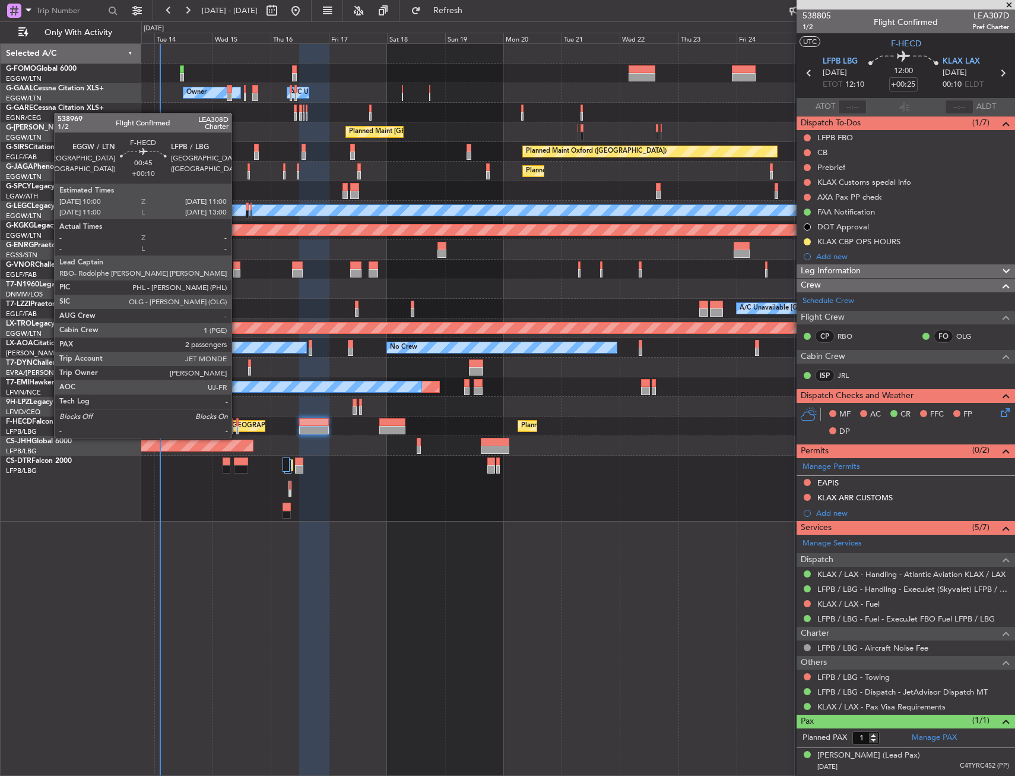
click at [237, 426] on div at bounding box center [237, 430] width 3 height 8
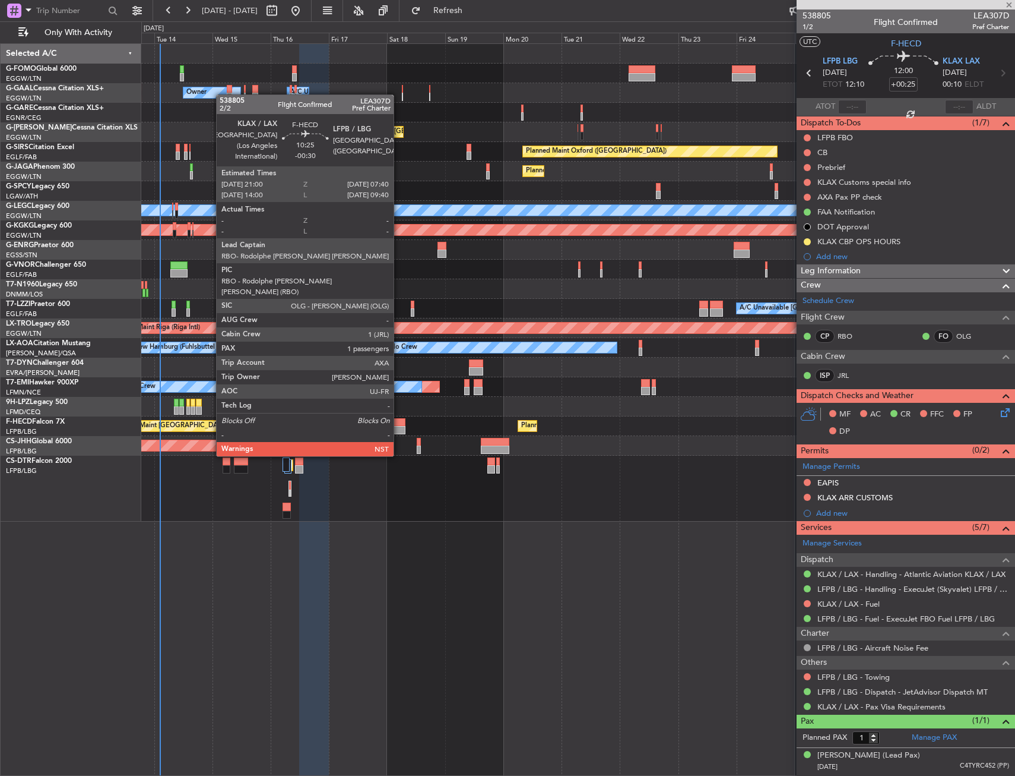
type input "+00:10"
type input "2"
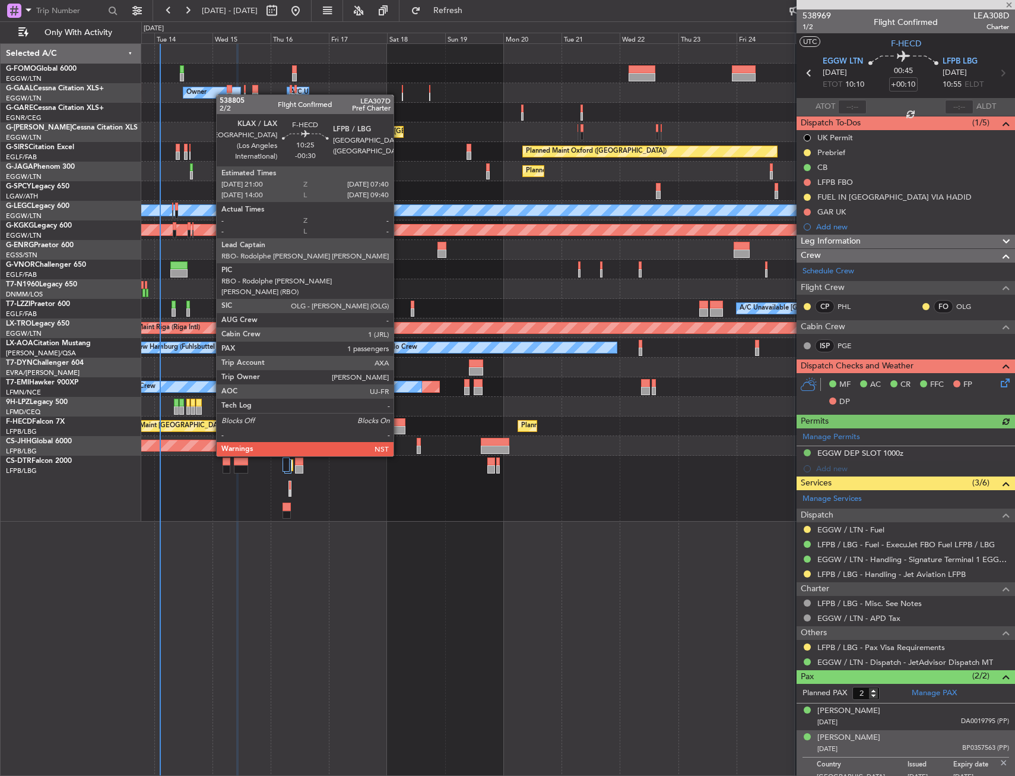
click at [399, 423] on div at bounding box center [392, 422] width 26 height 8
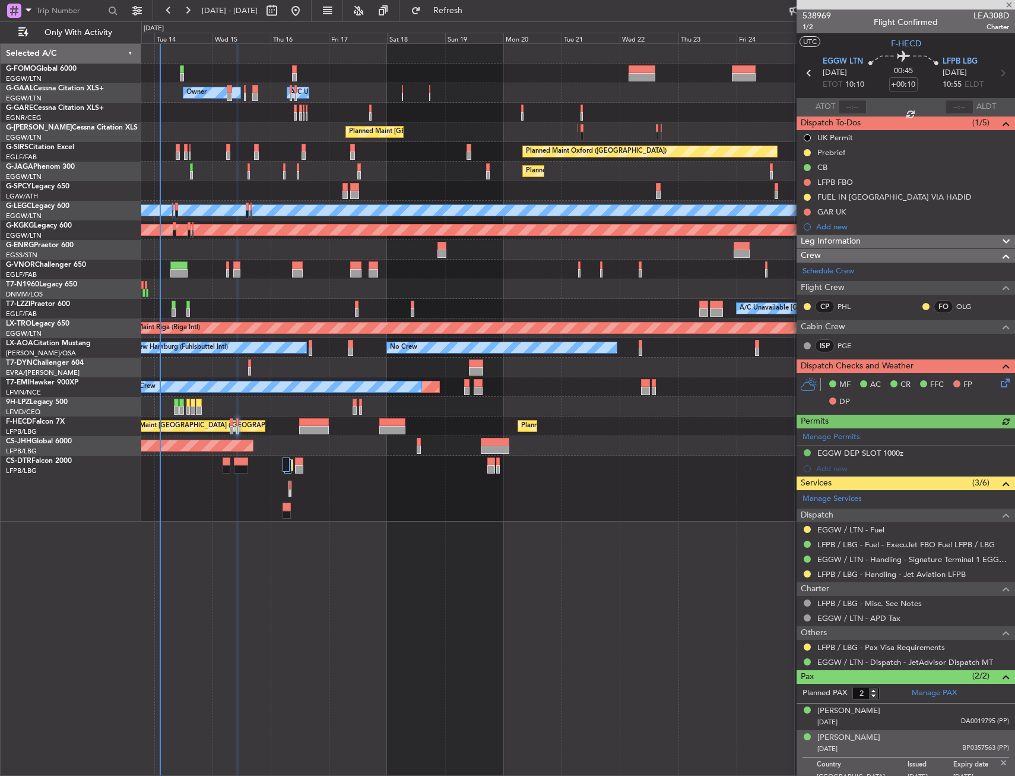
type input "-00:30"
type input "1"
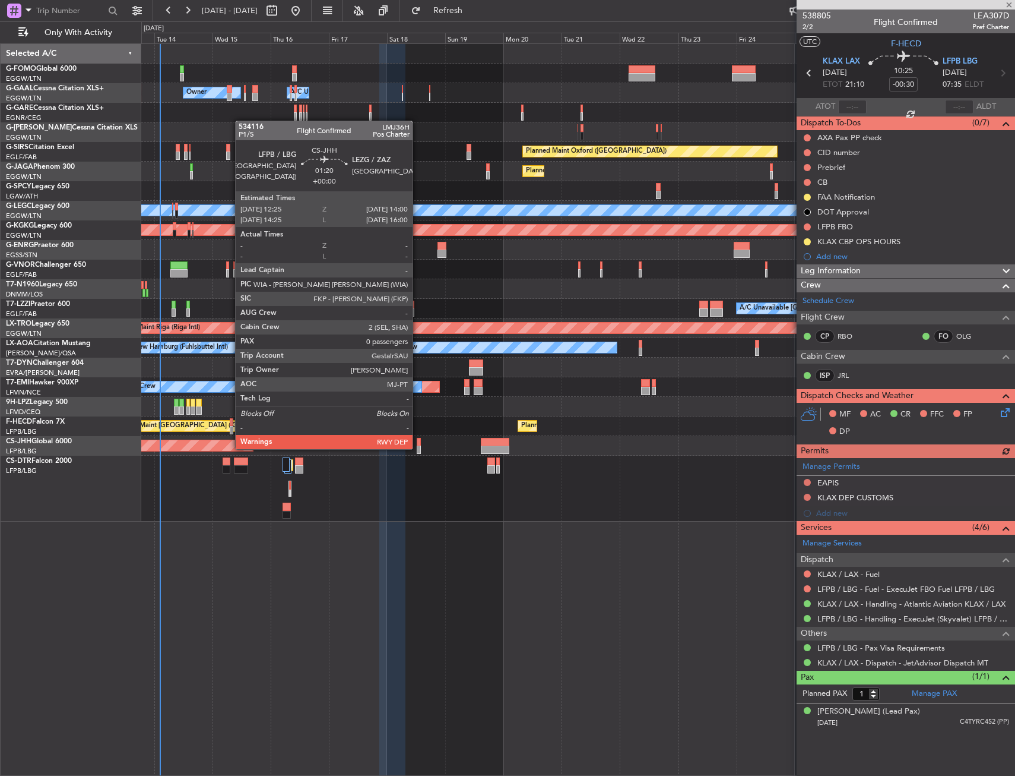
click at [418, 448] on div at bounding box center [419, 449] width 4 height 8
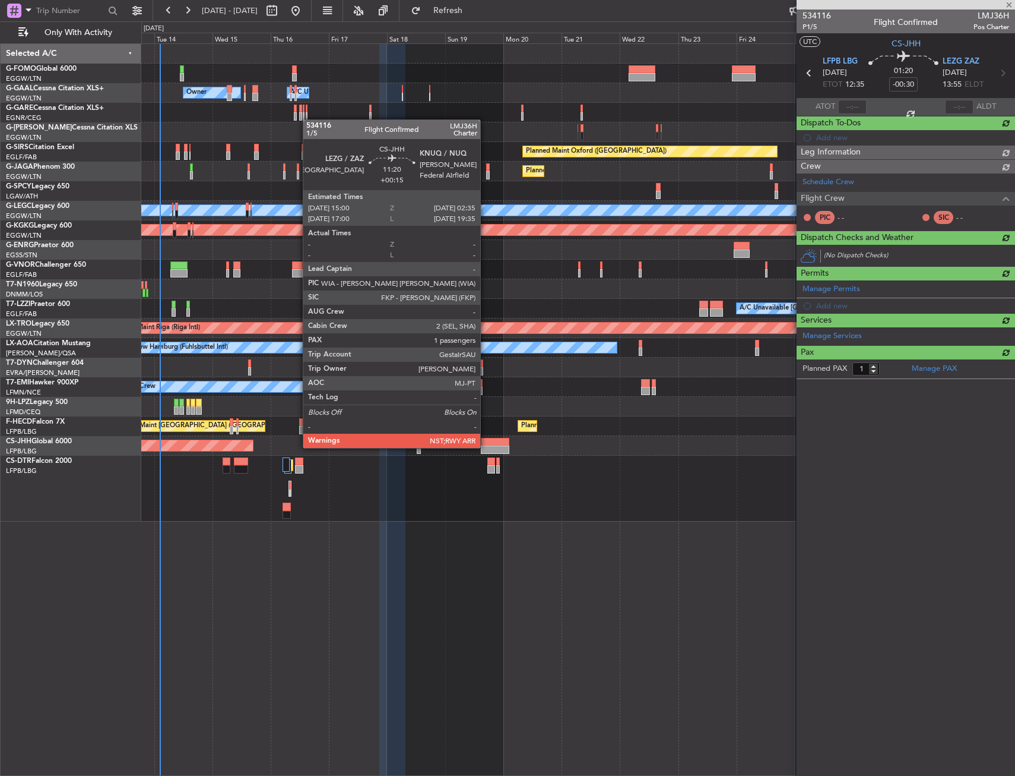
type input "0"
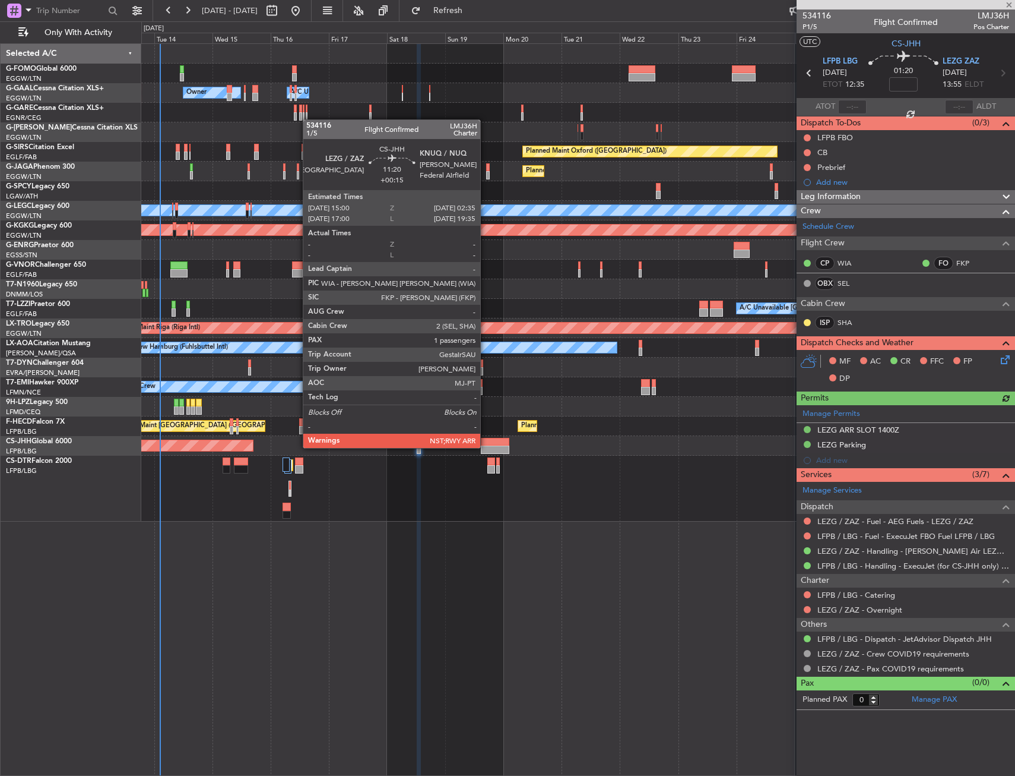
click at [486, 447] on div at bounding box center [495, 449] width 29 height 8
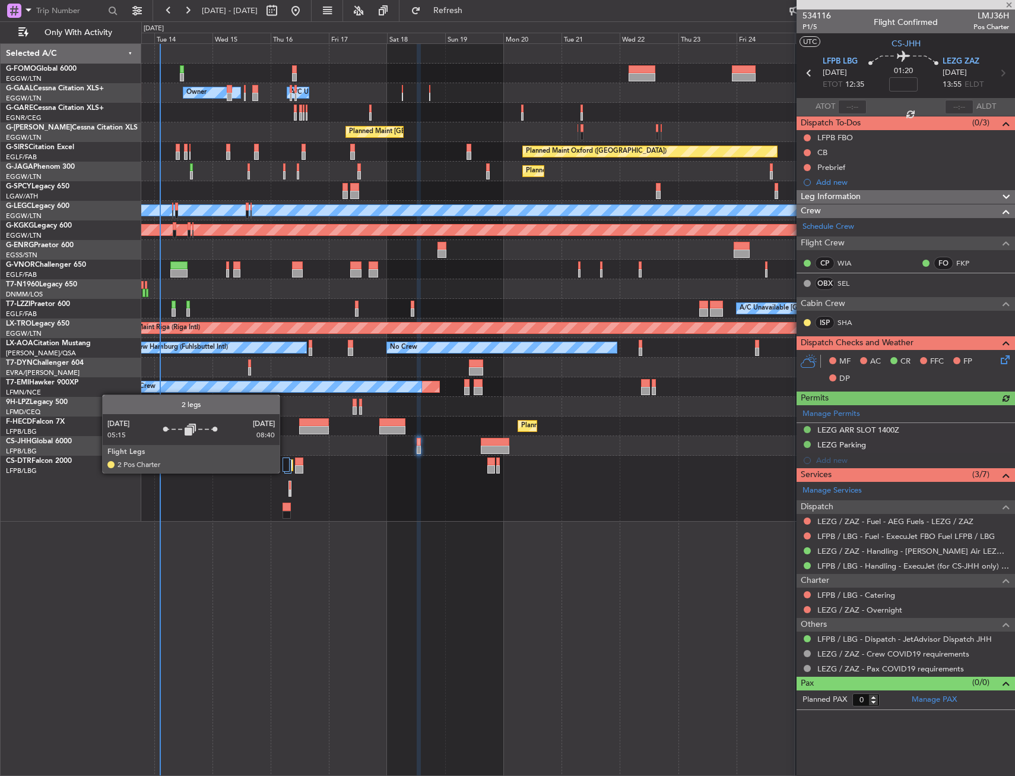
type input "+00:15"
type input "1"
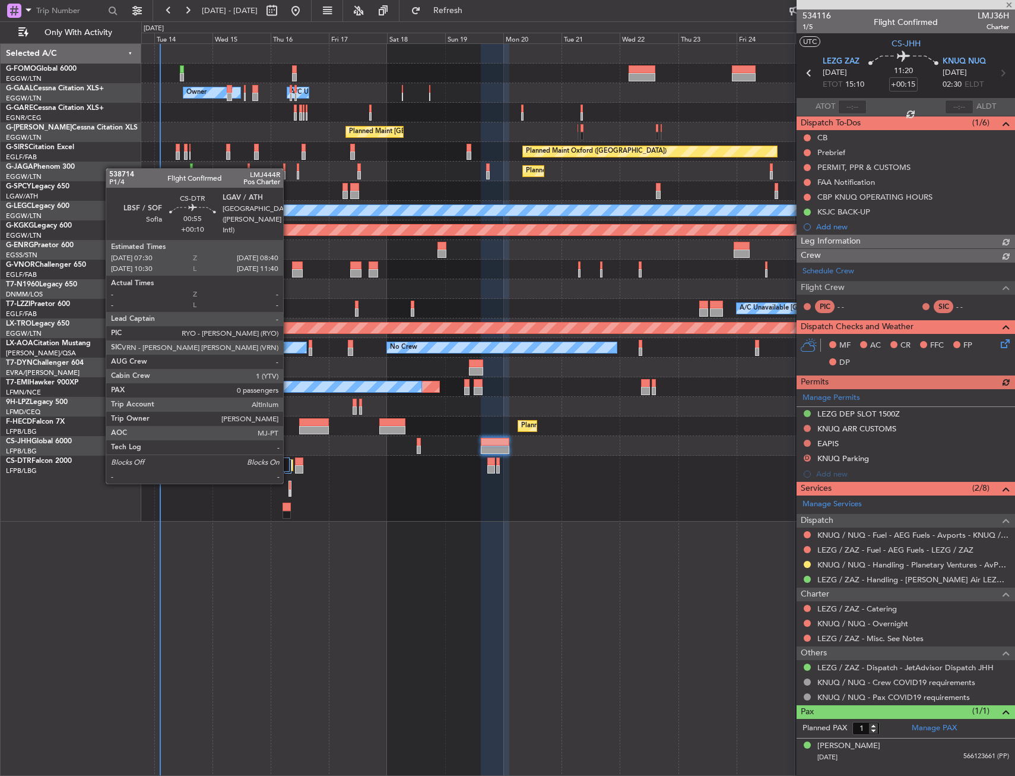
click at [289, 482] on div at bounding box center [290, 485] width 2 height 8
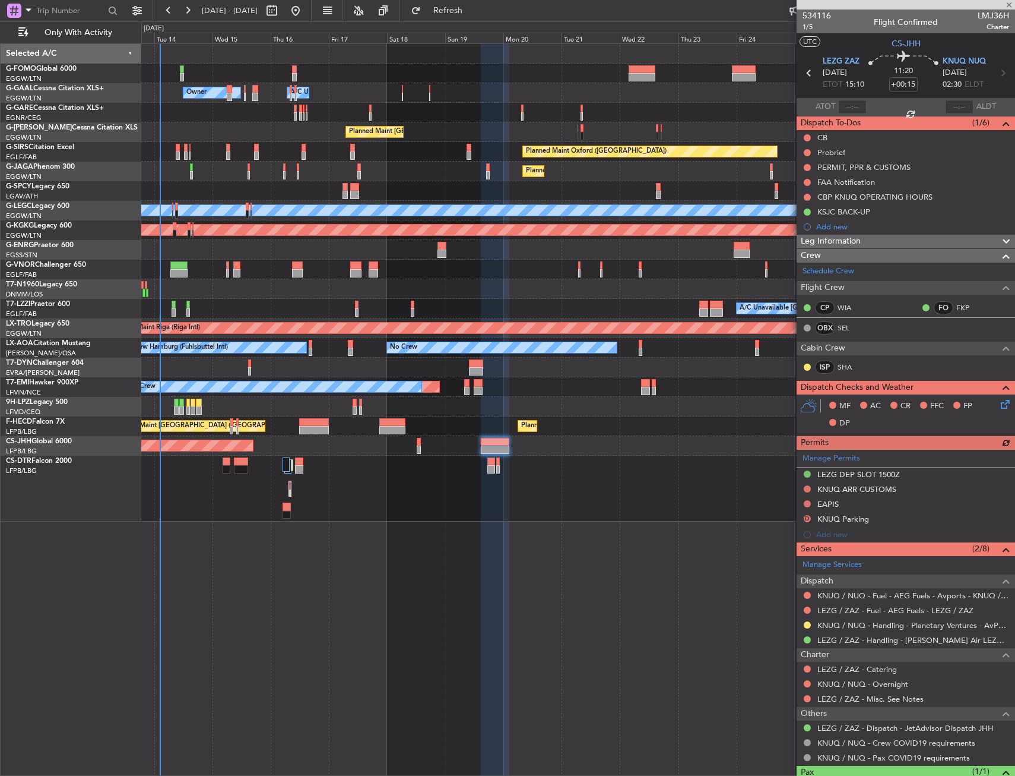
type input "+00:10"
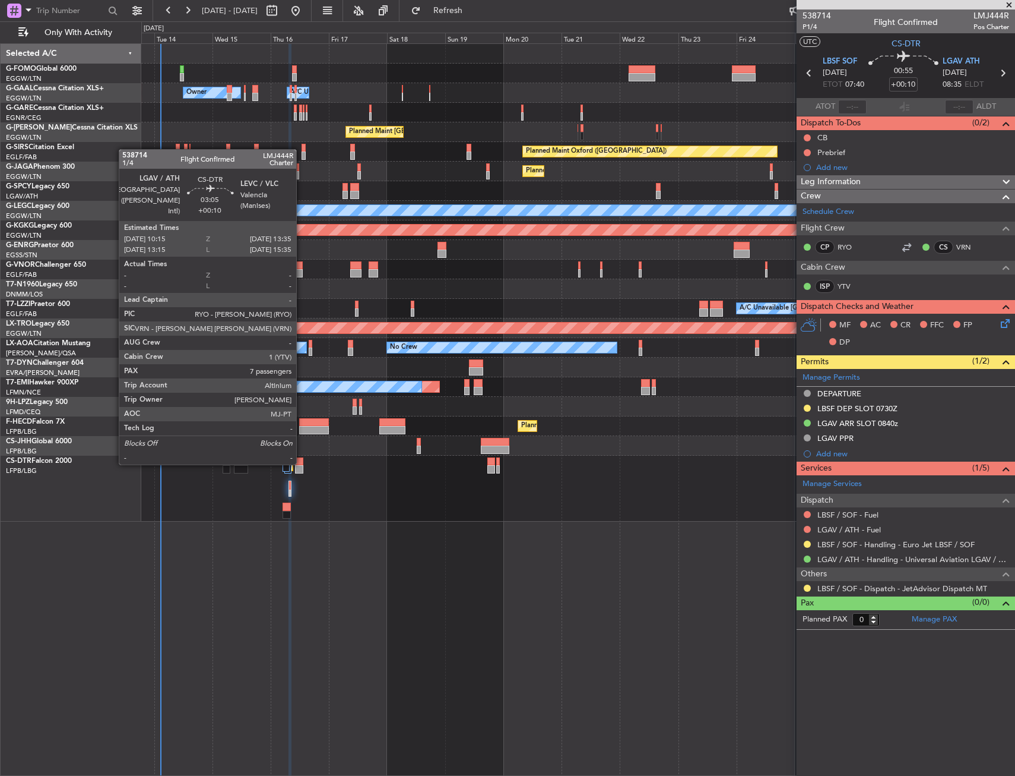
click at [302, 463] on div at bounding box center [299, 461] width 8 height 8
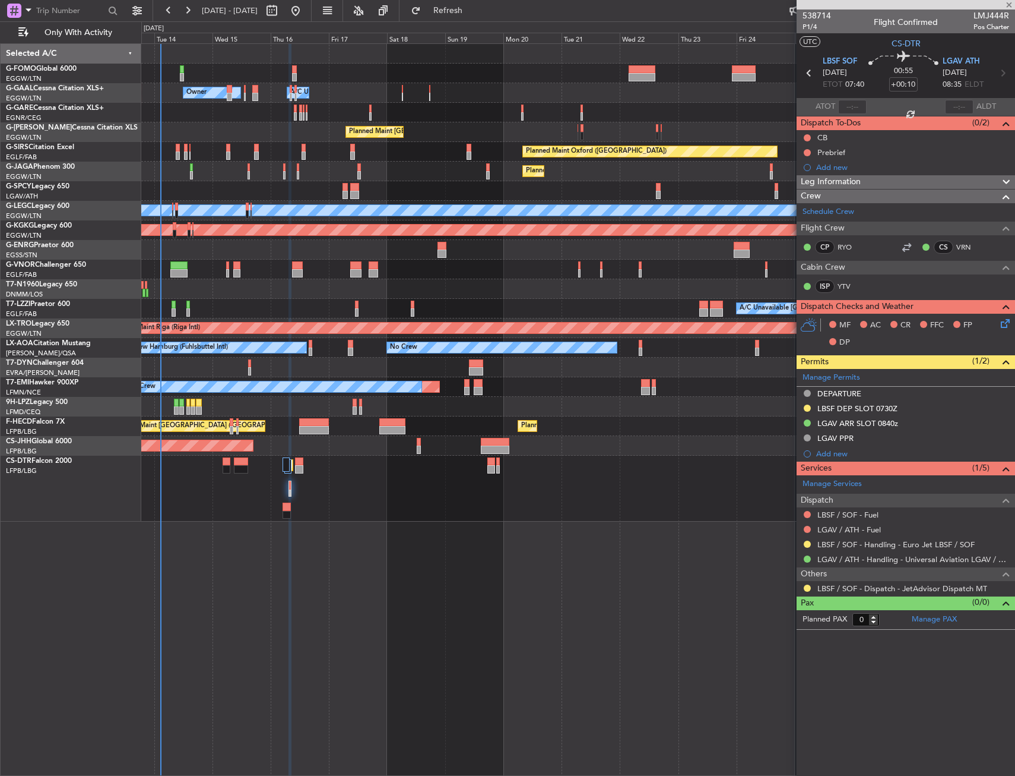
type input "7"
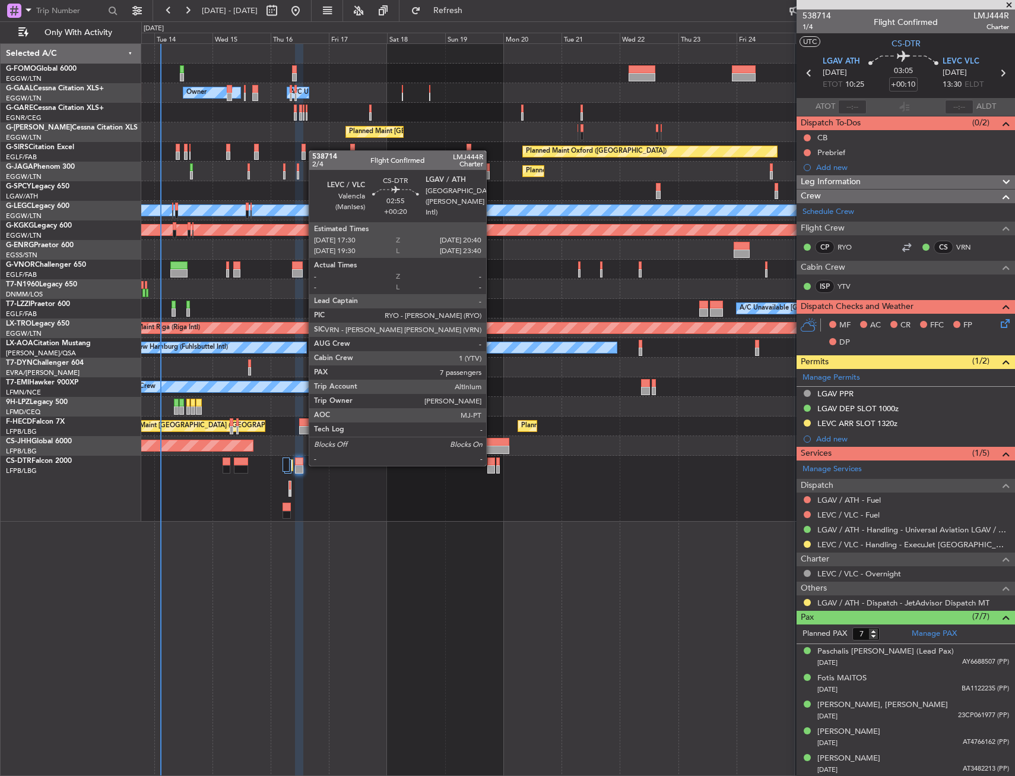
click at [492, 464] on div at bounding box center [492, 461] width 8 height 8
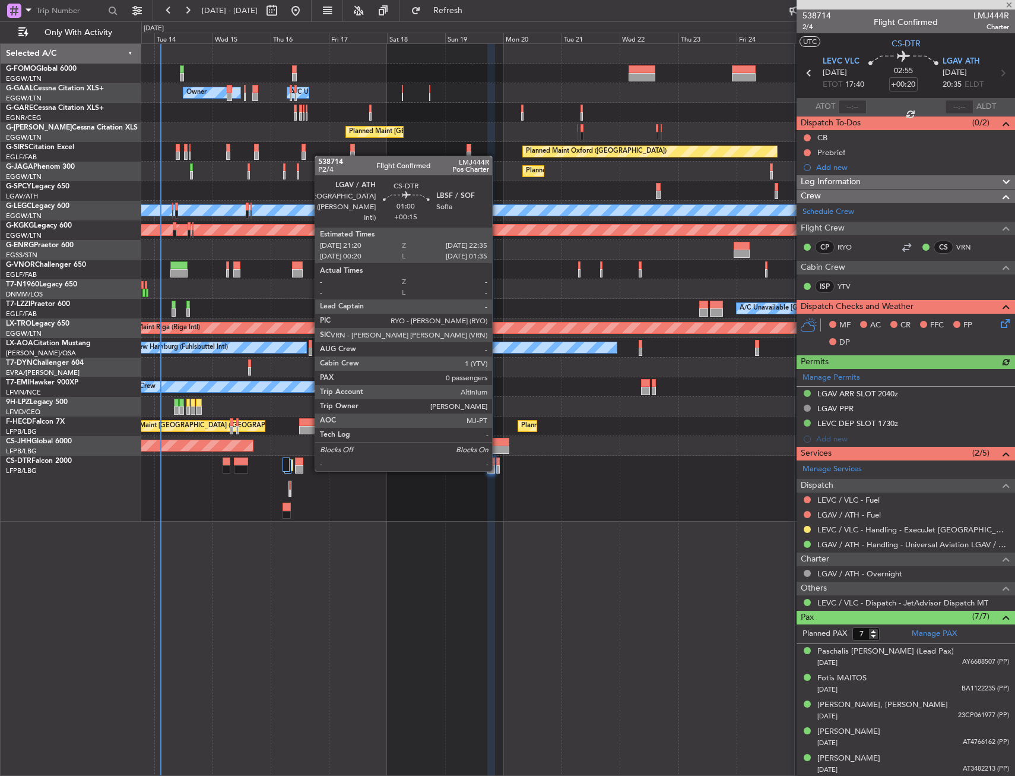
click at [498, 470] on div at bounding box center [498, 469] width 4 height 8
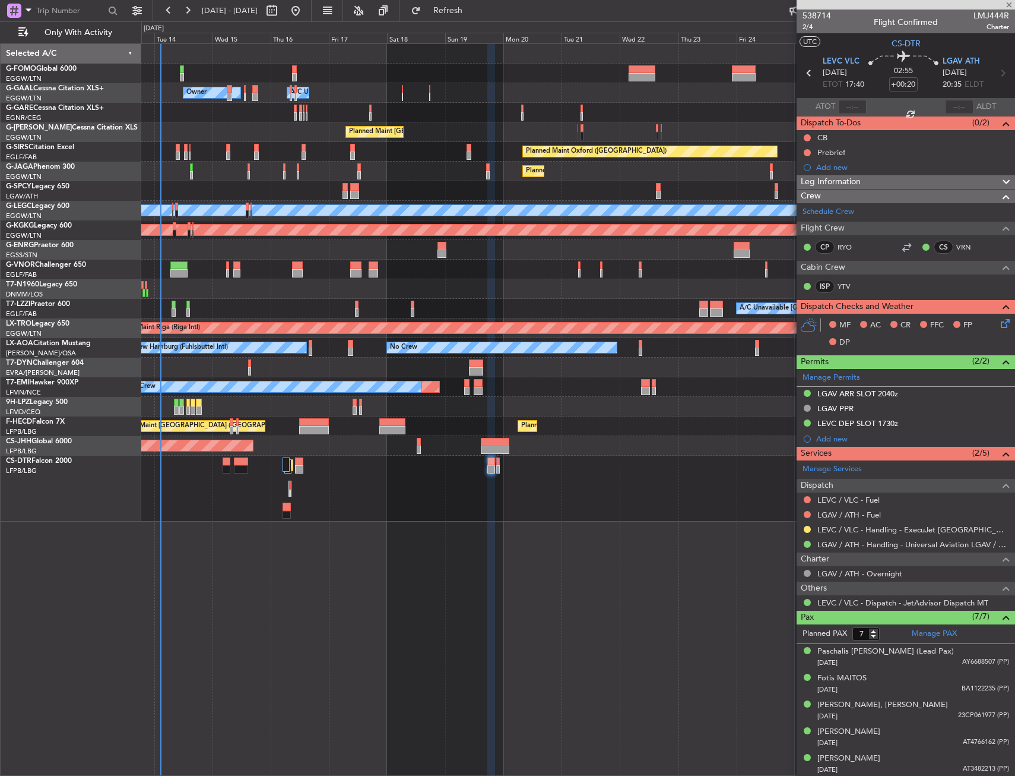
type input "+00:15"
type input "0"
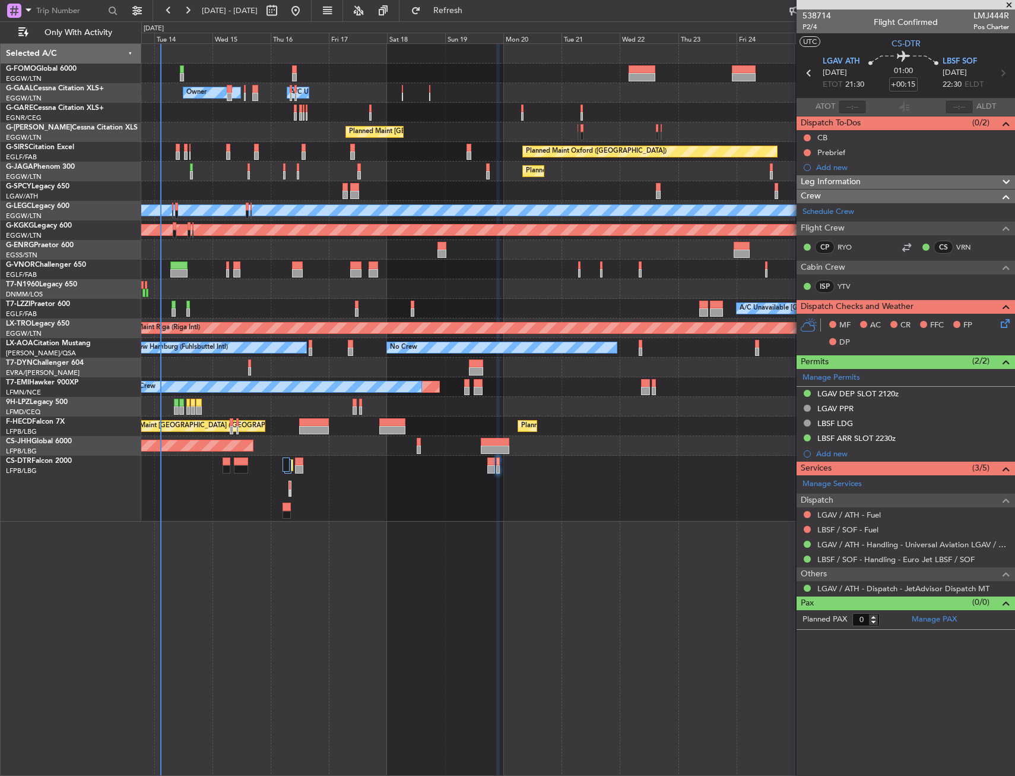
click at [393, 491] on div "Planned Maint Sofia" at bounding box center [578, 488] width 874 height 66
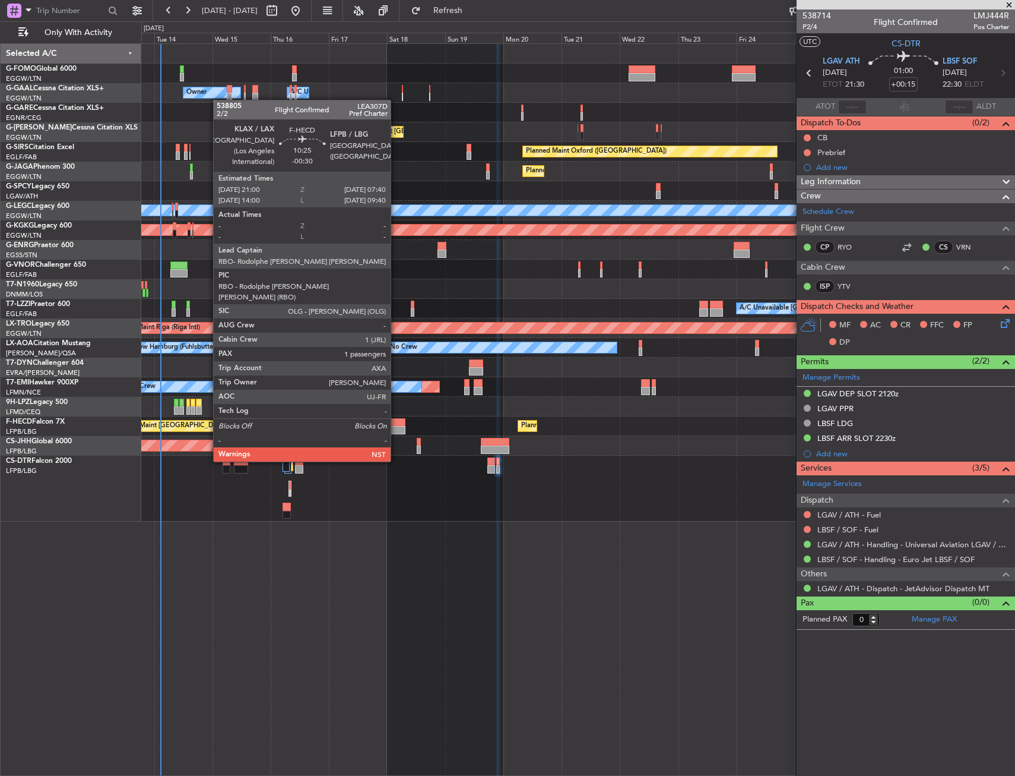
click at [396, 428] on div at bounding box center [392, 430] width 26 height 8
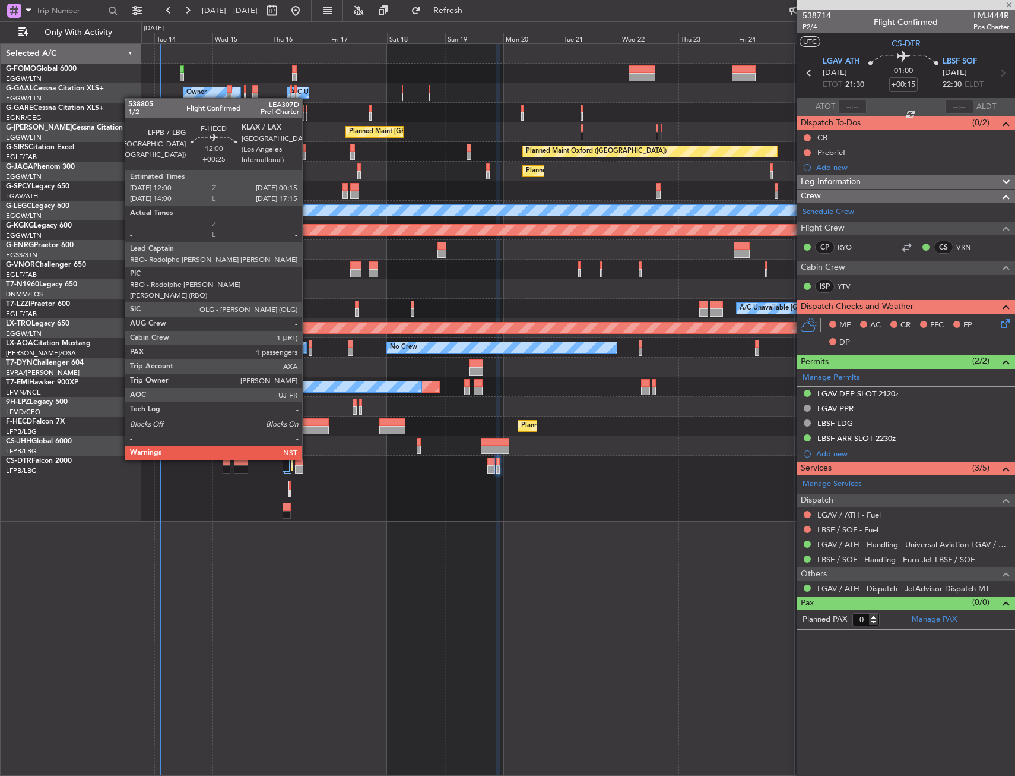
type input "-00:30"
type input "1"
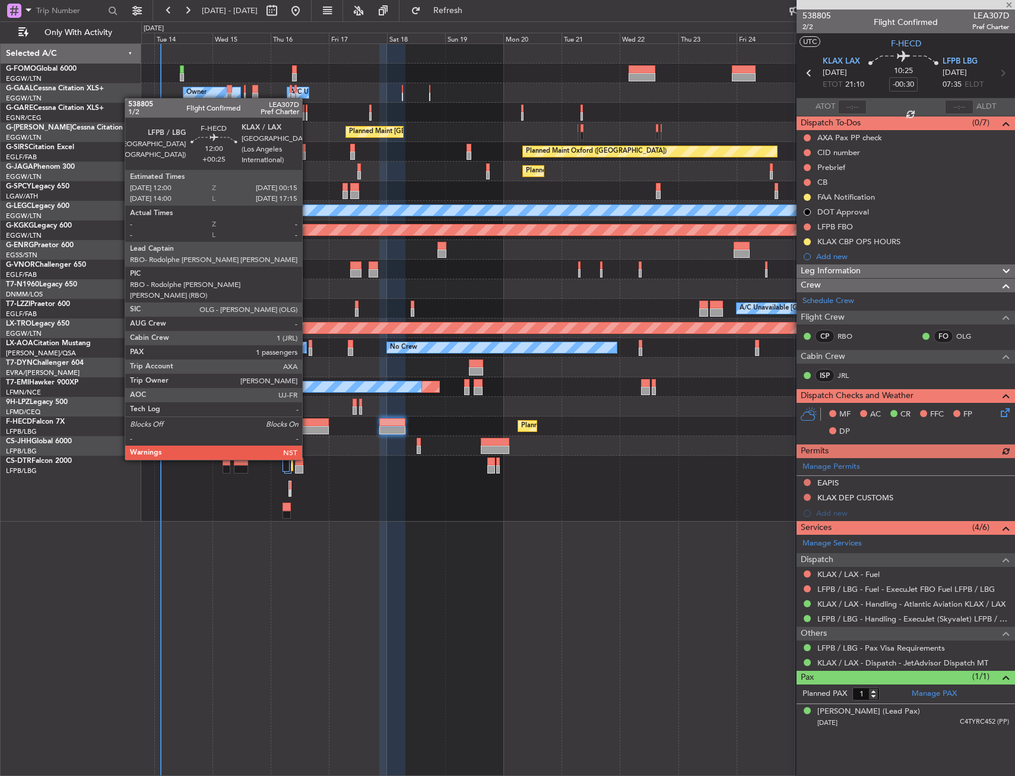
click at [308, 426] on div at bounding box center [314, 430] width 30 height 8
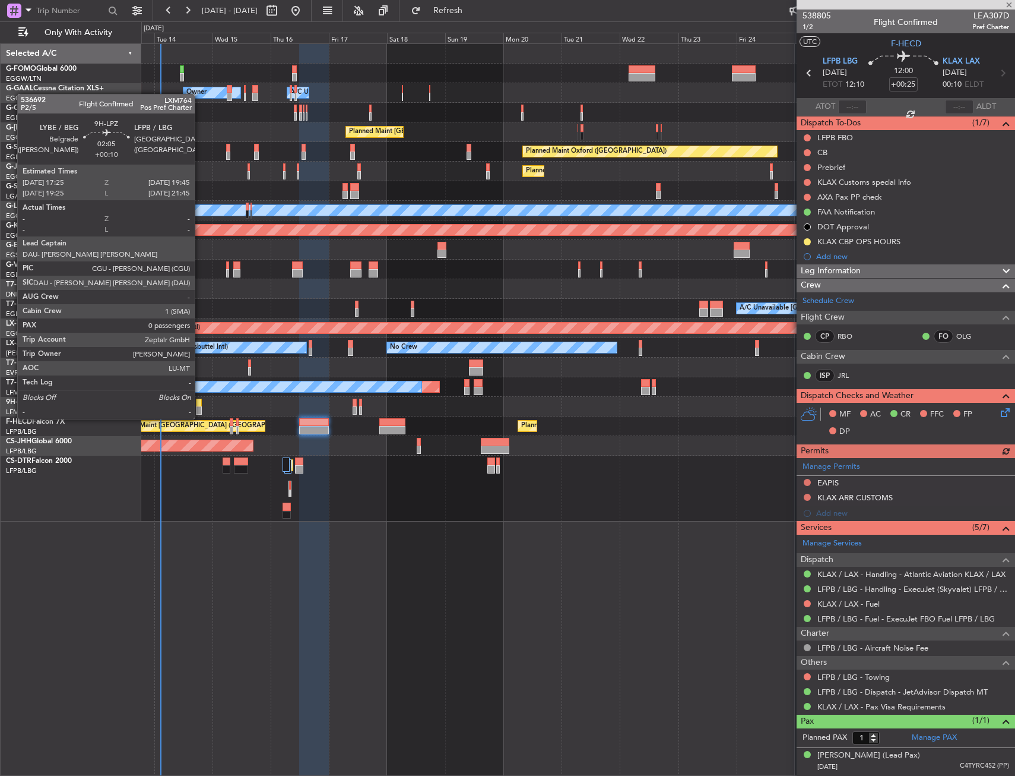
click at [199, 407] on div at bounding box center [199, 410] width 6 height 8
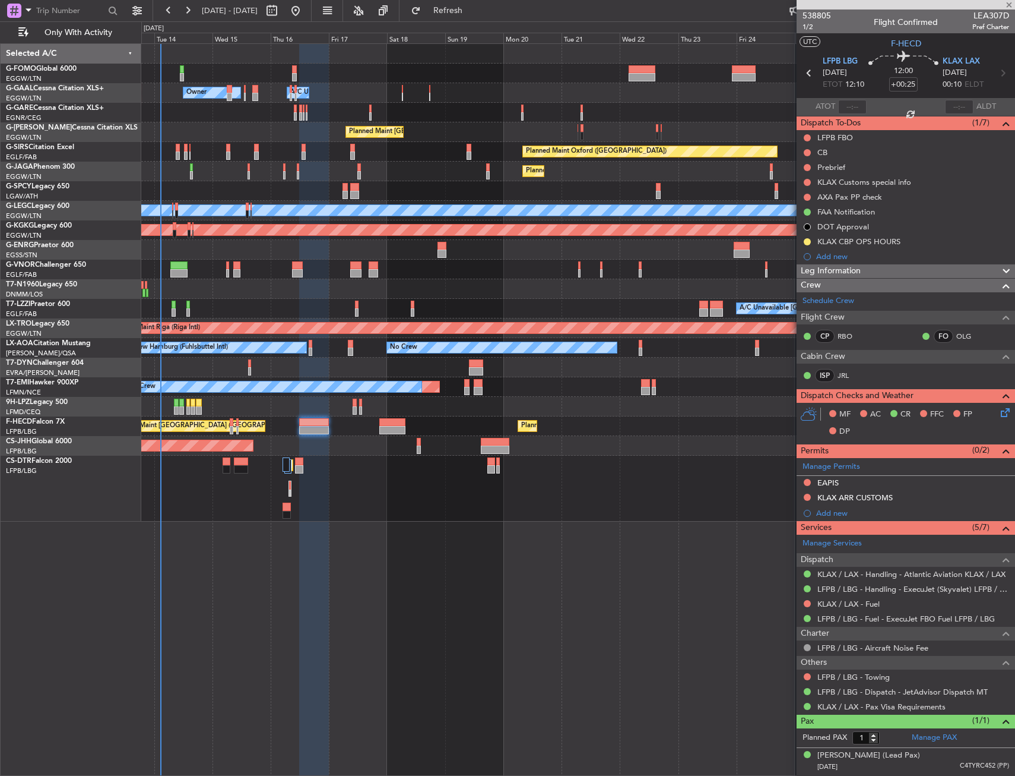
type input "+00:10"
type input "0"
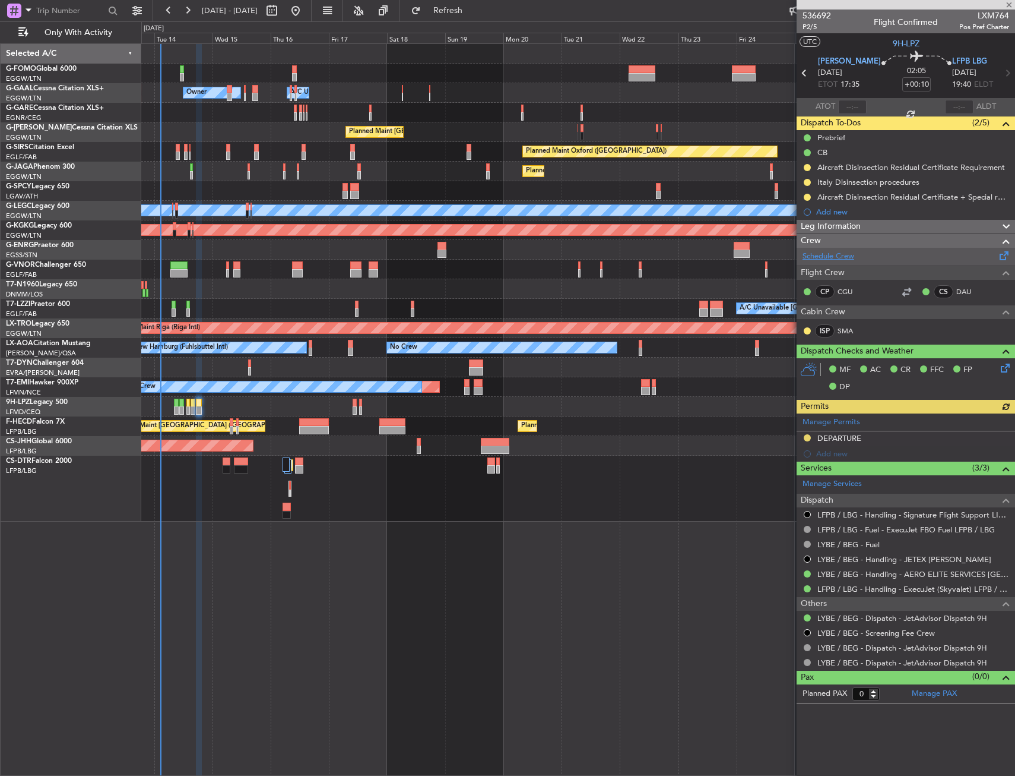
click at [827, 261] on link "Schedule Crew" at bounding box center [829, 257] width 52 height 12
click at [477, 18] on button "Refresh" at bounding box center [441, 10] width 71 height 19
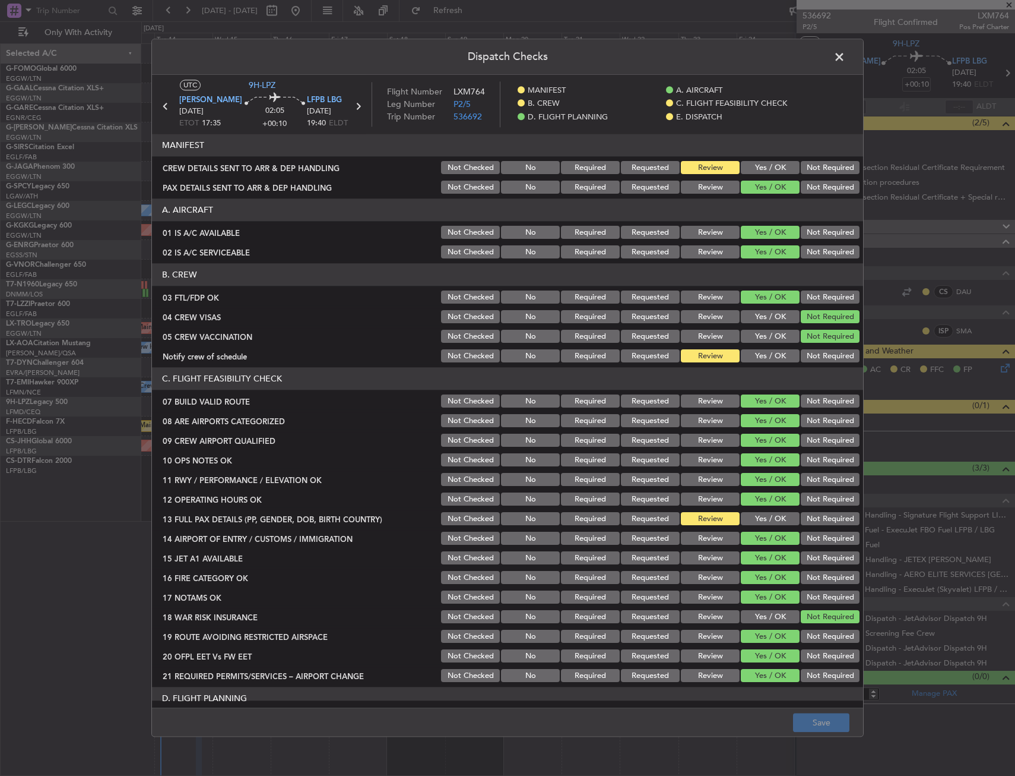
click at [765, 167] on button "Yes / OK" at bounding box center [770, 168] width 59 height 13
click at [749, 356] on button "Yes / OK" at bounding box center [770, 356] width 59 height 13
click at [744, 517] on button "Yes / OK" at bounding box center [770, 518] width 59 height 13
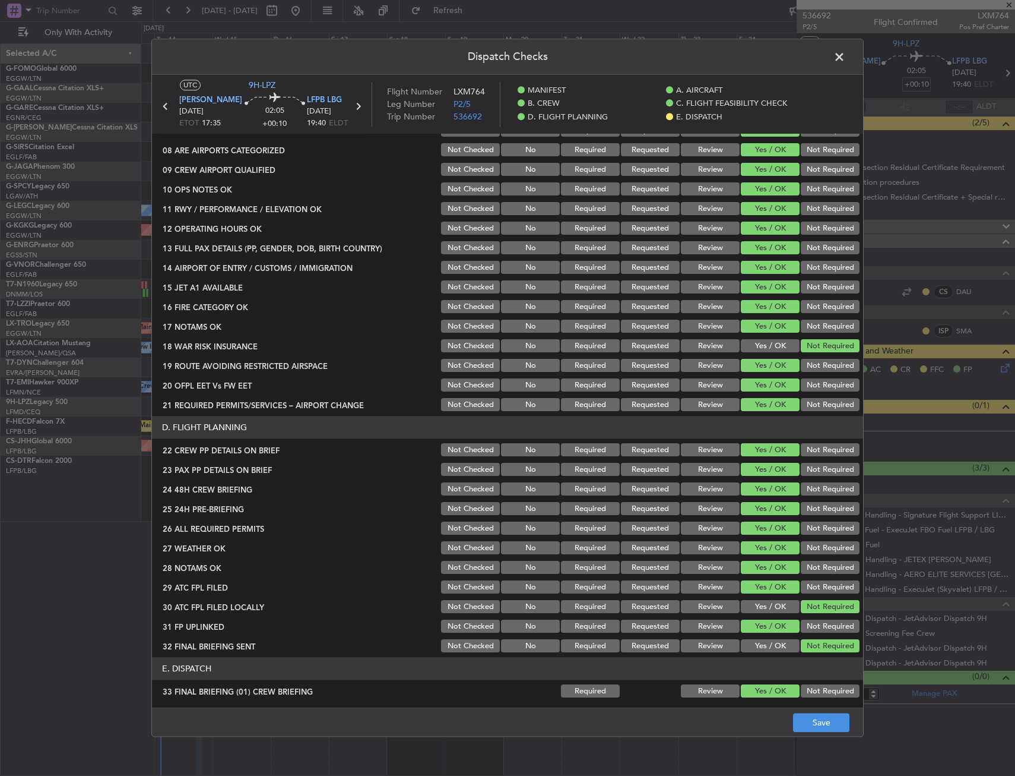
scroll to position [416, 0]
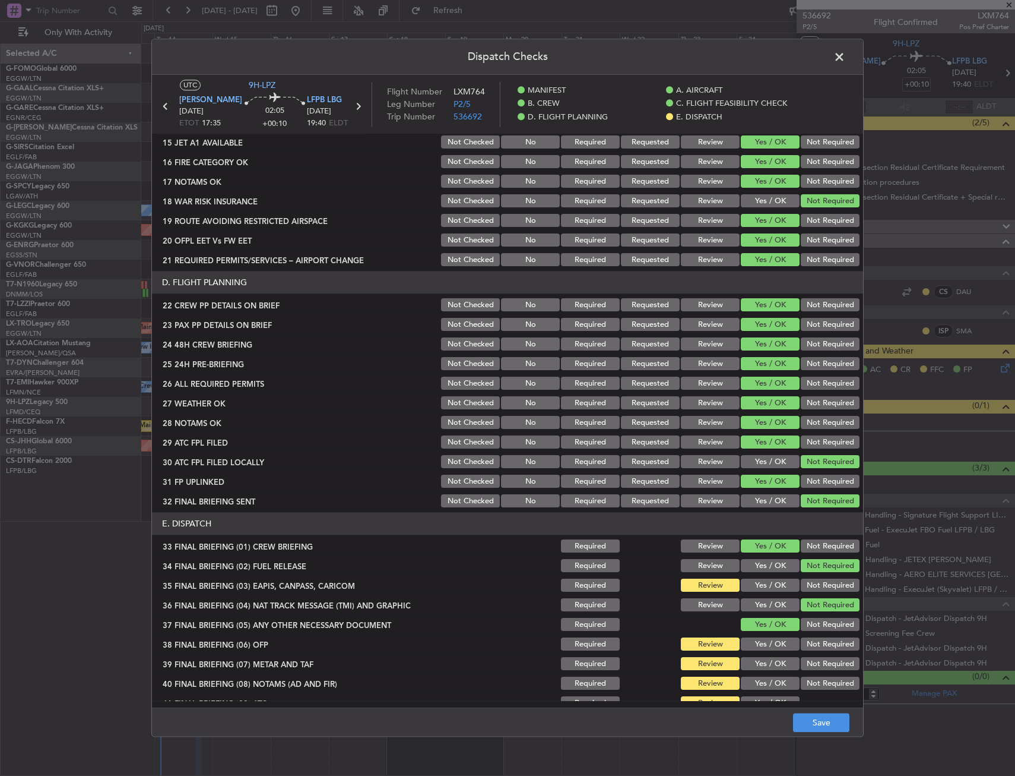
click at [753, 587] on button "Yes / OK" at bounding box center [770, 585] width 59 height 13
click at [760, 651] on div "Yes / OK" at bounding box center [769, 644] width 60 height 17
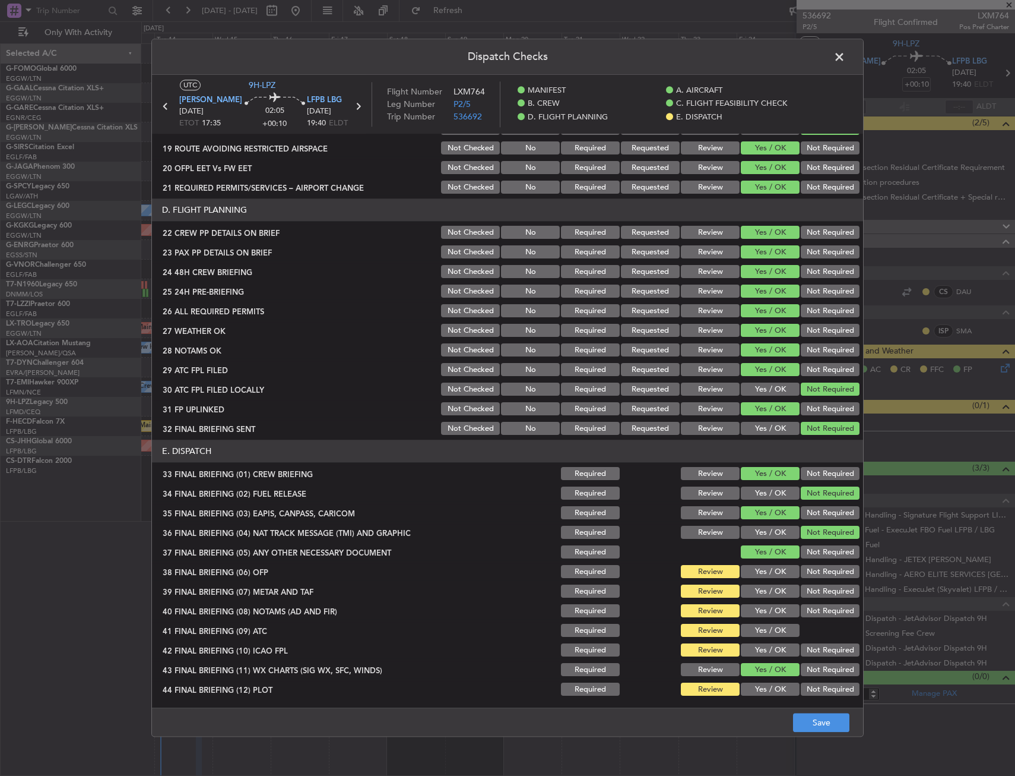
click at [759, 572] on button "Yes / OK" at bounding box center [770, 571] width 59 height 13
click at [759, 586] on button "Yes / OK" at bounding box center [770, 591] width 59 height 13
click at [757, 611] on button "Yes / OK" at bounding box center [770, 611] width 59 height 13
click at [759, 634] on button "Yes / OK" at bounding box center [770, 630] width 59 height 13
click at [760, 645] on button "Yes / OK" at bounding box center [770, 650] width 59 height 13
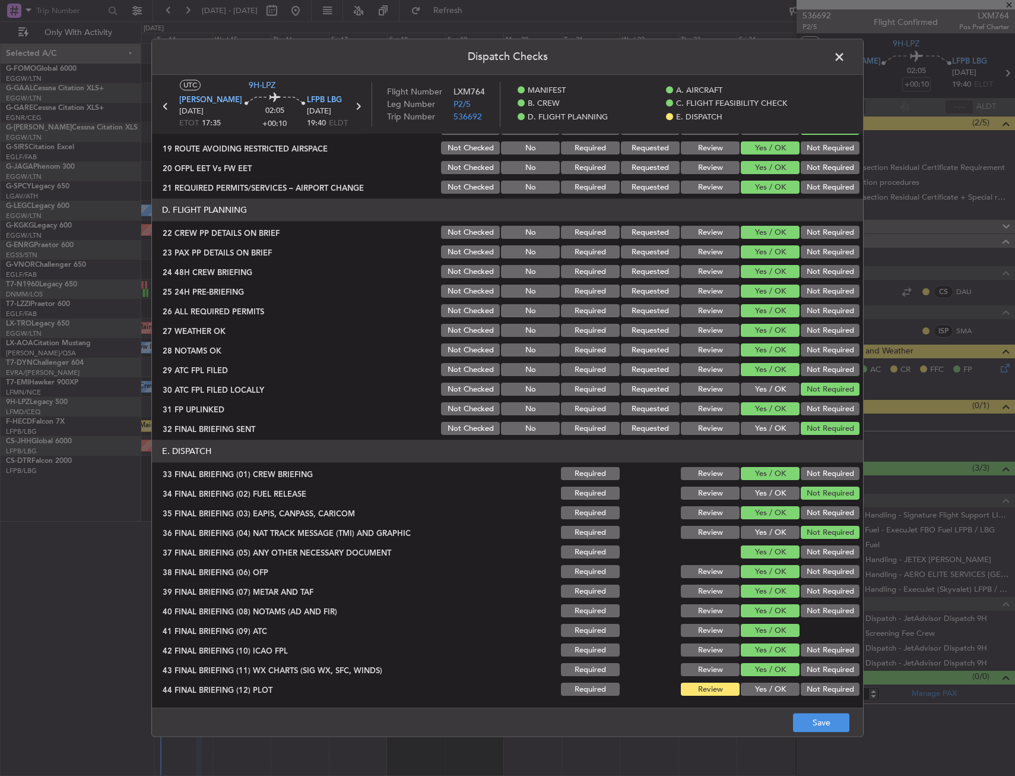
click at [744, 693] on button "Yes / OK" at bounding box center [770, 689] width 59 height 13
click at [813, 723] on button "Save" at bounding box center [821, 722] width 56 height 19
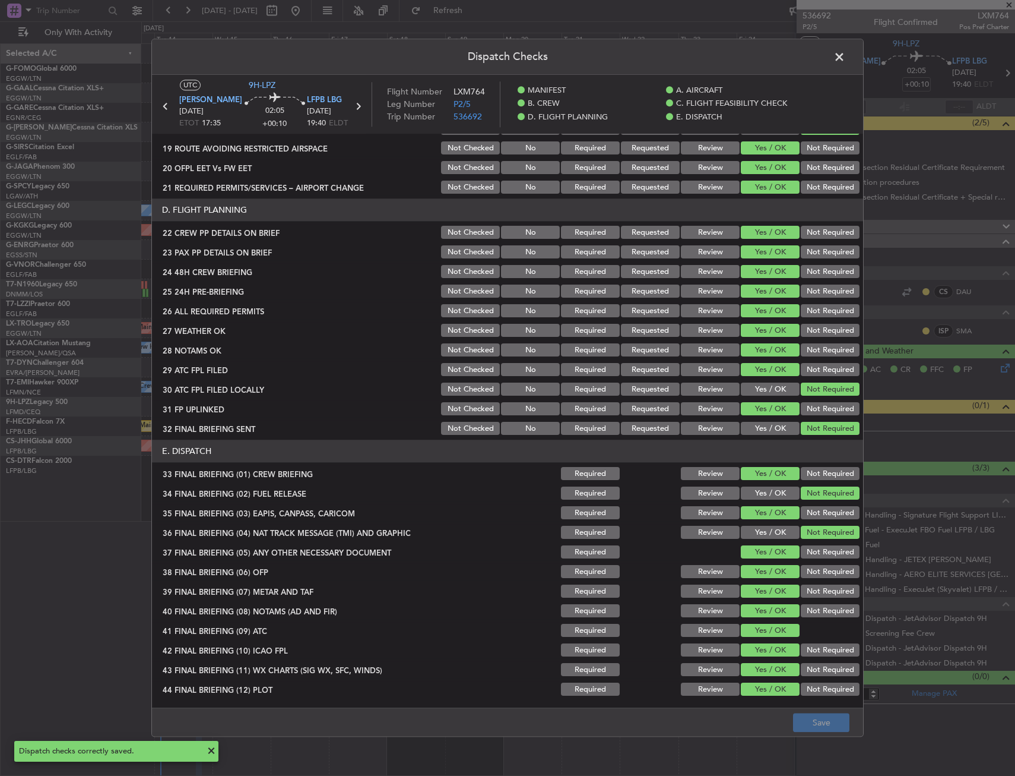
click at [846, 58] on span at bounding box center [846, 60] width 0 height 24
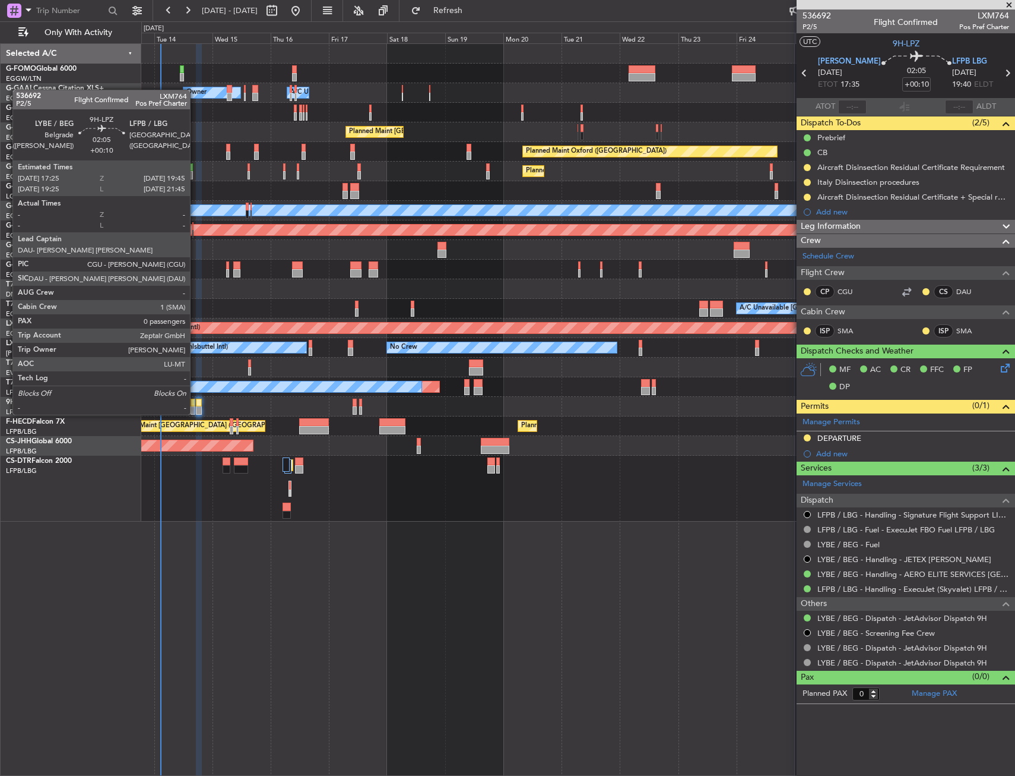
click at [196, 403] on div at bounding box center [199, 402] width 6 height 8
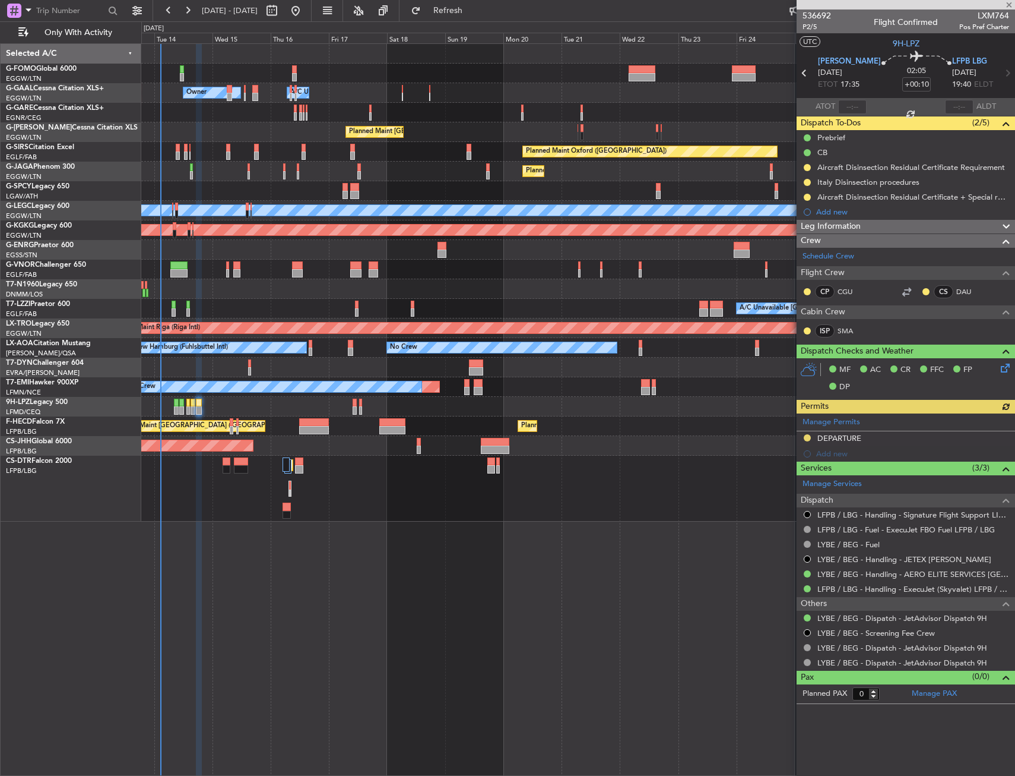
click at [1006, 363] on icon at bounding box center [1004, 366] width 10 height 10
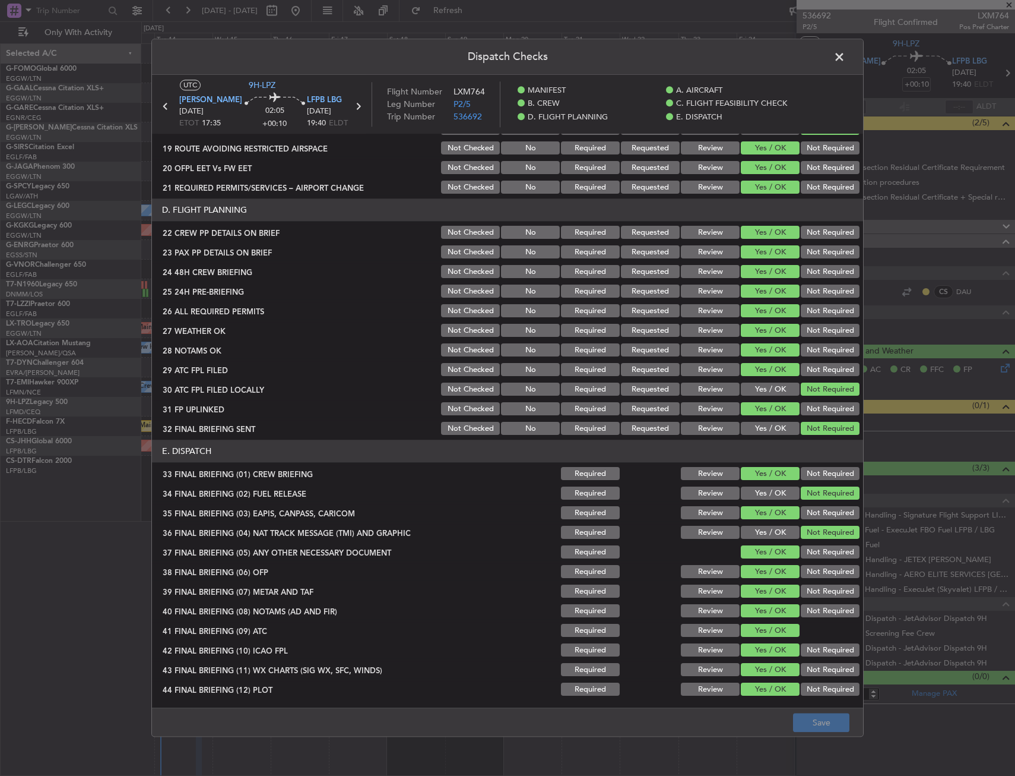
click at [849, 61] on header "Dispatch Checks" at bounding box center [507, 57] width 711 height 36
click at [846, 61] on span at bounding box center [846, 60] width 0 height 24
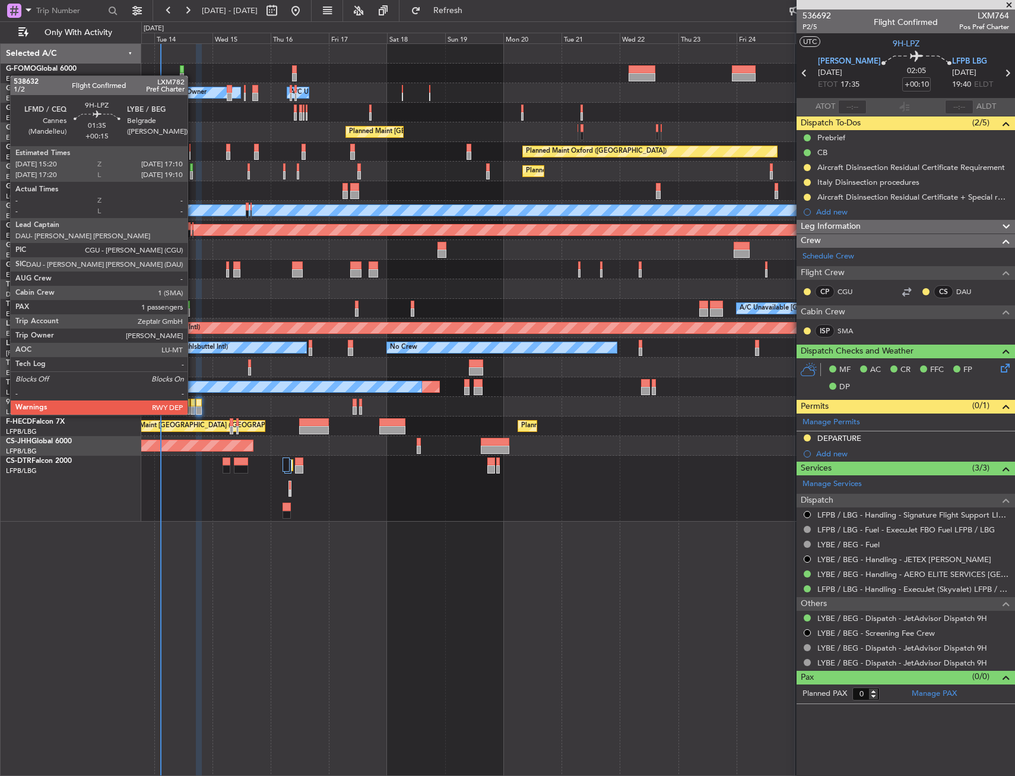
click at [193, 403] on div at bounding box center [193, 402] width 5 height 8
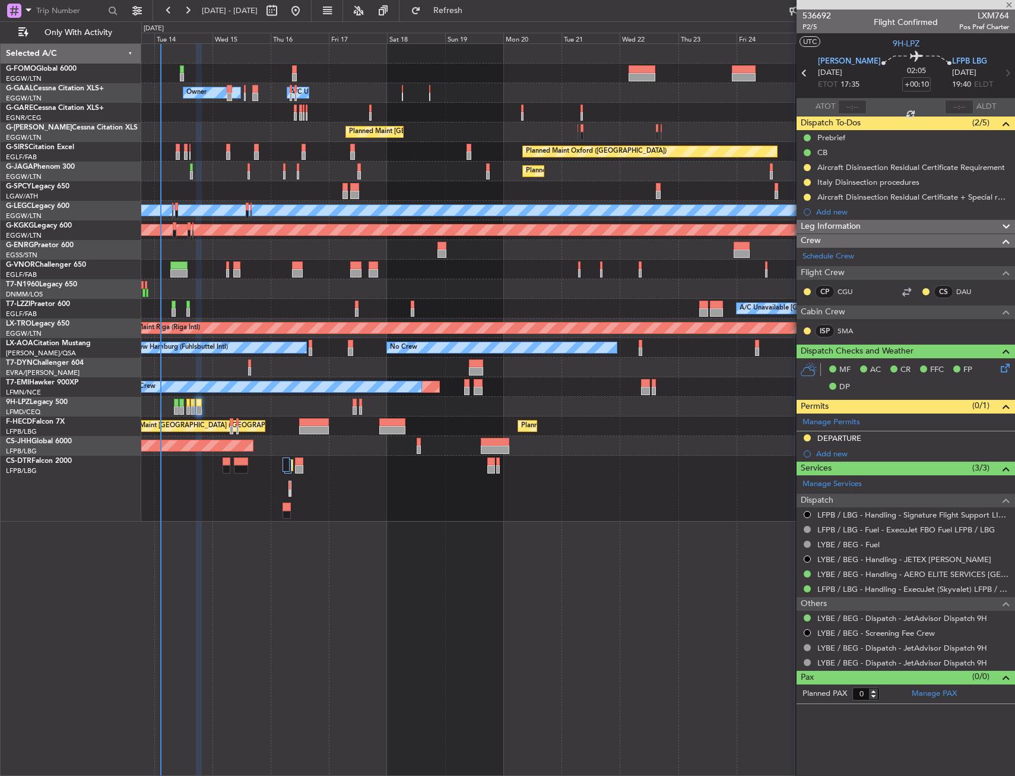
type input "+00:15"
type input "1"
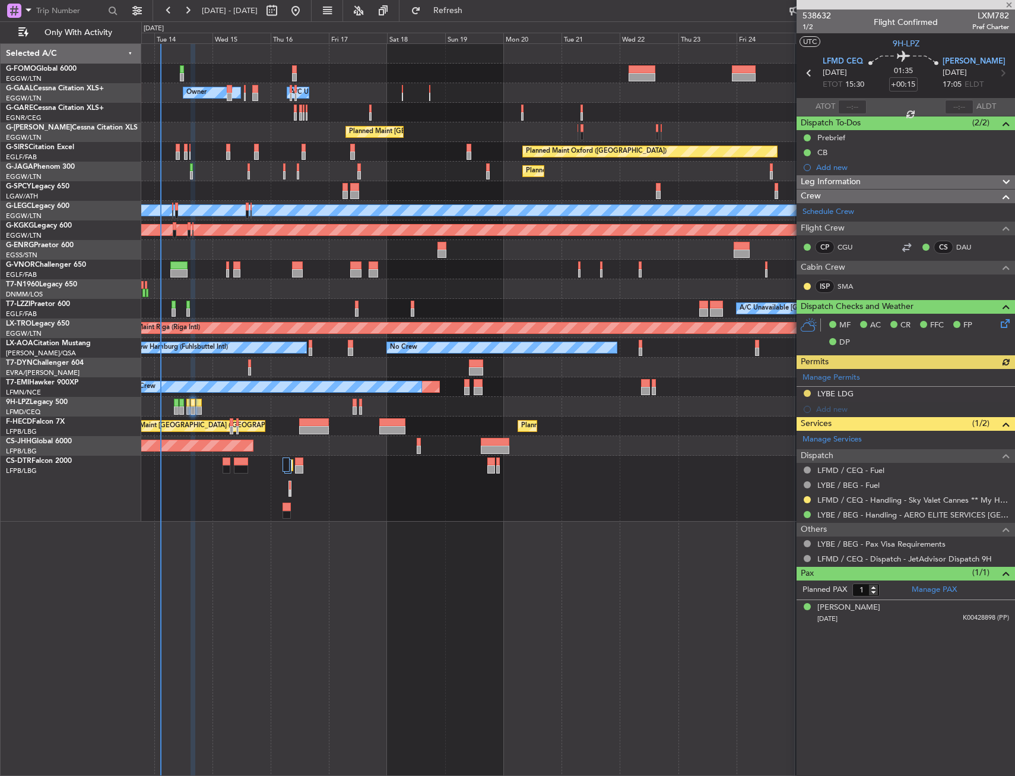
click at [1004, 323] on icon at bounding box center [1004, 322] width 10 height 10
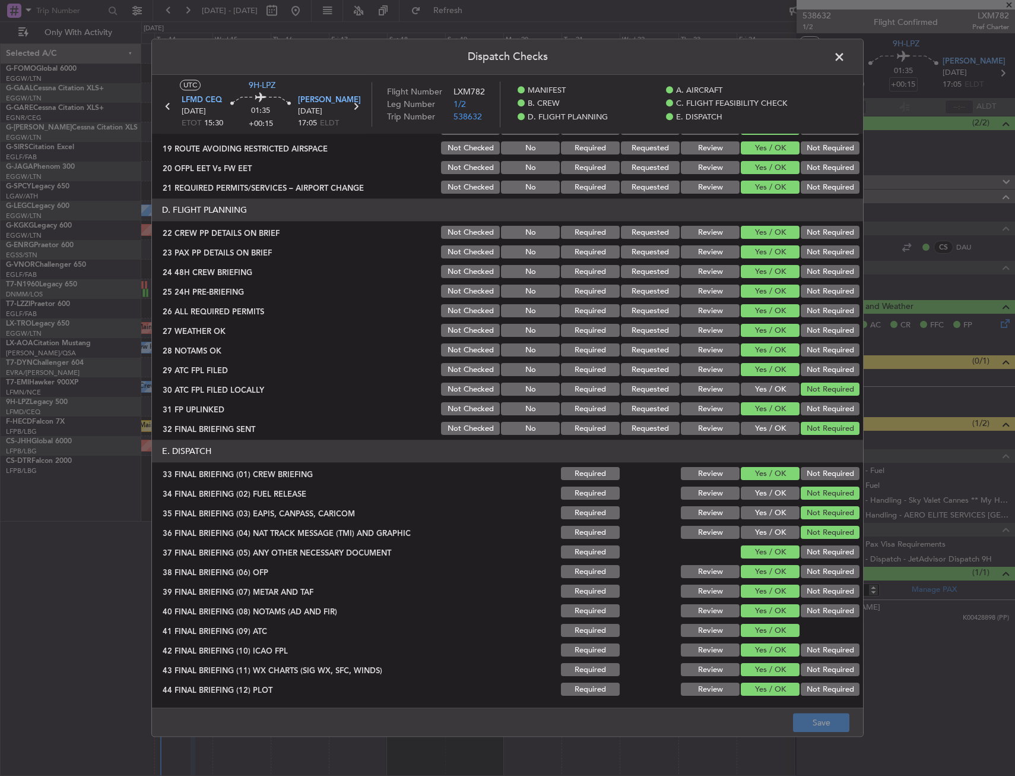
click at [846, 62] on span at bounding box center [846, 60] width 0 height 24
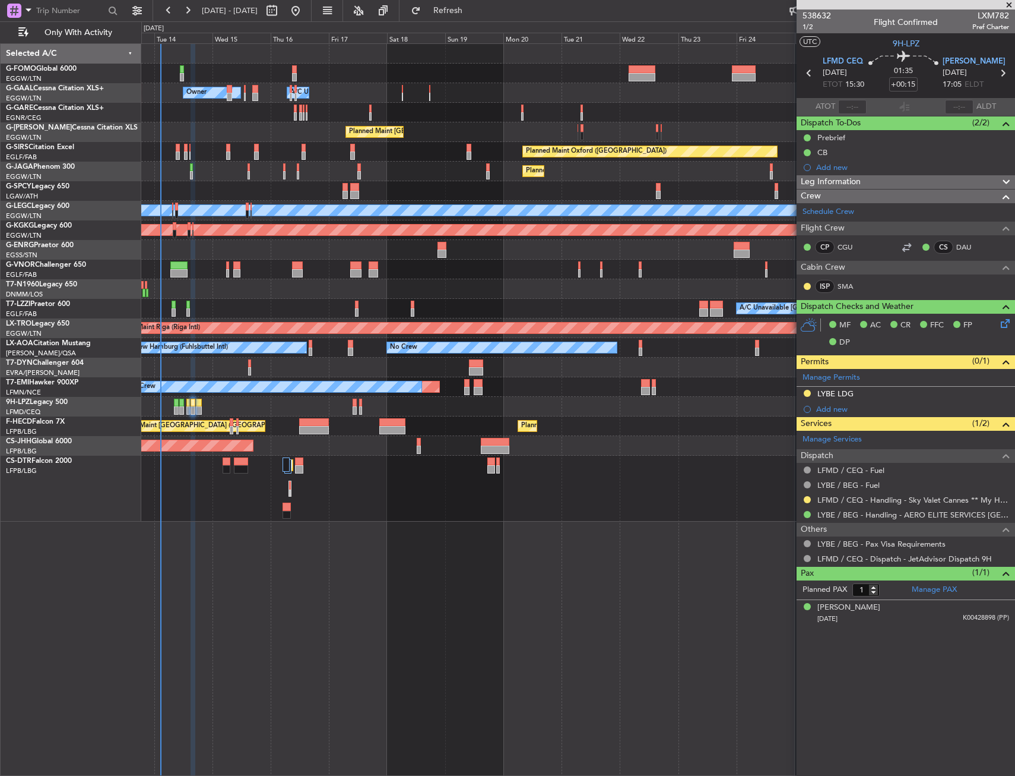
click at [429, 406] on div "Owner Owner A/C Unavailable Owner A/C Unavailable Owner Planned Maint London (L…" at bounding box center [578, 282] width 874 height 477
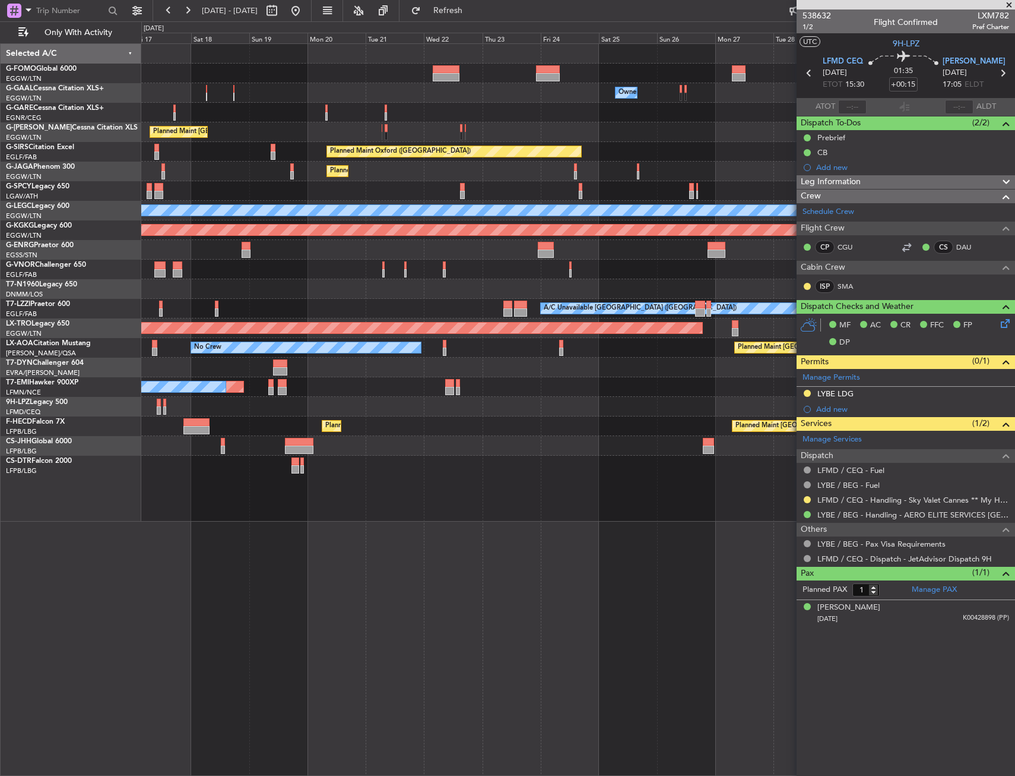
click at [414, 406] on div "Owner Owner Owner A/C Unavailable Owner A/C Unavailable Planned Maint London (L…" at bounding box center [578, 282] width 874 height 477
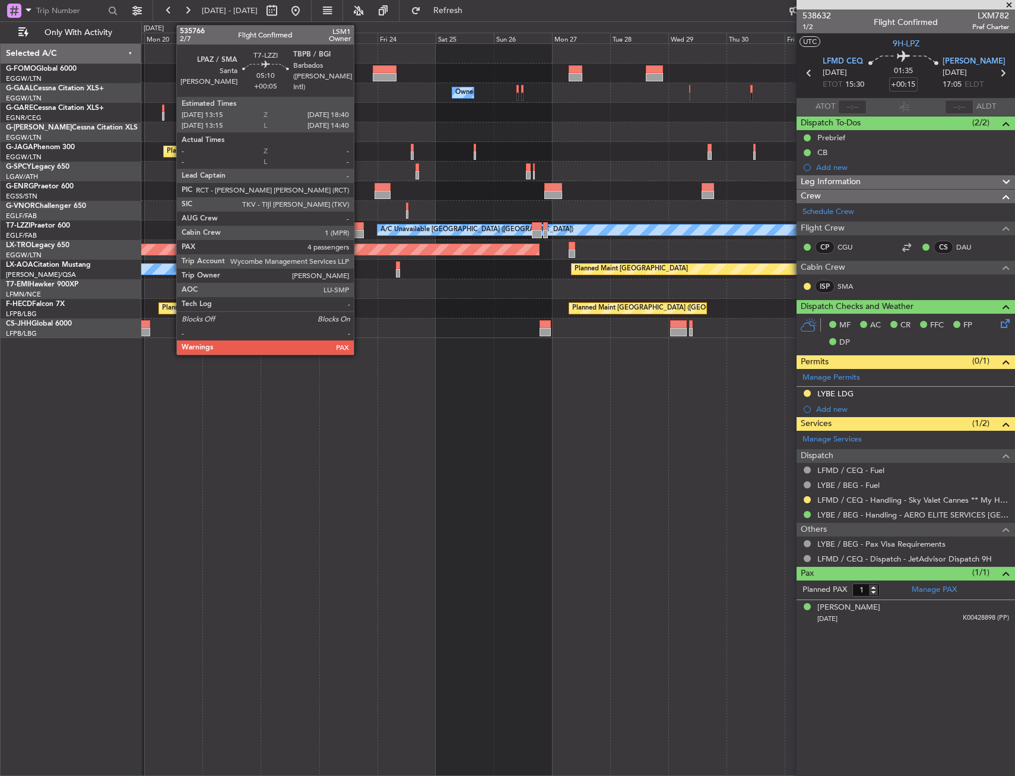
click at [359, 230] on div at bounding box center [358, 234] width 14 height 8
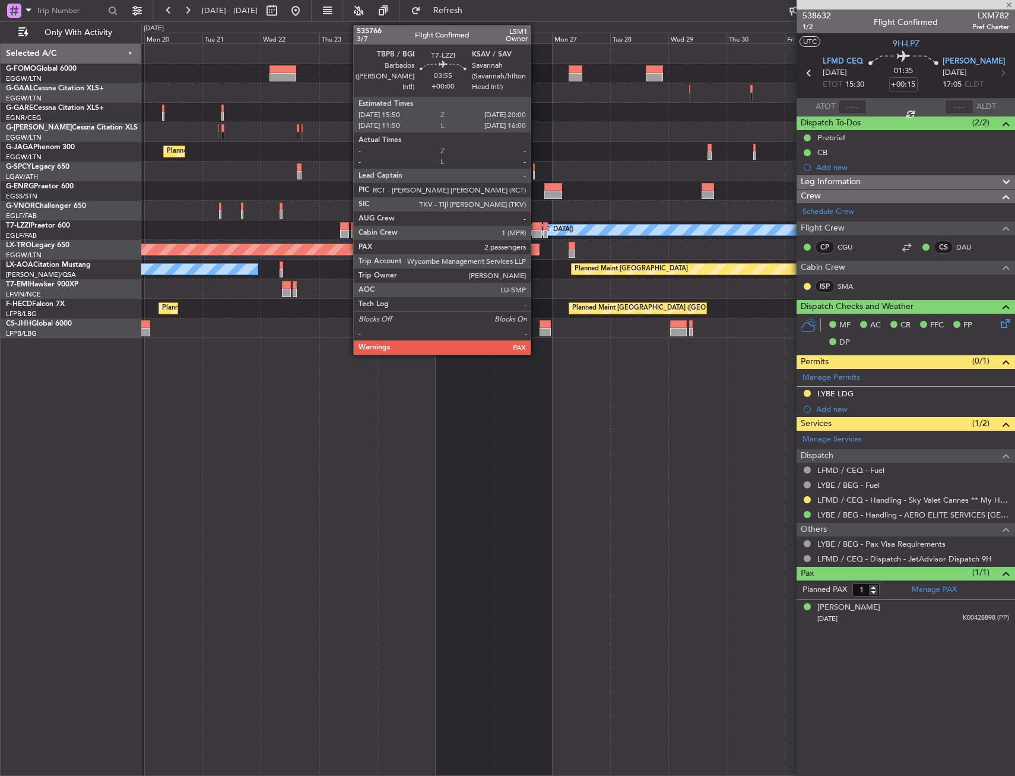
click at [536, 226] on div at bounding box center [537, 226] width 11 height 8
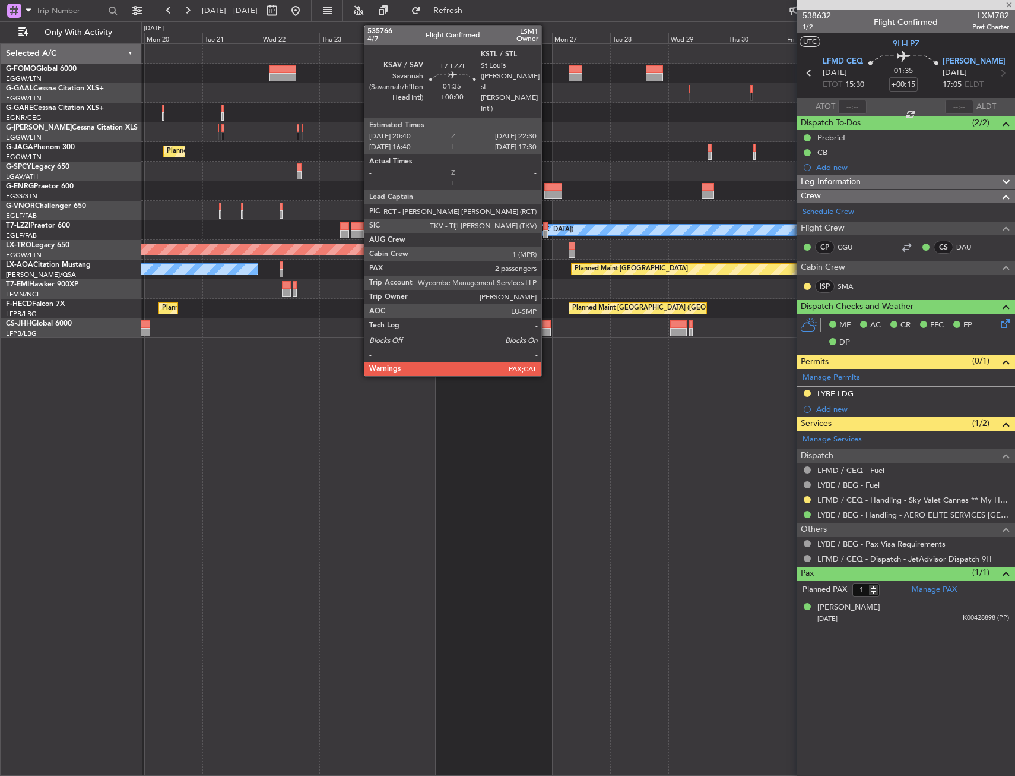
type input "2"
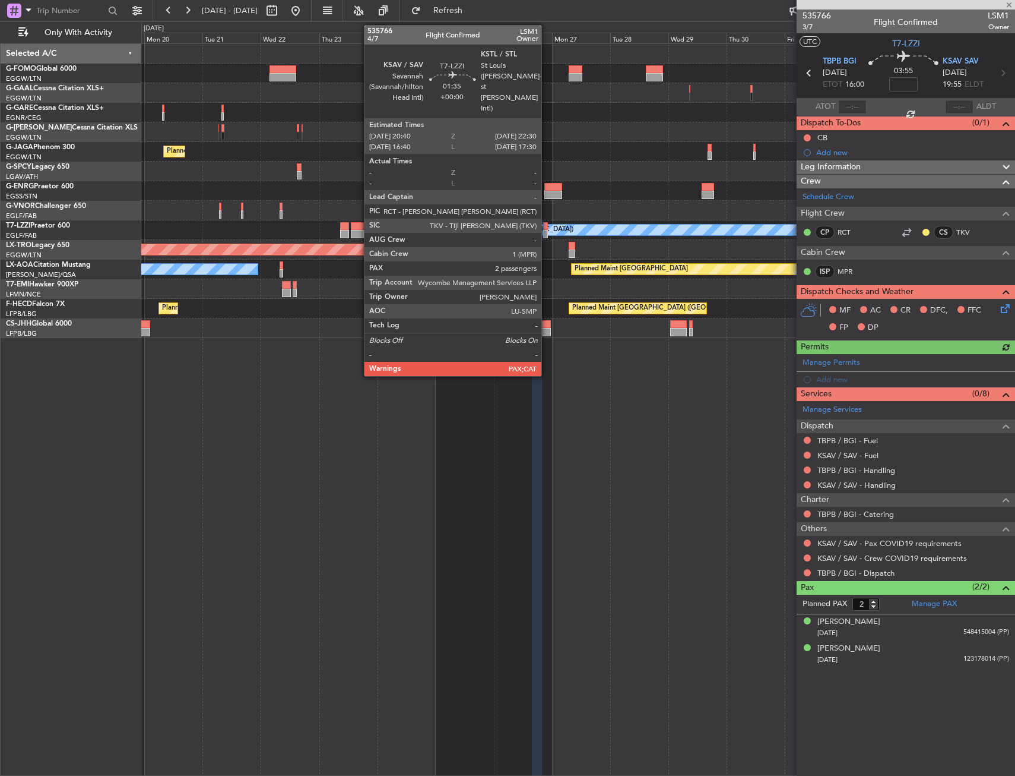
click at [547, 227] on div at bounding box center [545, 226] width 5 height 8
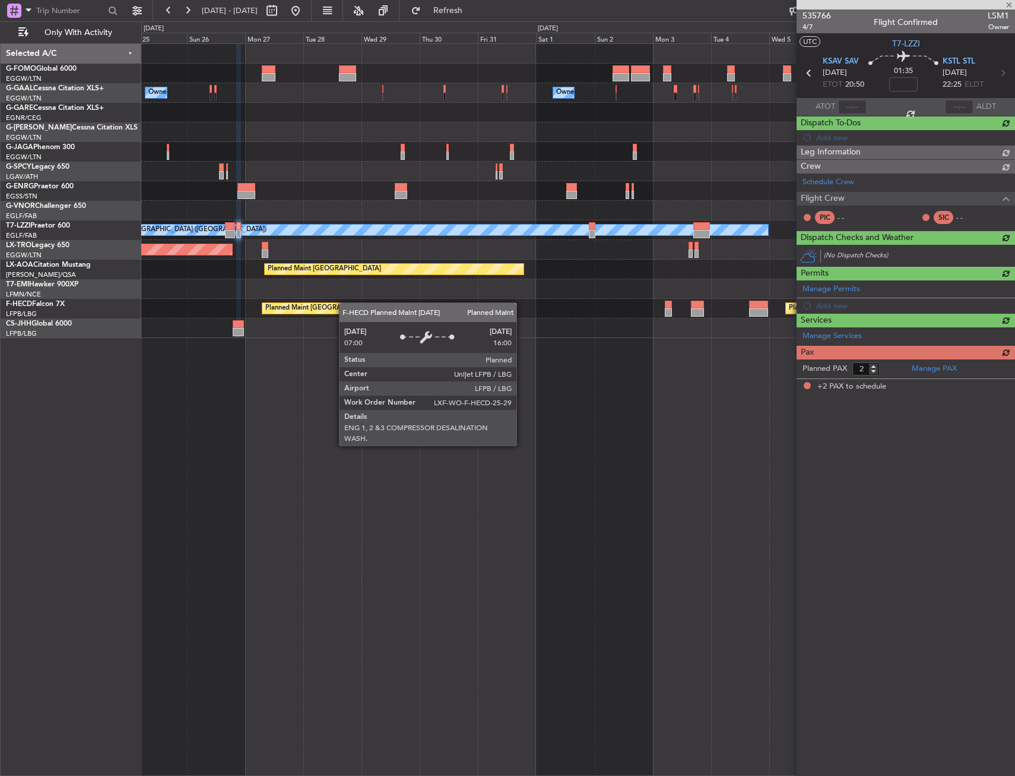
click at [286, 309] on div "Owner Owner Owner A/C Unavailable London (Luton) Planned Maint Riga (Riga Intl)…" at bounding box center [578, 191] width 874 height 294
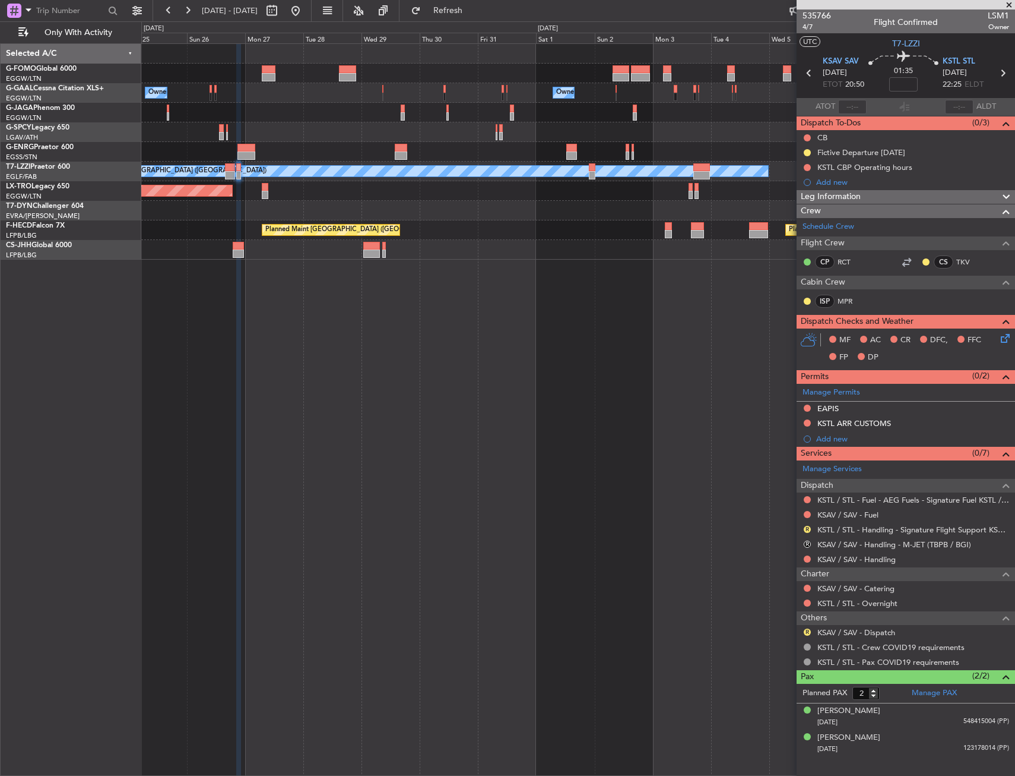
click at [482, 467] on div "Owner Owner Owner Owner A/C Unavailable London (Luton) Planned Maint Riga (Riga…" at bounding box center [578, 409] width 874 height 732
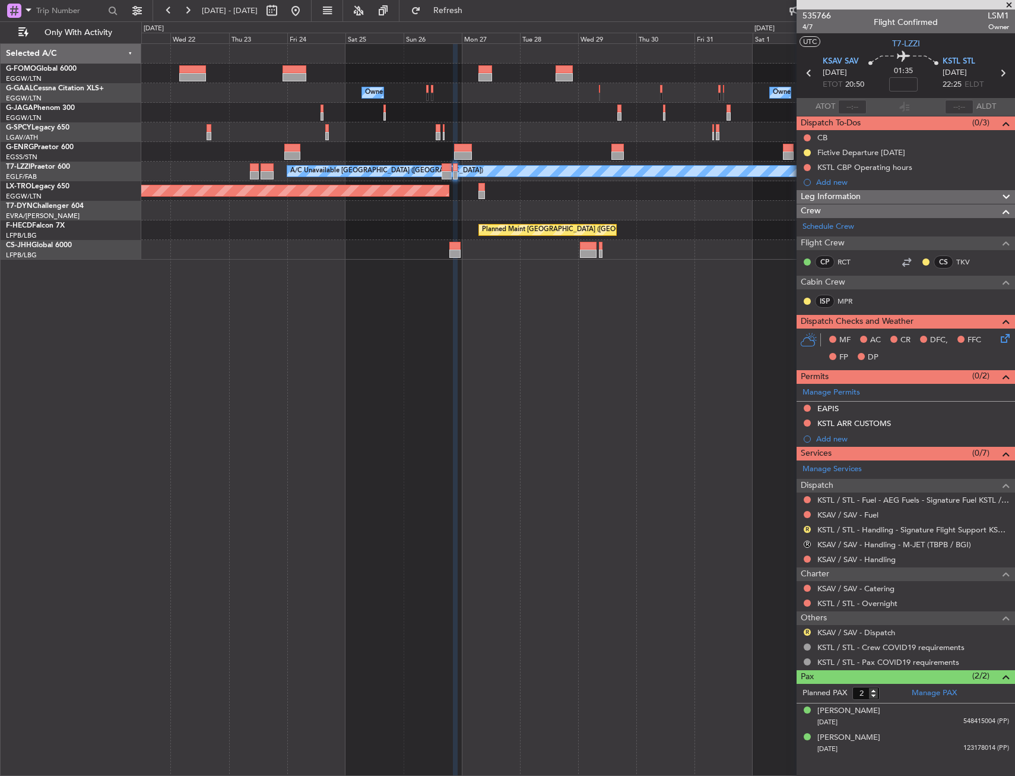
click at [508, 467] on div "Owner Owner Owner Planned Maint Paris (Le Bourget) A/C Unavailable London (Luto…" at bounding box center [578, 409] width 874 height 732
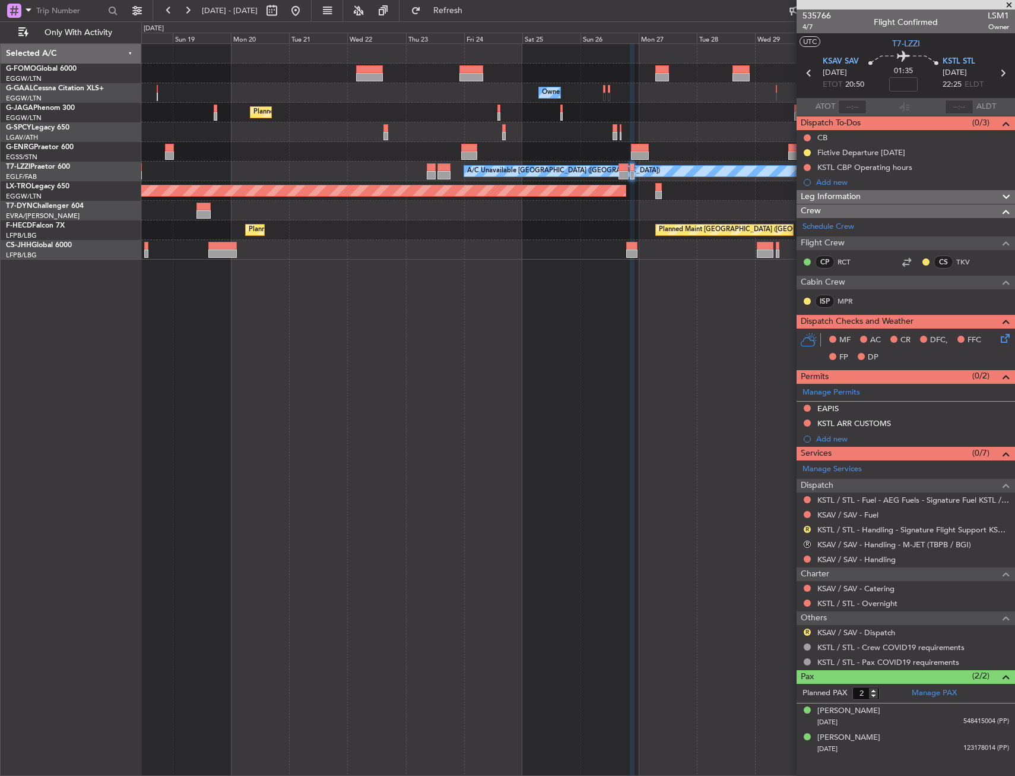
click at [552, 473] on div "Owner Owner Owner A/C Unavailable Owner Planned Maint Paris (Le Bourget) A/C Un…" at bounding box center [578, 409] width 874 height 732
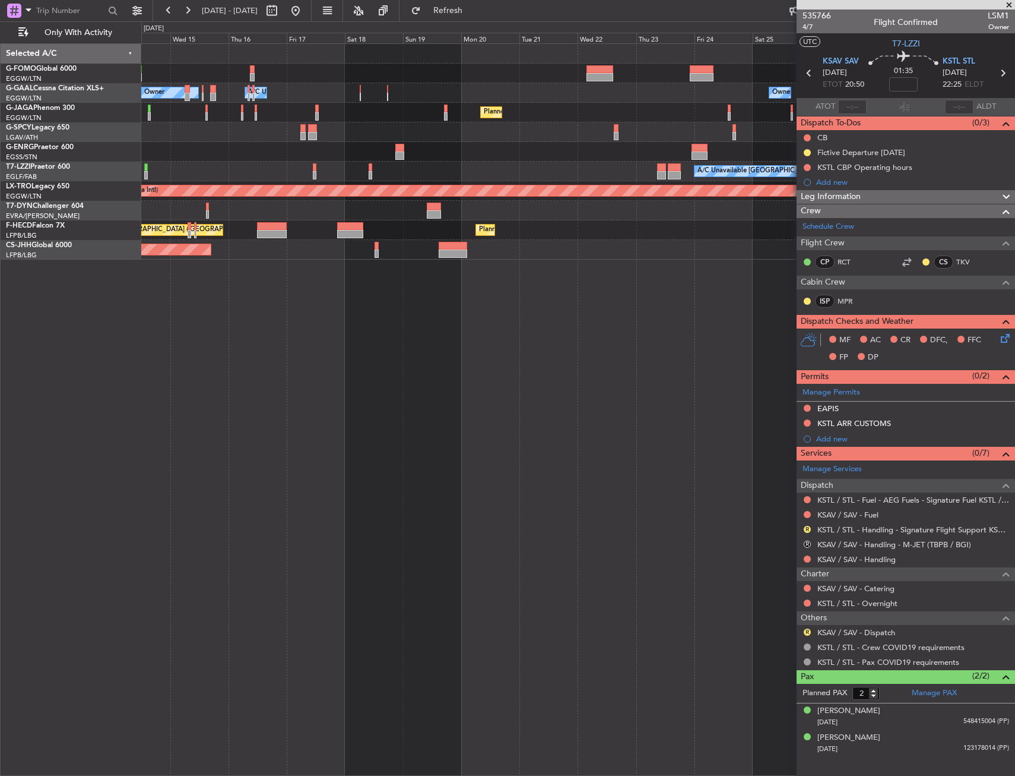
click at [522, 483] on div "Owner Owner A/C Unavailable Owner A/C Unavailable Owner Planned Maint Paris (Le…" at bounding box center [578, 409] width 874 height 732
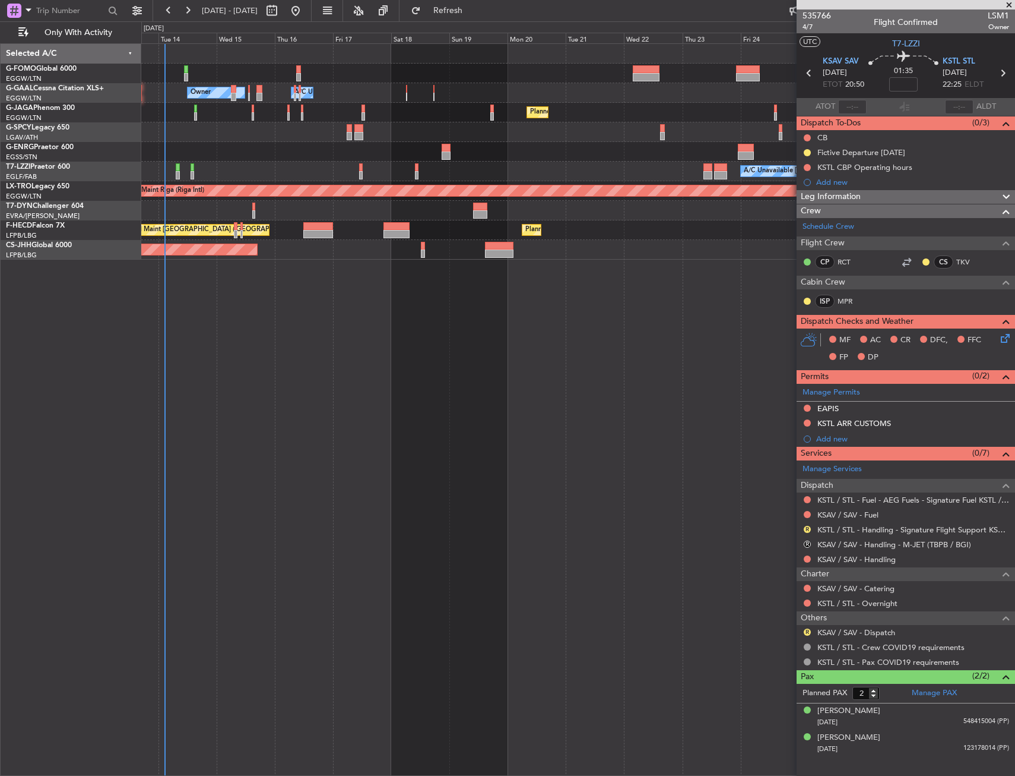
click at [222, 546] on div "Owner A/C Unavailable Owner Owner A/C Unavailable Owner Planned Maint Paris (Le…" at bounding box center [578, 409] width 874 height 732
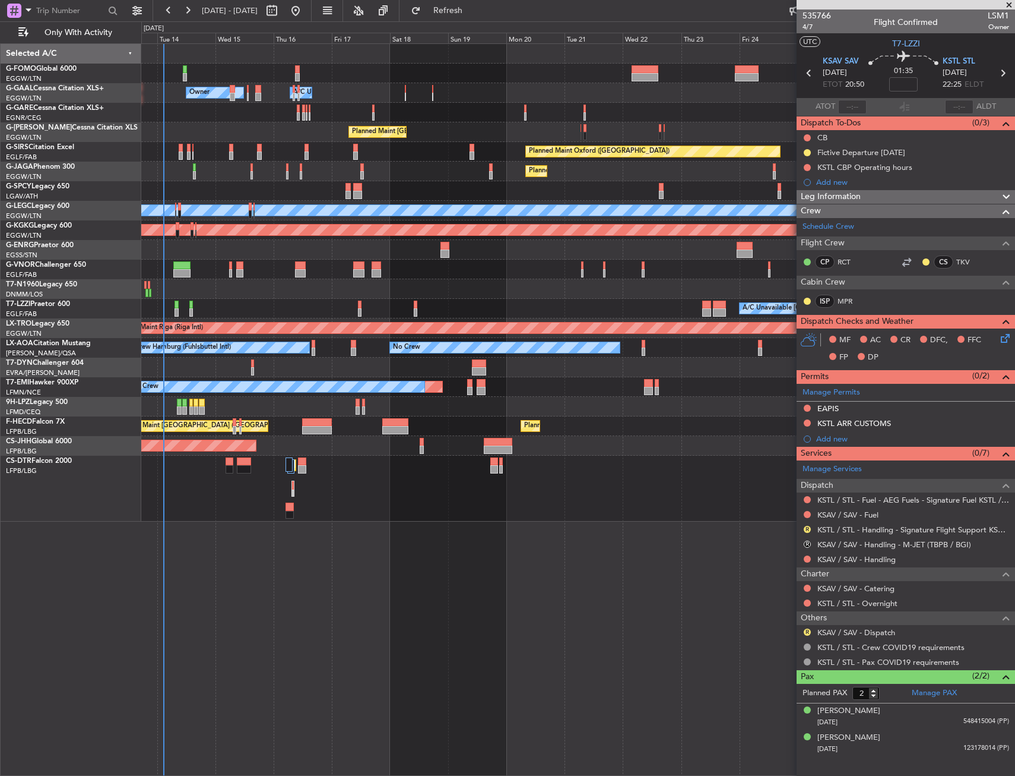
click at [429, 371] on div at bounding box center [578, 368] width 874 height 20
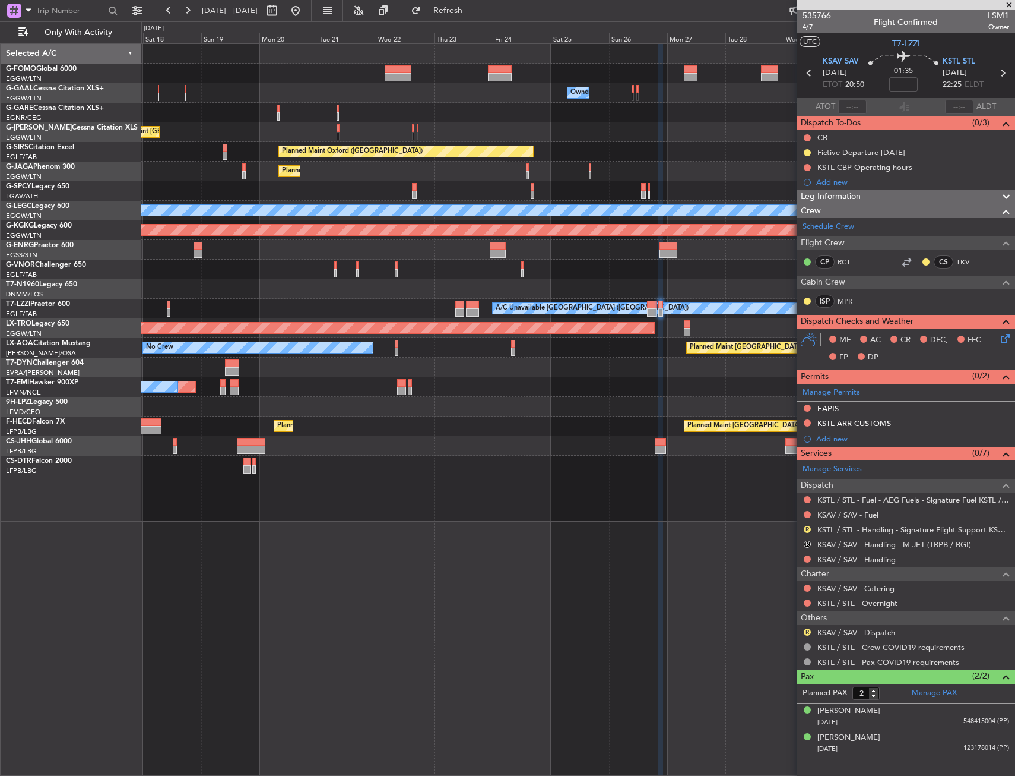
click at [413, 373] on div at bounding box center [578, 368] width 874 height 20
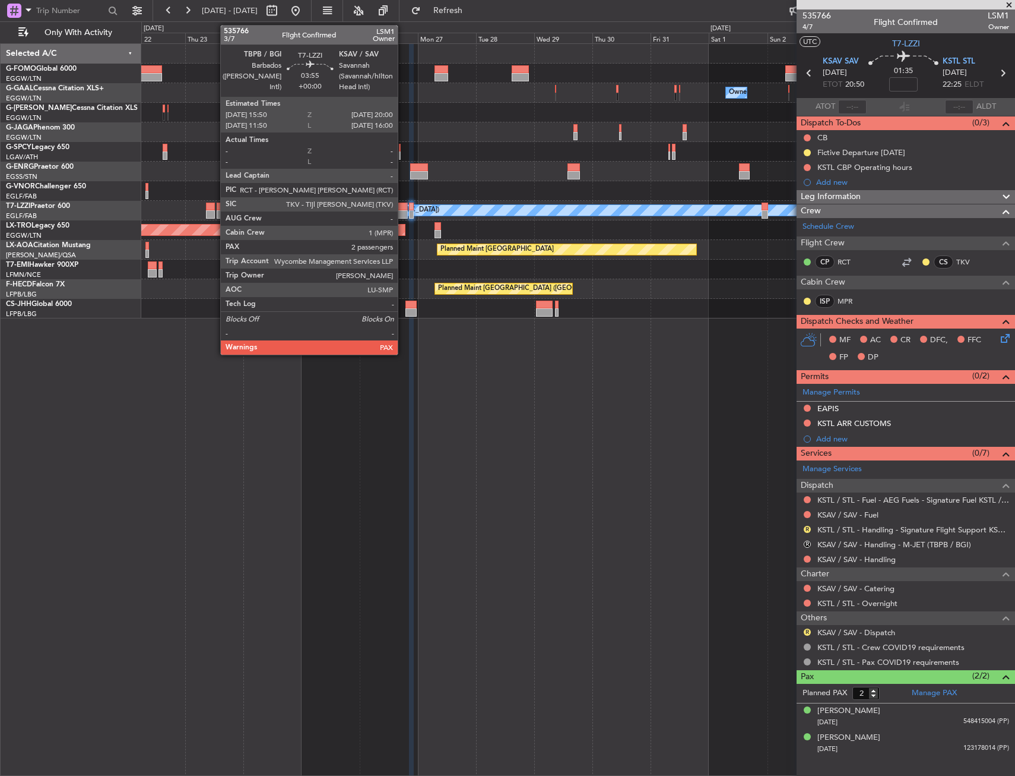
click at [403, 205] on div at bounding box center [403, 207] width 11 height 8
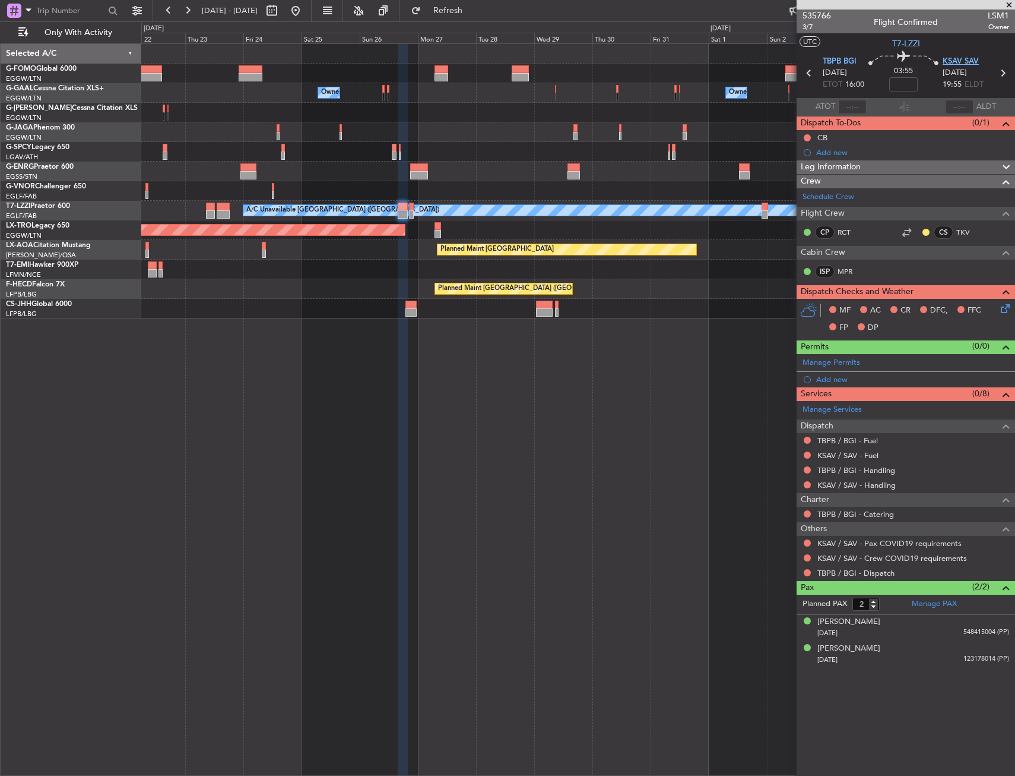
click at [950, 64] on span "KSAV SAV" at bounding box center [961, 62] width 36 height 12
click at [805, 29] on span "3/7" at bounding box center [817, 27] width 29 height 10
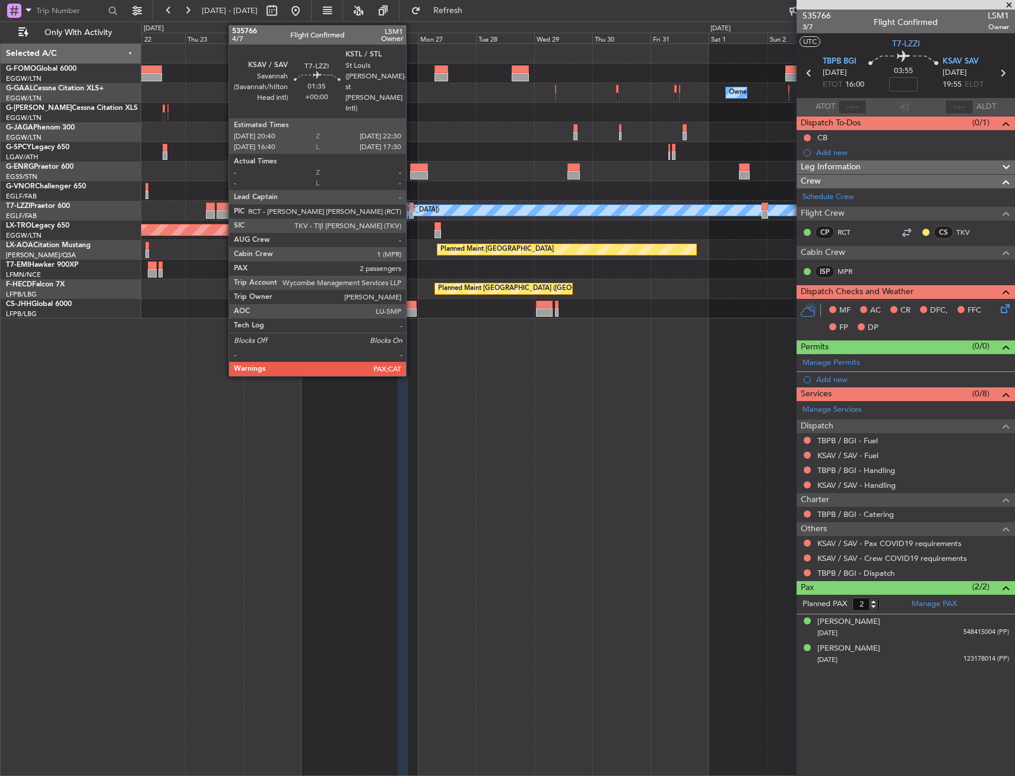
click at [412, 212] on div at bounding box center [411, 214] width 5 height 8
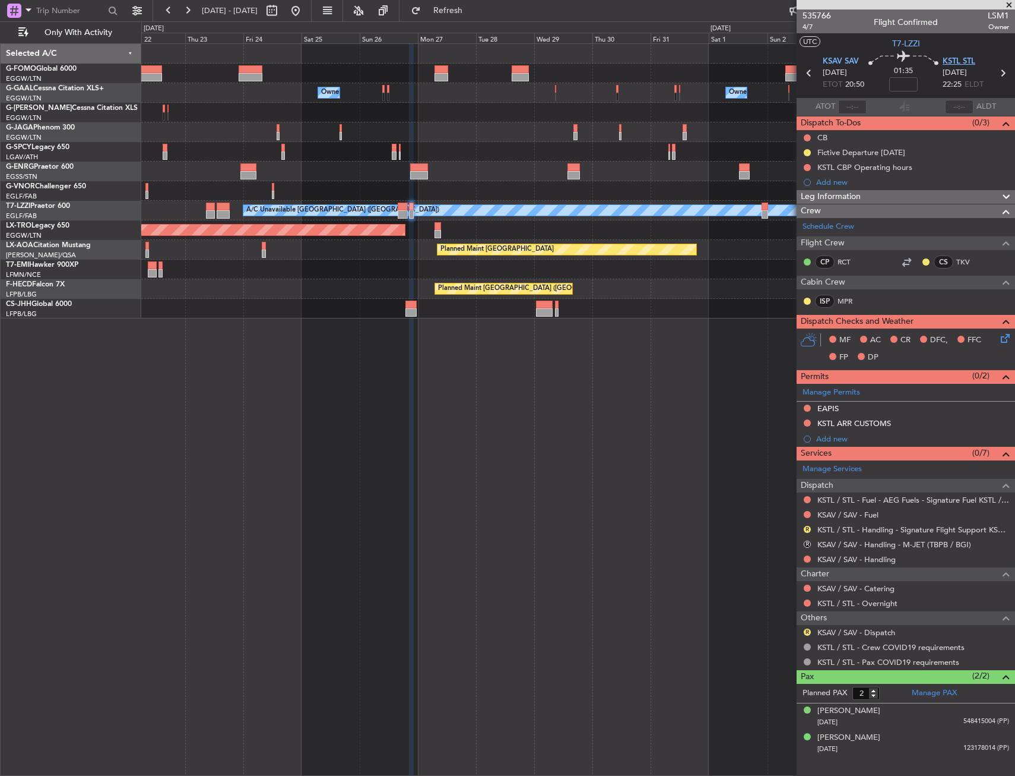
click at [967, 59] on span "KSTL STL" at bounding box center [959, 62] width 33 height 12
click at [809, 29] on span "4/7" at bounding box center [817, 27] width 29 height 10
click at [910, 166] on div "KSTL CBP Operating hours" at bounding box center [865, 167] width 95 height 10
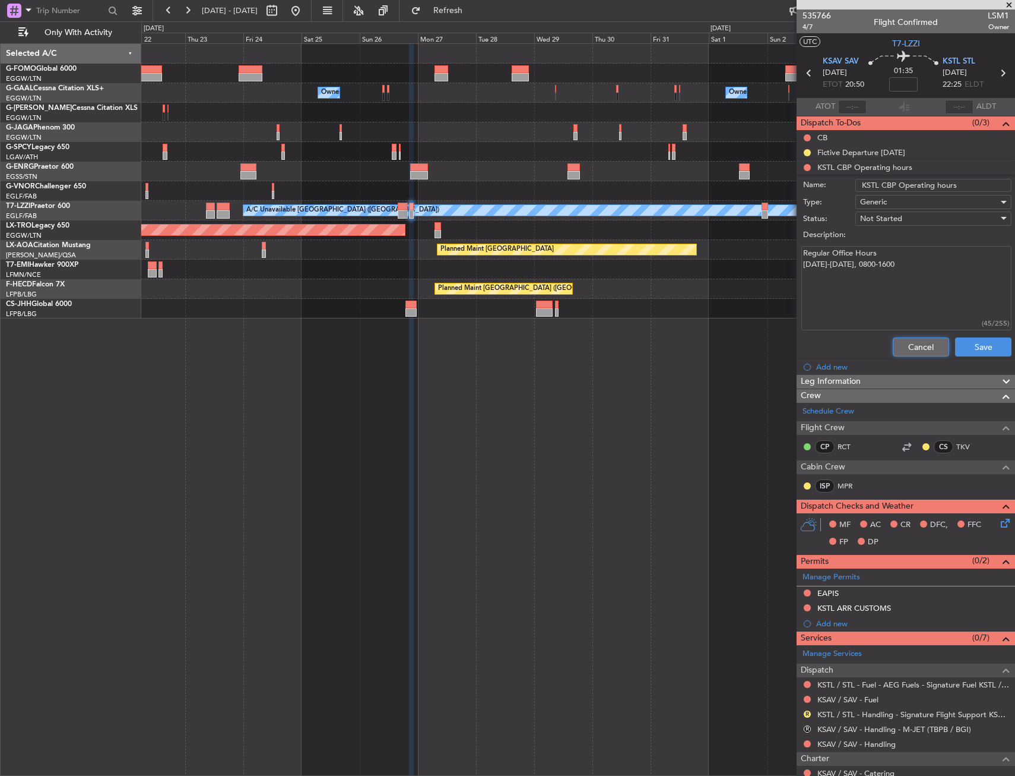
click at [901, 344] on button "Cancel" at bounding box center [921, 346] width 56 height 19
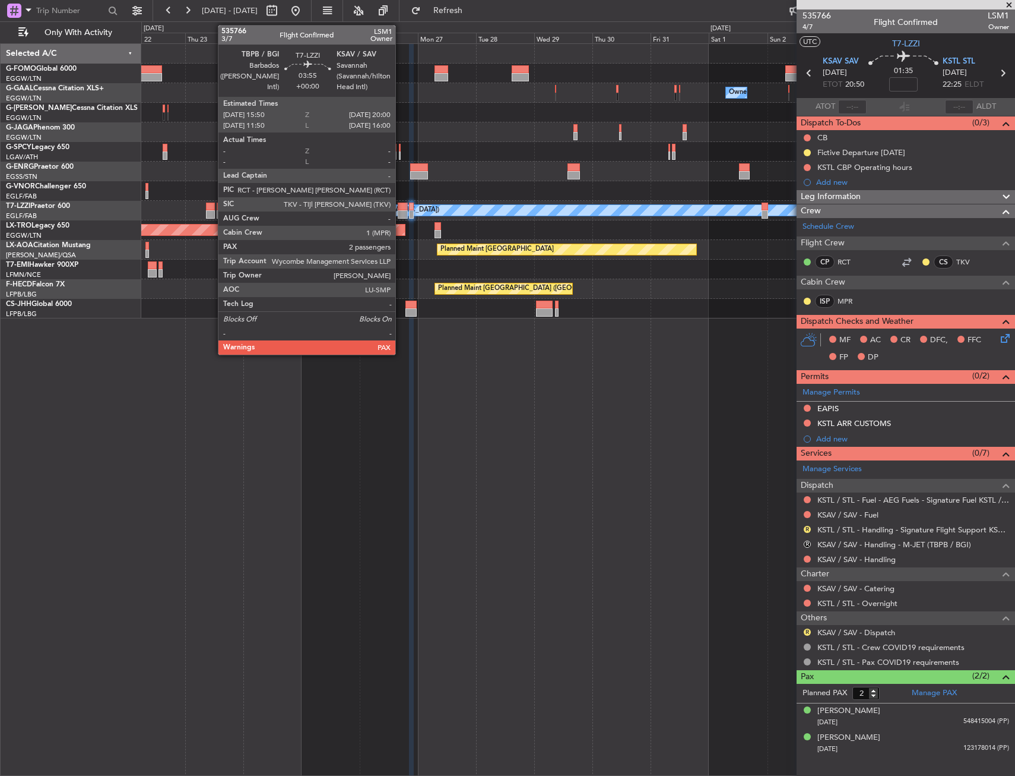
click at [401, 210] on div at bounding box center [403, 207] width 11 height 8
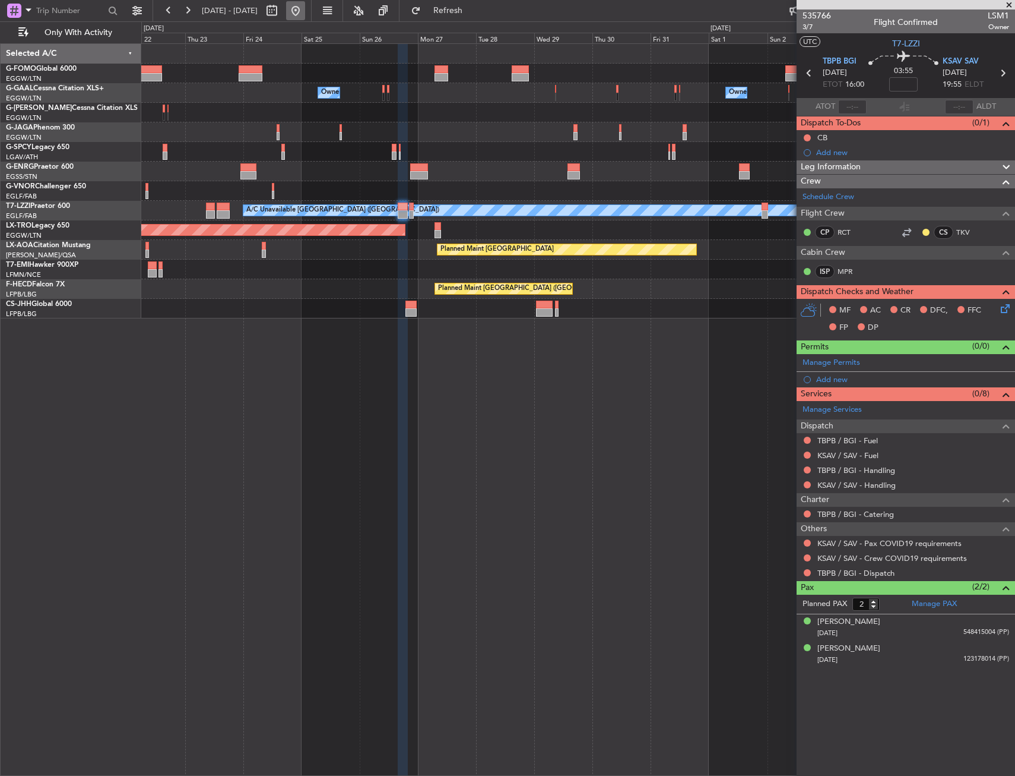
click at [305, 18] on div at bounding box center [283, 10] width 43 height 19
click at [305, 15] on button at bounding box center [295, 10] width 19 height 19
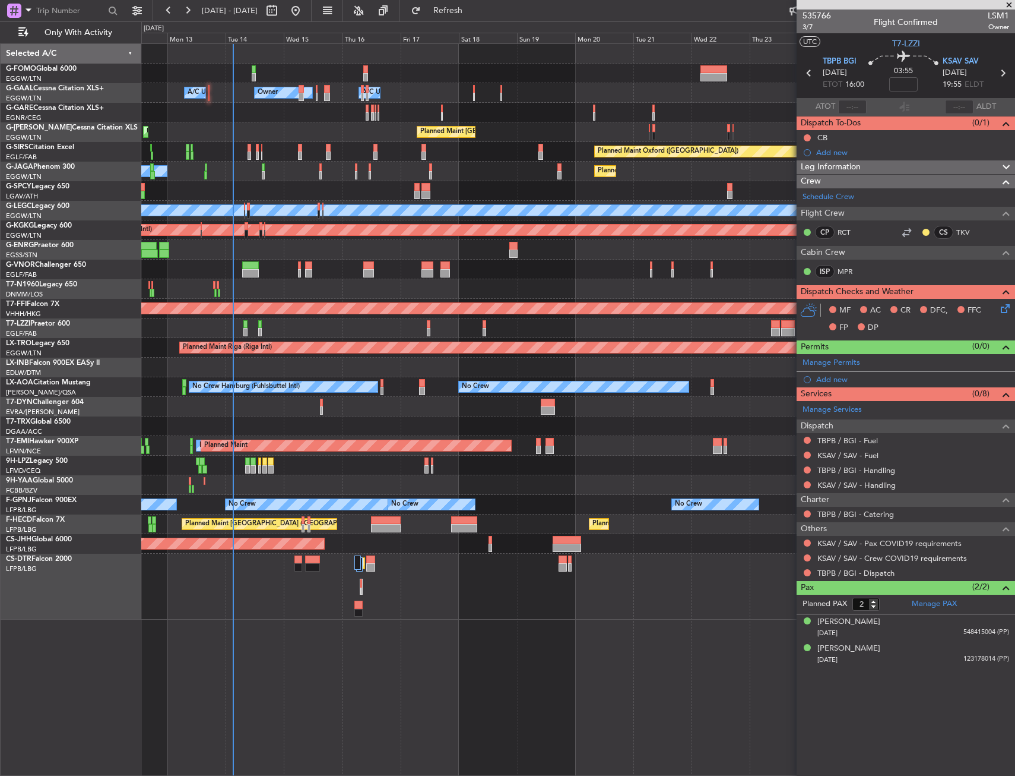
click at [164, 200] on div "Owner A/C Unavailable Owner A/C Unavailable Owner Planned Maint London (Luton) …" at bounding box center [578, 331] width 874 height 575
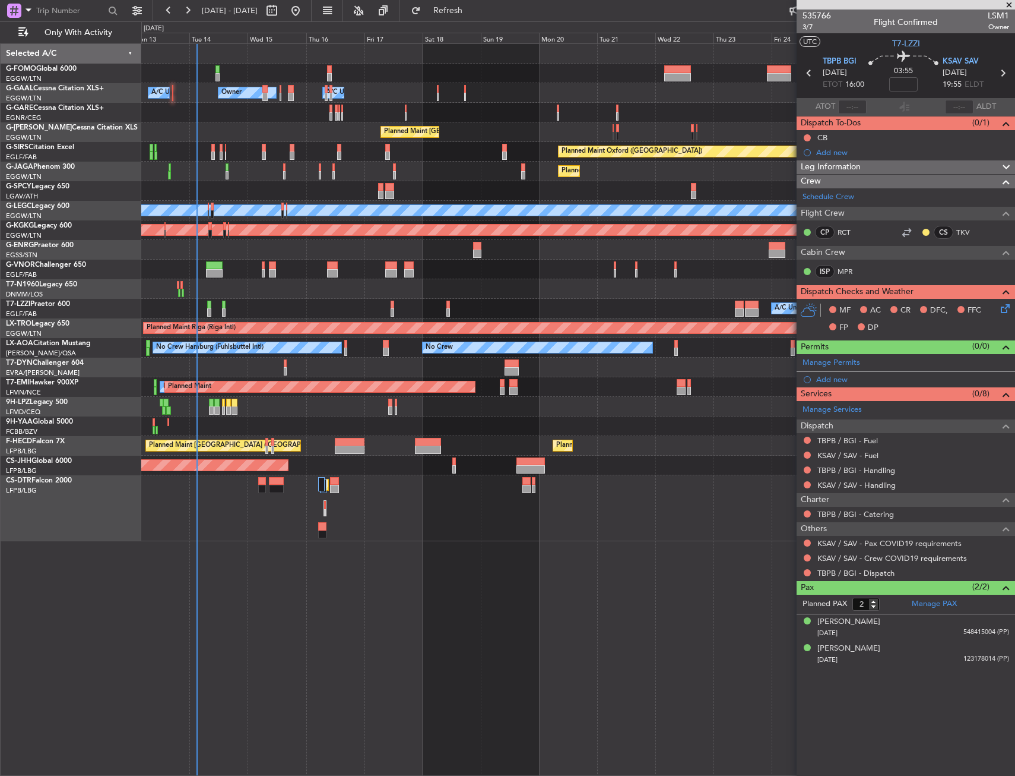
click at [368, 432] on div at bounding box center [578, 426] width 874 height 20
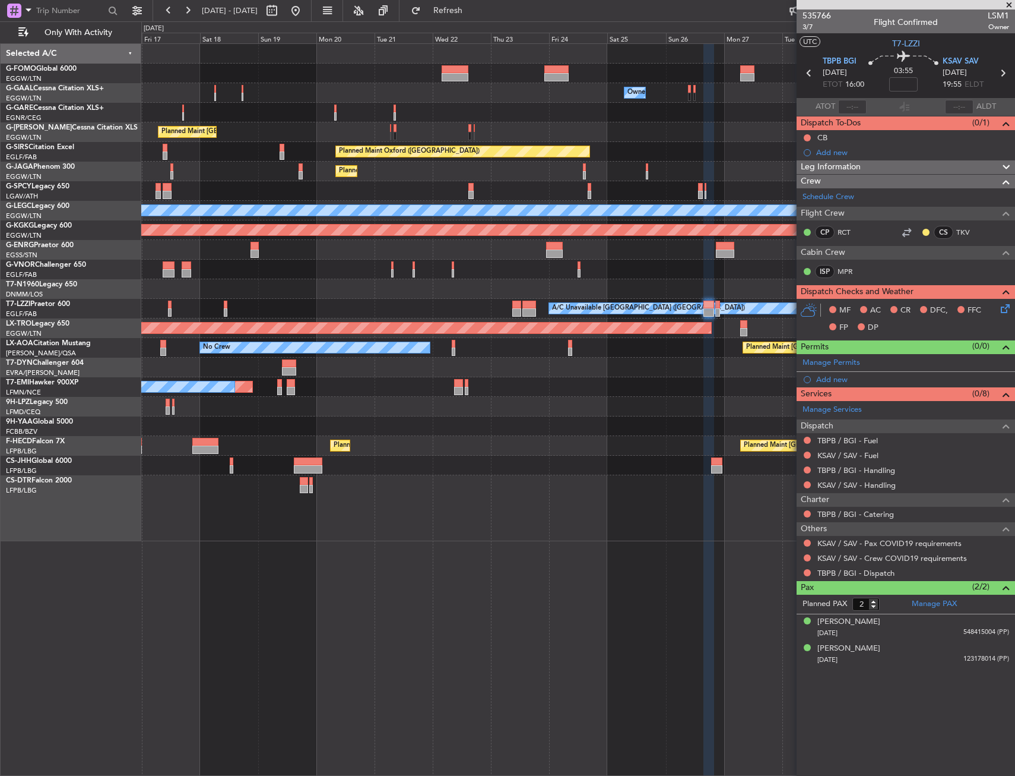
click at [519, 389] on div "Owner Owner A/C Unavailable Owner A/C Unavailable Owner Planned Maint London (L…" at bounding box center [578, 292] width 874 height 497
click at [592, 363] on div at bounding box center [578, 368] width 874 height 20
